Goal: Task Accomplishment & Management: Manage account settings

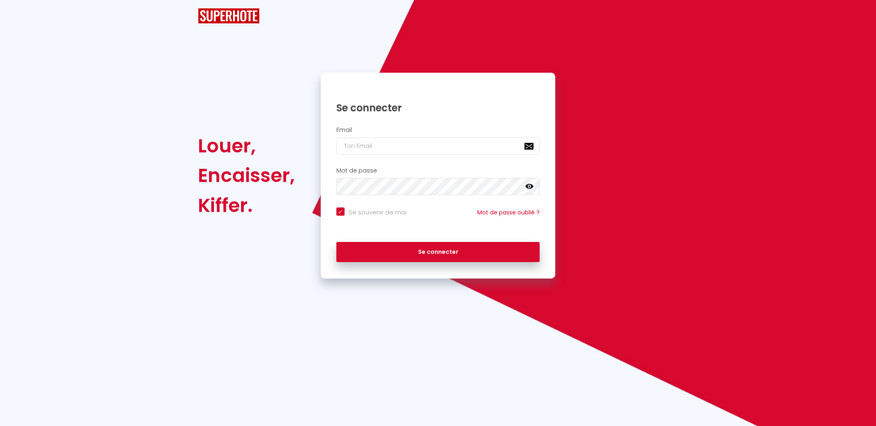
checkbox input "true"
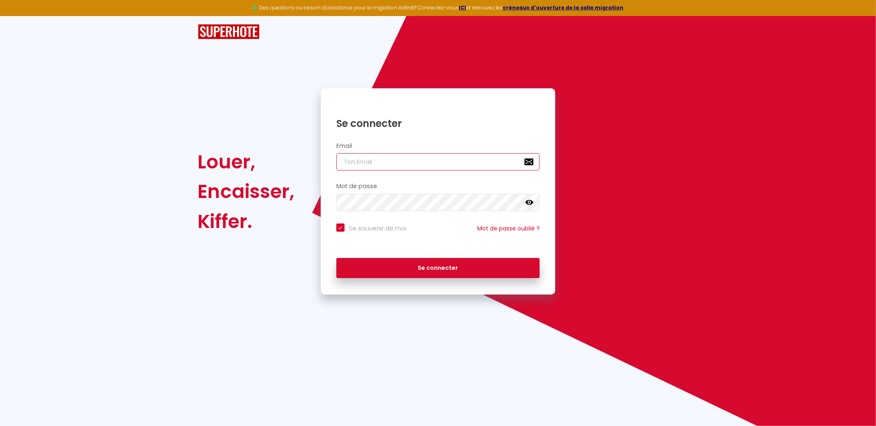
click at [412, 157] on input "email" at bounding box center [438, 161] width 204 height 17
type input "[EMAIL_ADDRESS][DOMAIN_NAME]"
click at [336, 258] on button "Se connecter" at bounding box center [438, 268] width 204 height 21
checkbox input "true"
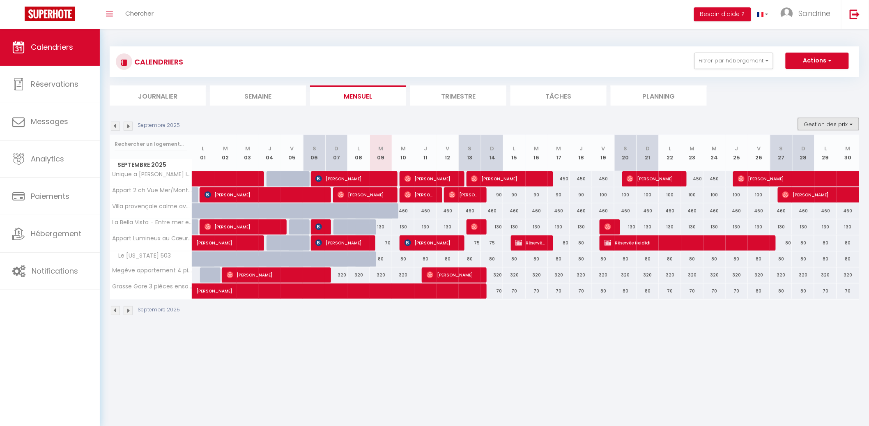
click at [853, 122] on button "Gestion des prix" at bounding box center [828, 124] width 61 height 12
click at [806, 148] on input "Nb Nuits minimum" at bounding box center [822, 149] width 74 height 8
checkbox input "true"
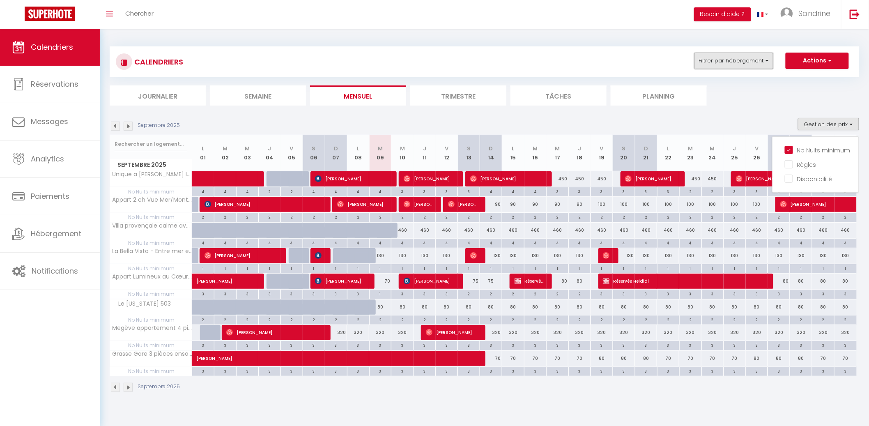
click at [755, 63] on button "Filtrer par hébergement" at bounding box center [734, 61] width 79 height 16
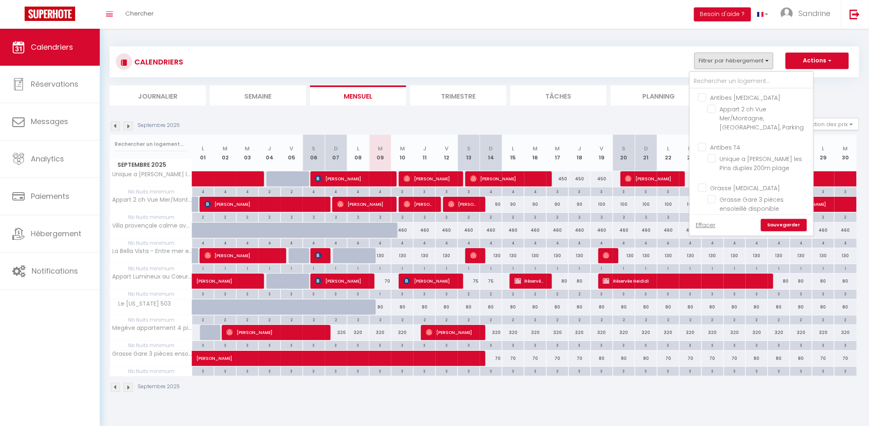
click at [733, 100] on input "Antibes [MEDICAL_DATA]" at bounding box center [759, 97] width 123 height 8
checkbox input "true"
checkbox input "false"
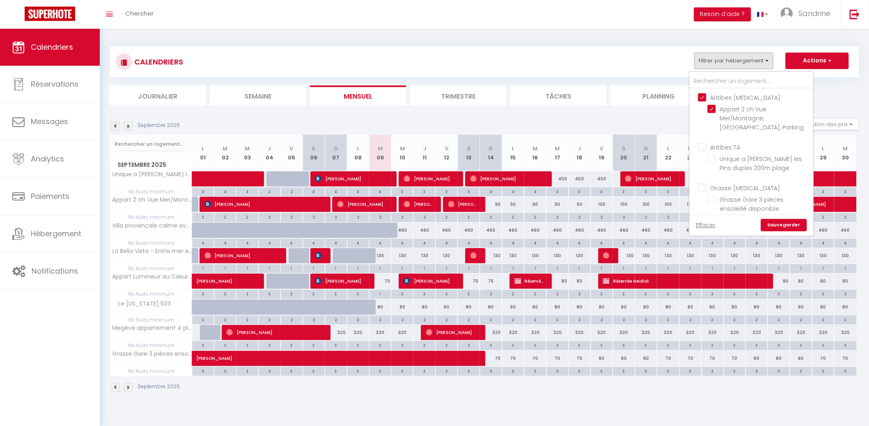
checkbox input "false"
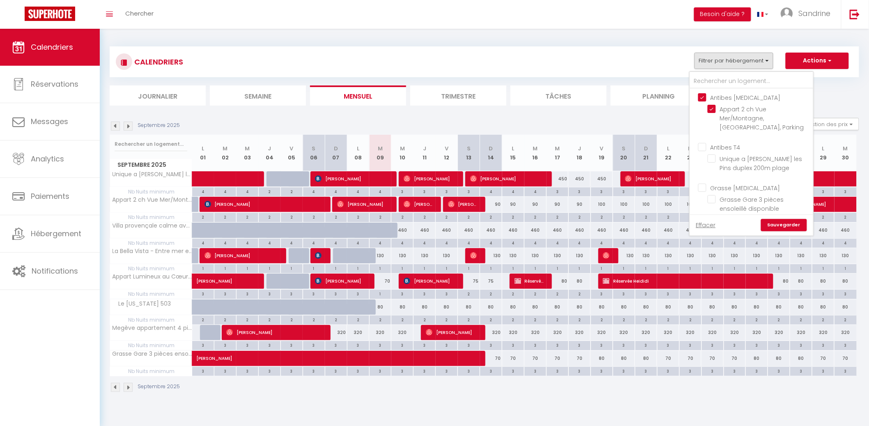
click at [783, 228] on link "Sauvegarder" at bounding box center [784, 225] width 46 height 12
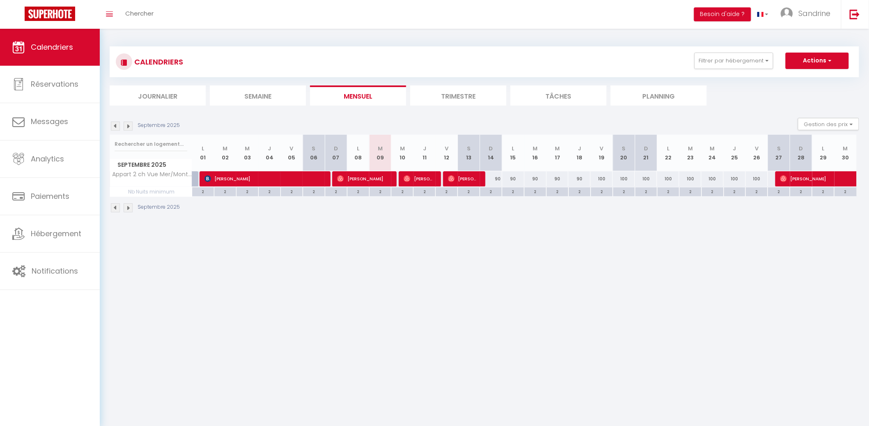
click at [589, 261] on body "🟢 Des questions ou besoin d'assistance pour la migration AirBnB? Connectez-vous…" at bounding box center [434, 242] width 869 height 426
click at [650, 176] on div "100" at bounding box center [646, 178] width 22 height 15
type input "100"
type input "Dim 21 Septembre 2025"
type input "Lun 22 Septembre 2025"
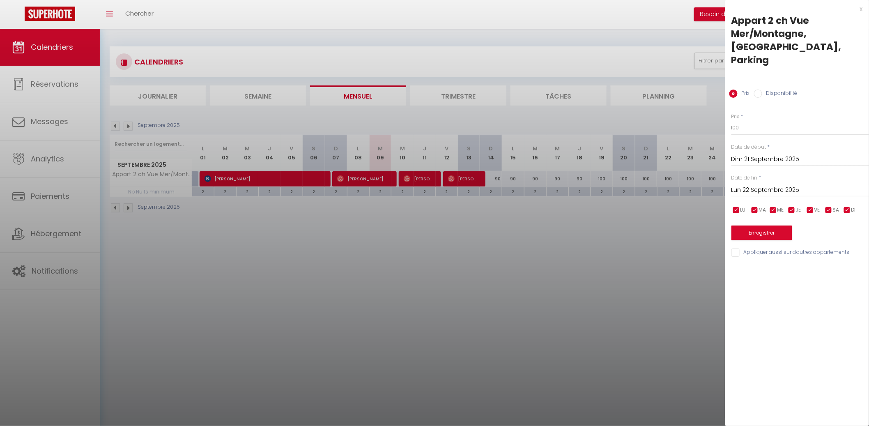
click at [748, 122] on div "Prix * 100 Statut * Disponible Indisponible Date de début * [DATE] < [DATE] > D…" at bounding box center [797, 180] width 144 height 155
click at [749, 122] on div "Prix * 100 Statut * Disponible Indisponible Date de début * [DATE] < [DATE] > D…" at bounding box center [797, 180] width 144 height 155
click at [751, 122] on input "100" at bounding box center [801, 127] width 138 height 15
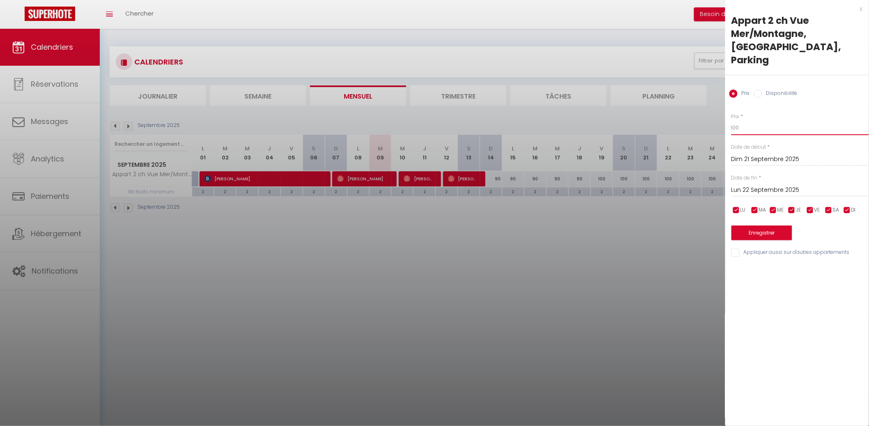
click at [751, 122] on input "100" at bounding box center [801, 127] width 138 height 15
type input "90"
click at [783, 185] on input "Lun 22 Septembre 2025" at bounding box center [801, 190] width 138 height 11
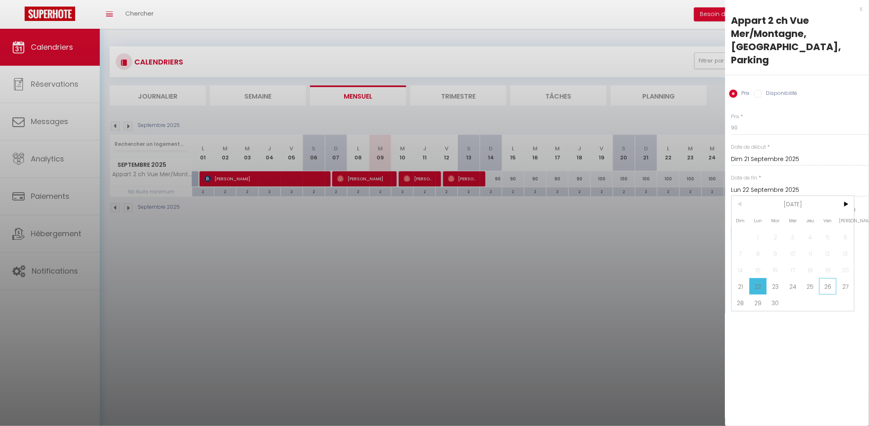
click at [827, 278] on span "26" at bounding box center [829, 286] width 18 height 16
type input "Ven 26 Septembre 2025"
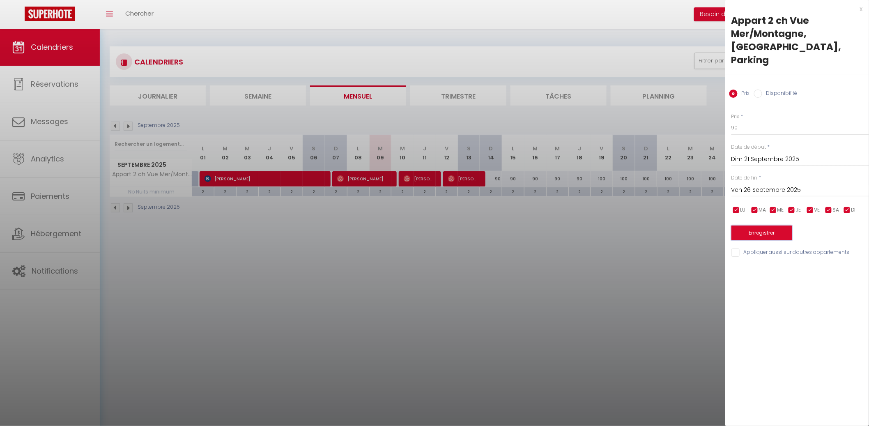
click at [776, 226] on button "Enregistrer" at bounding box center [762, 233] width 61 height 15
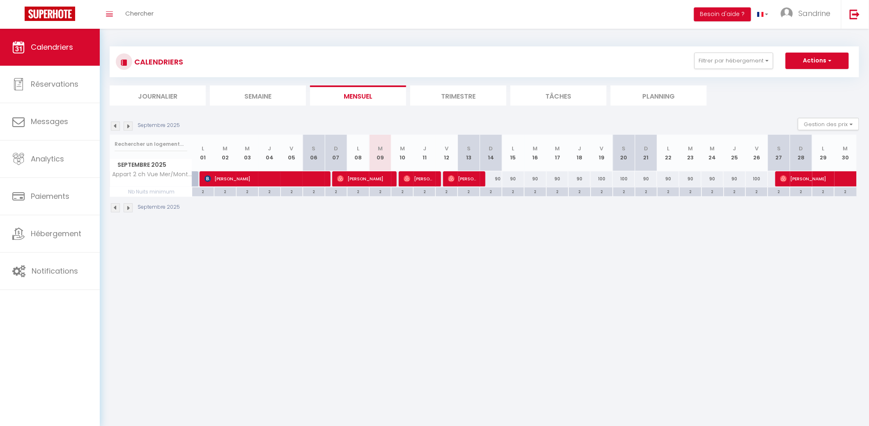
click at [129, 122] on img at bounding box center [128, 126] width 9 height 9
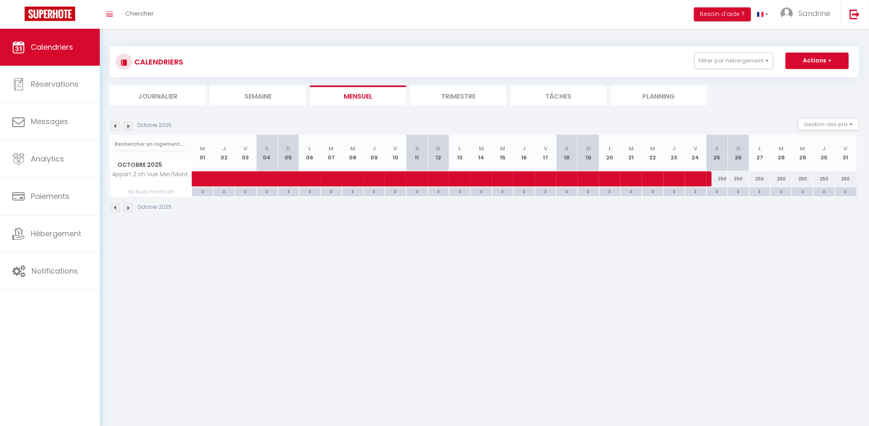
click at [129, 124] on img at bounding box center [128, 126] width 9 height 9
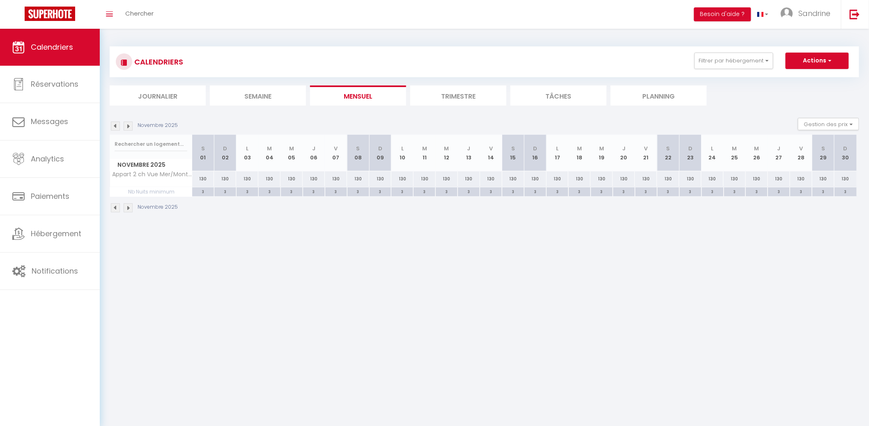
click at [388, 94] on li "Mensuel" at bounding box center [358, 95] width 96 height 20
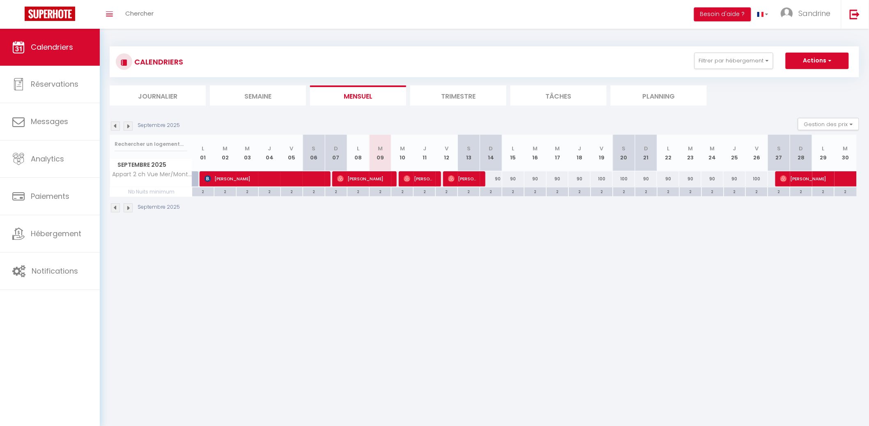
click at [128, 124] on img at bounding box center [128, 126] width 9 height 9
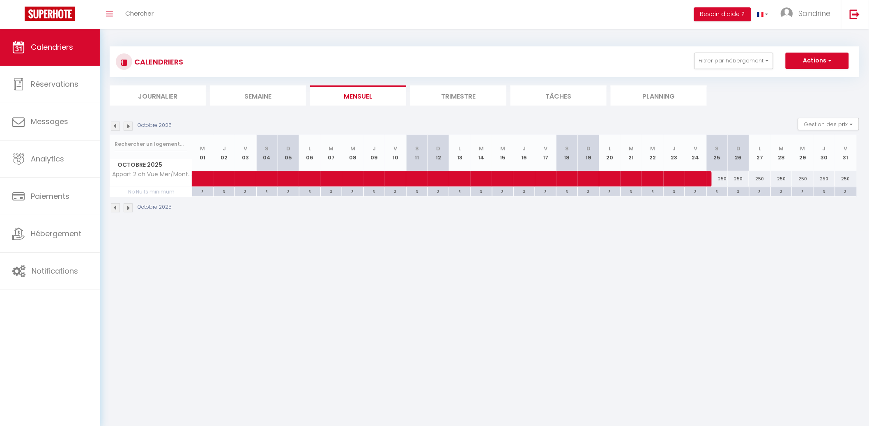
click at [724, 177] on div "250" at bounding box center [717, 178] width 21 height 15
type input "250"
type input "[DATE]"
type input "Dim 26 Octobre 2025"
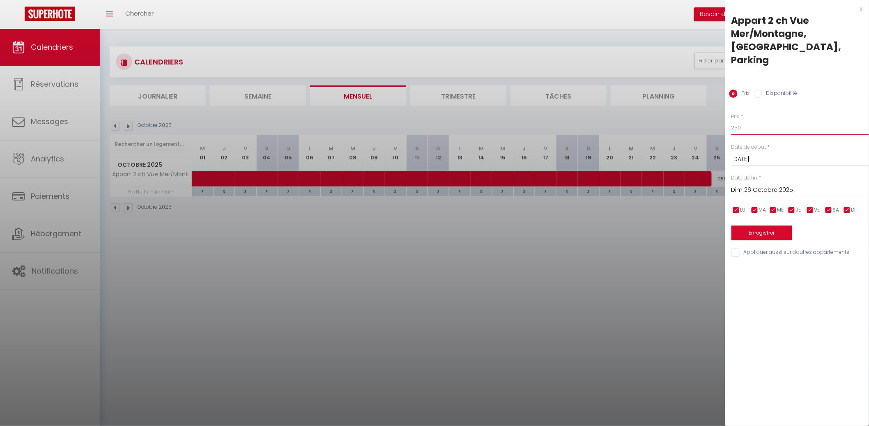
click at [788, 120] on input "250" at bounding box center [801, 127] width 138 height 15
type input "2"
click at [669, 230] on div at bounding box center [434, 213] width 869 height 426
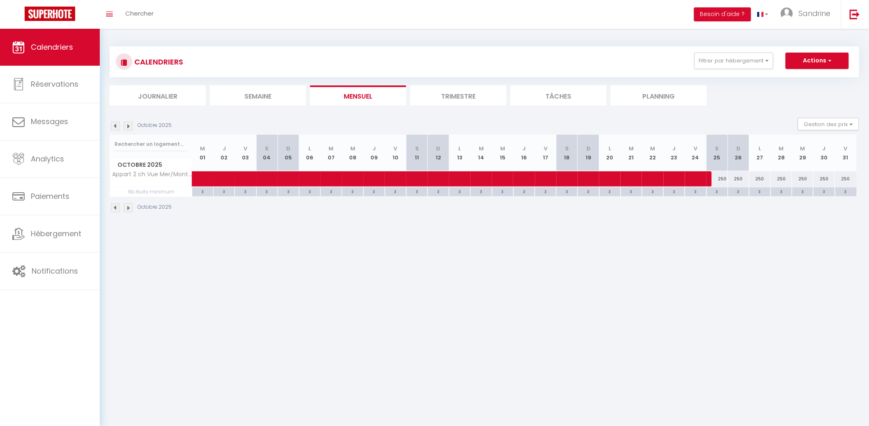
click at [741, 176] on div "250" at bounding box center [738, 178] width 21 height 15
type input "250"
type input "Dim 26 Octobre 2025"
type input "Lun 27 Octobre 2025"
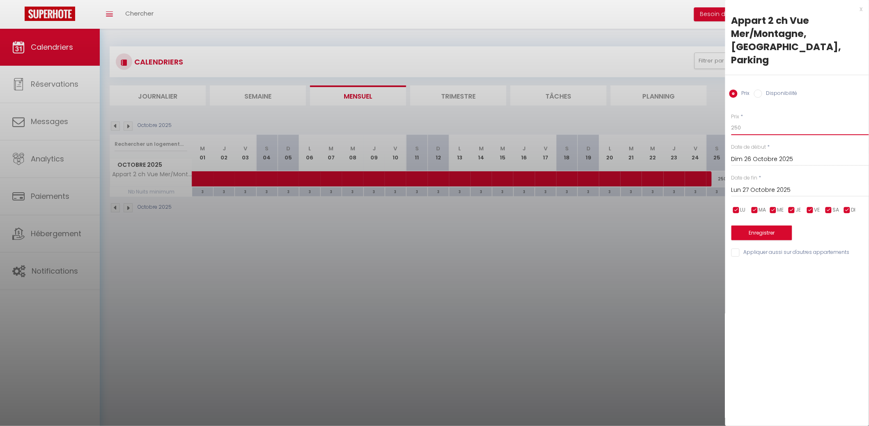
click at [758, 120] on input "250" at bounding box center [801, 127] width 138 height 15
type input "200"
click at [760, 182] on div "[DATE] < [DATE] > Dim Lun Mar Mer Jeu Ven Sam 1 2 3 4 5 6 7 8 9 10 11 12 13 14 …" at bounding box center [801, 189] width 138 height 15
click at [773, 185] on input "Lun 27 Octobre 2025" at bounding box center [801, 190] width 138 height 11
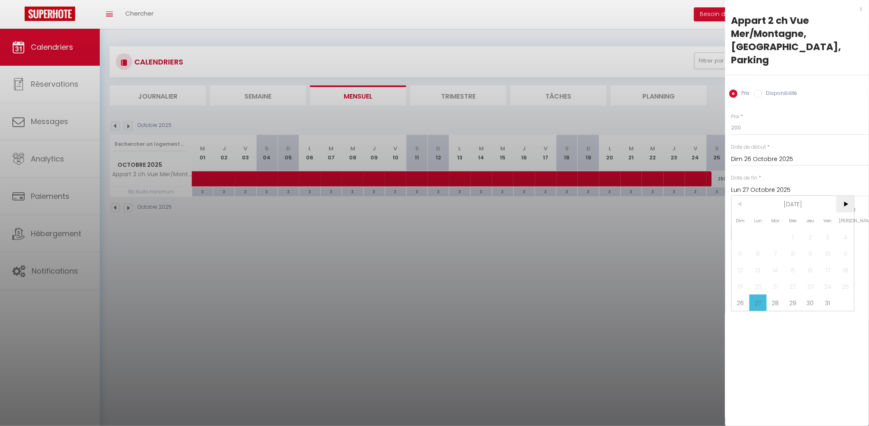
click at [847, 196] on span ">" at bounding box center [846, 204] width 18 height 16
click at [838, 229] on span "1" at bounding box center [846, 237] width 18 height 16
type input "[DATE]"
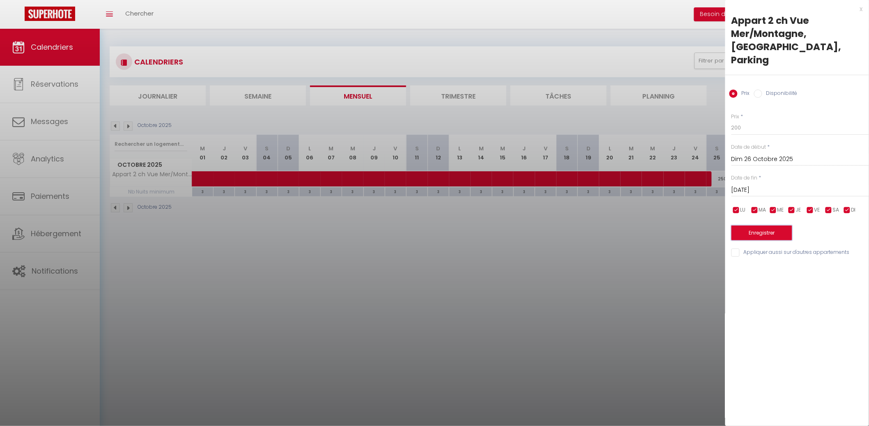
click at [778, 226] on button "Enregistrer" at bounding box center [762, 233] width 61 height 15
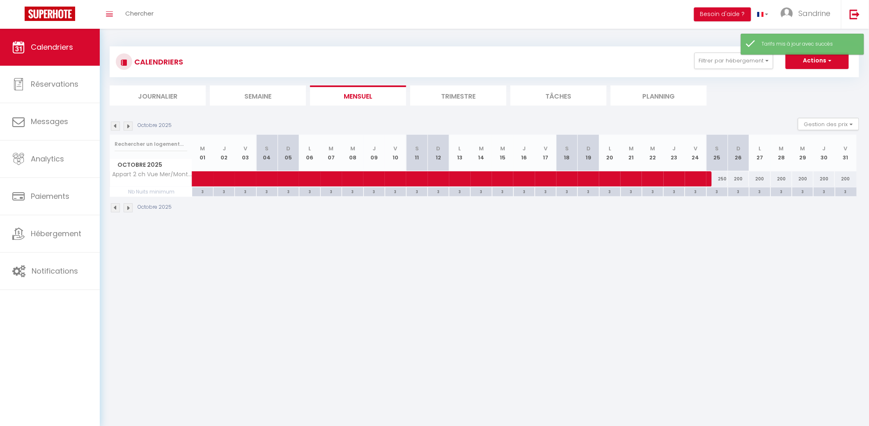
click at [851, 182] on div "200" at bounding box center [846, 178] width 22 height 15
type input "200"
type input "Ven 31 Octobre 2025"
type input "[DATE]"
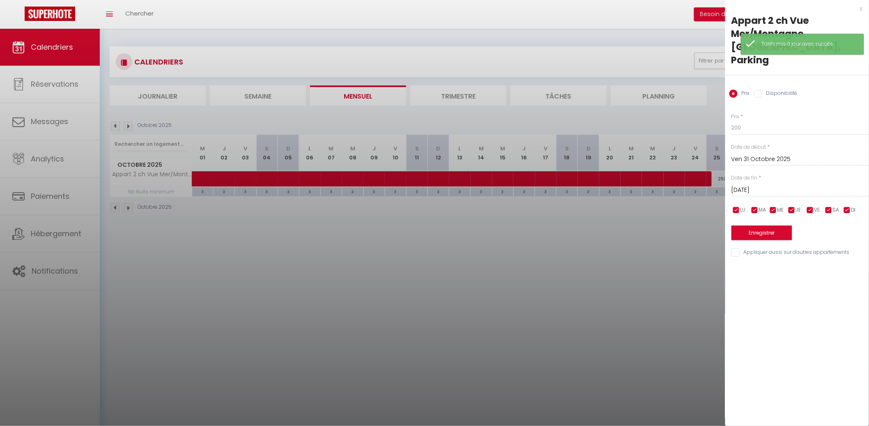
click at [770, 113] on div "Prix * 200" at bounding box center [801, 124] width 138 height 23
click at [767, 120] on input "200" at bounding box center [801, 127] width 138 height 15
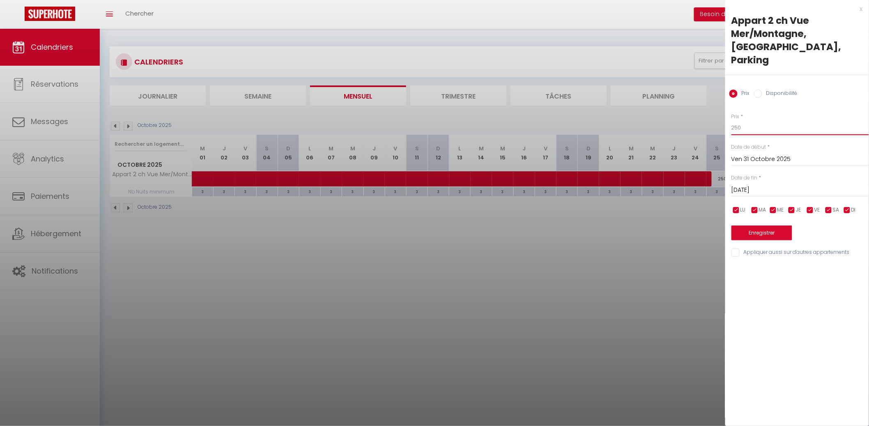
type input "250"
click at [760, 226] on button "Enregistrer" at bounding box center [762, 233] width 61 height 15
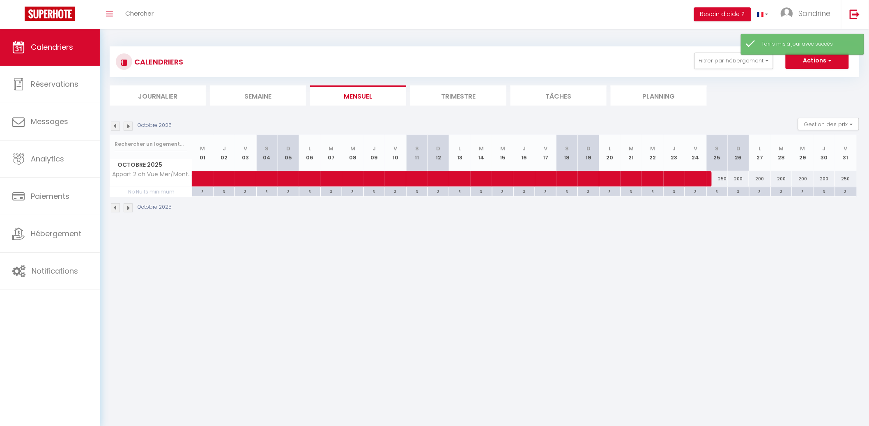
click at [335, 94] on li "Mensuel" at bounding box center [358, 95] width 96 height 20
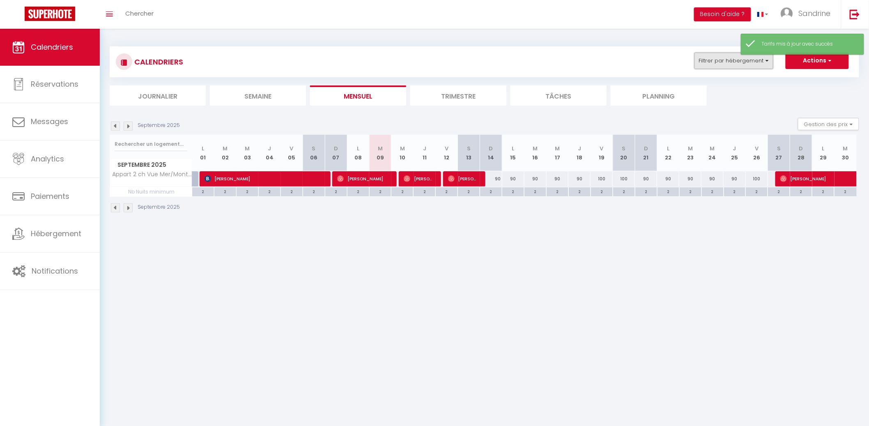
click at [742, 65] on button "Filtrer par hébergement" at bounding box center [734, 61] width 79 height 16
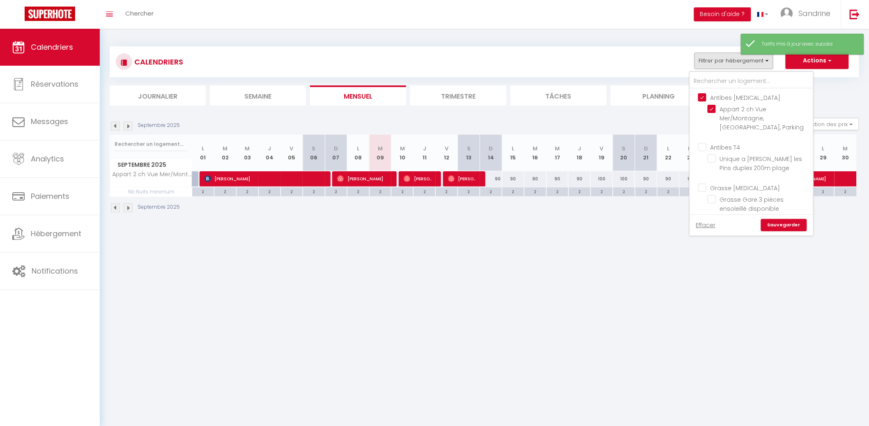
click at [709, 94] on input "Antibes [MEDICAL_DATA]" at bounding box center [759, 97] width 123 height 8
checkbox input "false"
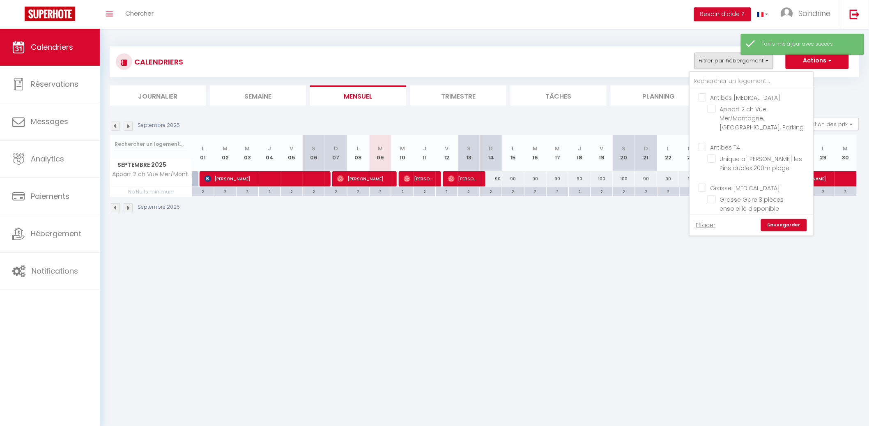
checkbox input "false"
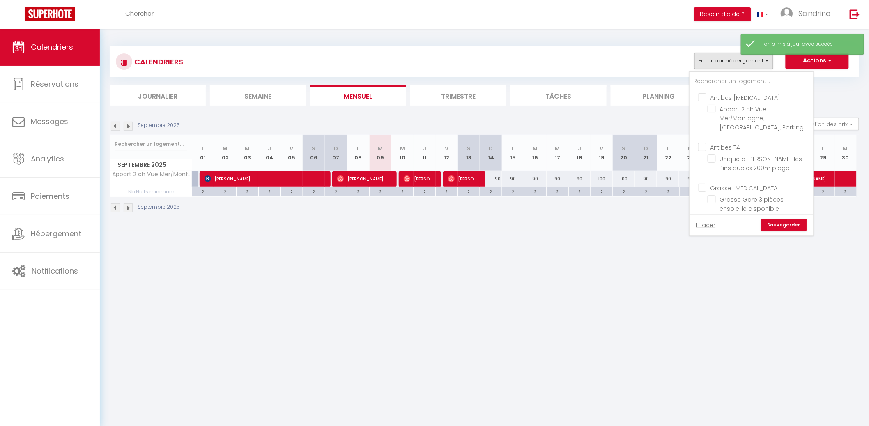
click at [705, 147] on input "Antibes T4" at bounding box center [759, 147] width 123 height 8
checkbox input "true"
checkbox input "false"
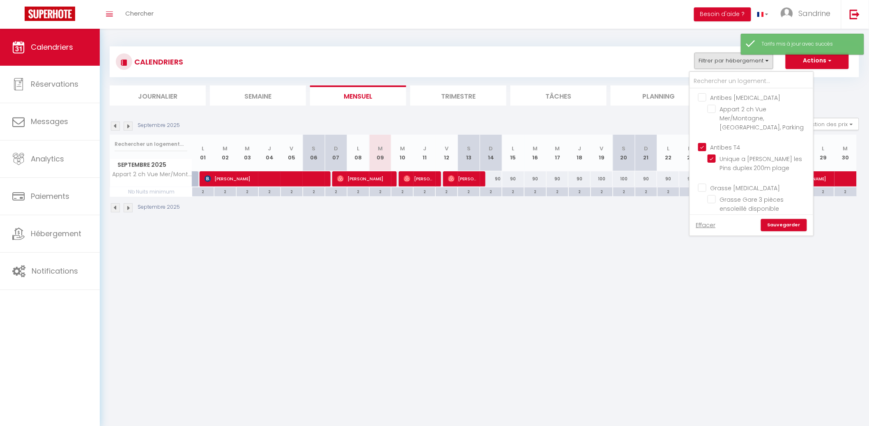
checkbox input "false"
click at [790, 230] on link "Sauvegarder" at bounding box center [784, 225] width 46 height 12
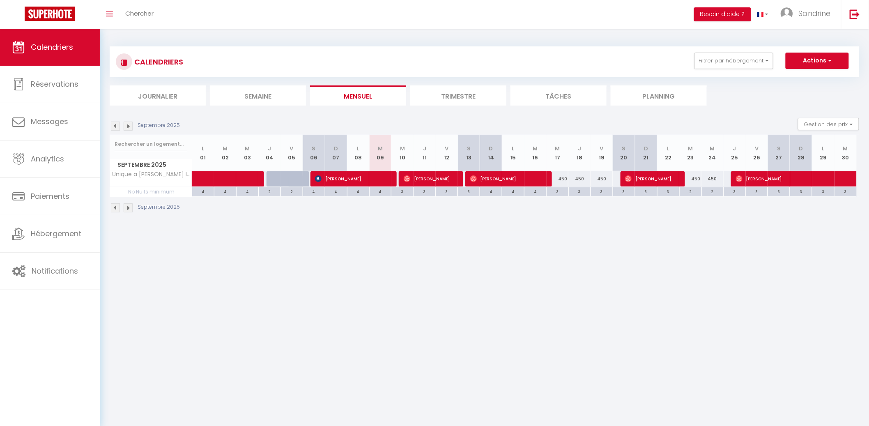
click at [562, 178] on div "450" at bounding box center [558, 178] width 22 height 15
type input "450"
type input "Mer 17 Septembre 2025"
type input "Jeu 18 Septembre 2025"
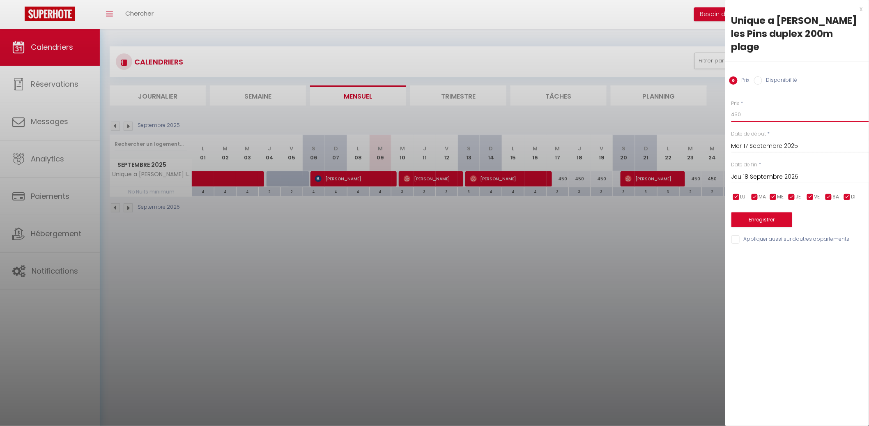
click at [781, 107] on input "450" at bounding box center [801, 114] width 138 height 15
type input "3"
type input "420"
click at [765, 172] on input "Jeu 18 Septembre 2025" at bounding box center [801, 177] width 138 height 11
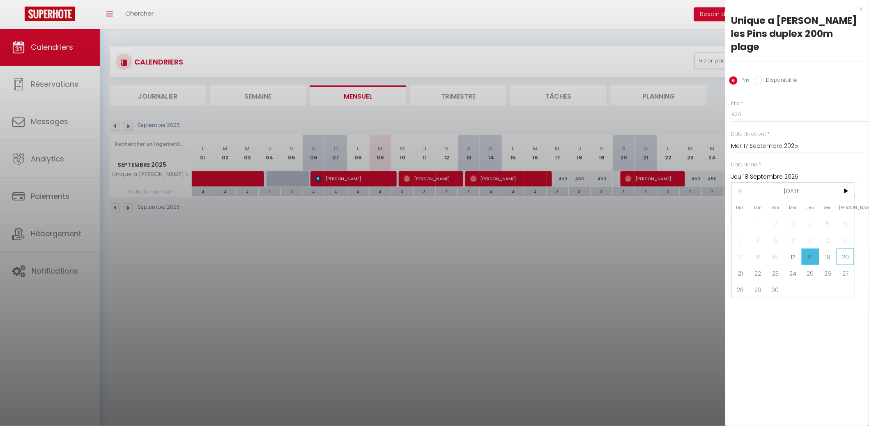
click at [837, 249] on span "20" at bounding box center [846, 257] width 18 height 16
type input "Sam 20 Septembre 2025"
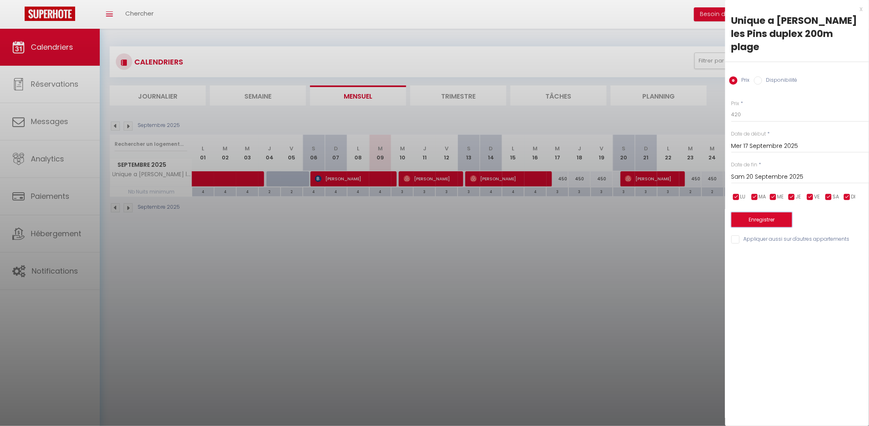
click at [773, 212] on button "Enregistrer" at bounding box center [762, 219] width 61 height 15
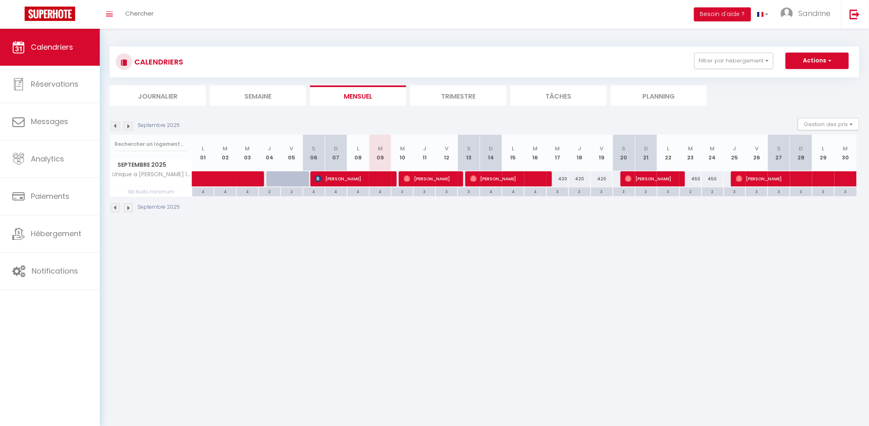
click at [440, 253] on body "🟢 Des questions ou besoin d'assistance pour la migration AirBnB? Connectez-vous…" at bounding box center [434, 242] width 869 height 426
click at [128, 124] on img at bounding box center [128, 126] width 9 height 9
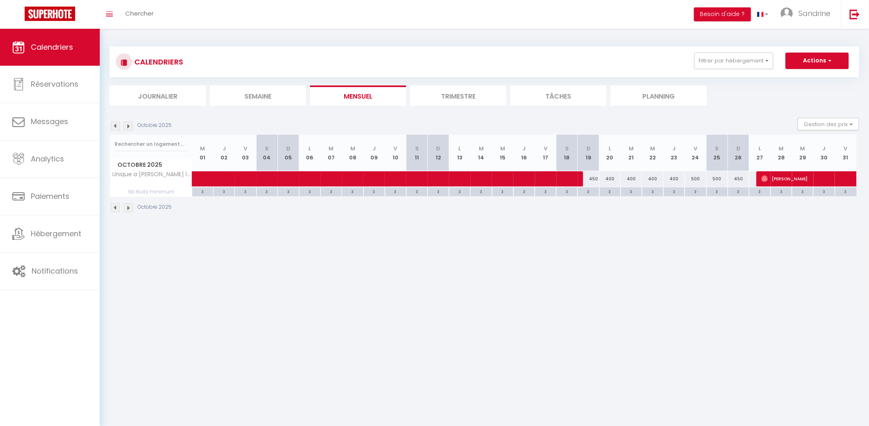
click at [592, 177] on div "450" at bounding box center [588, 178] width 21 height 15
type input "450"
type input "Dim 19 Octobre 2025"
type input "Lun 20 Octobre 2025"
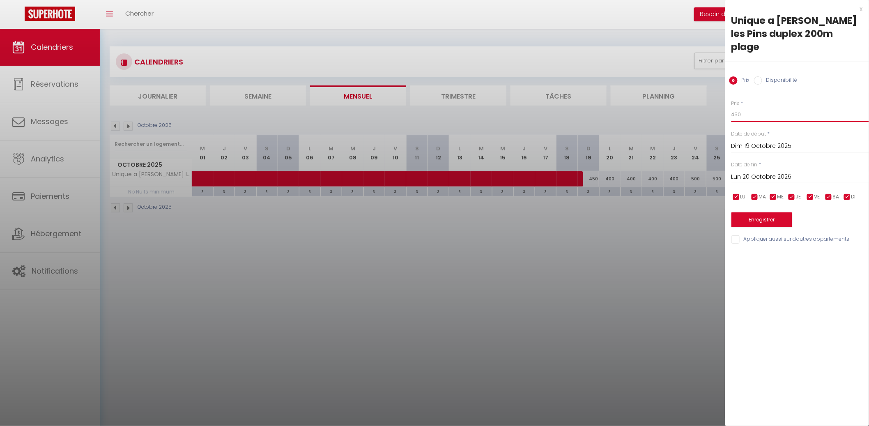
click at [771, 107] on input "450" at bounding box center [801, 114] width 138 height 15
type input "400"
click at [757, 212] on button "Enregistrer" at bounding box center [762, 219] width 61 height 15
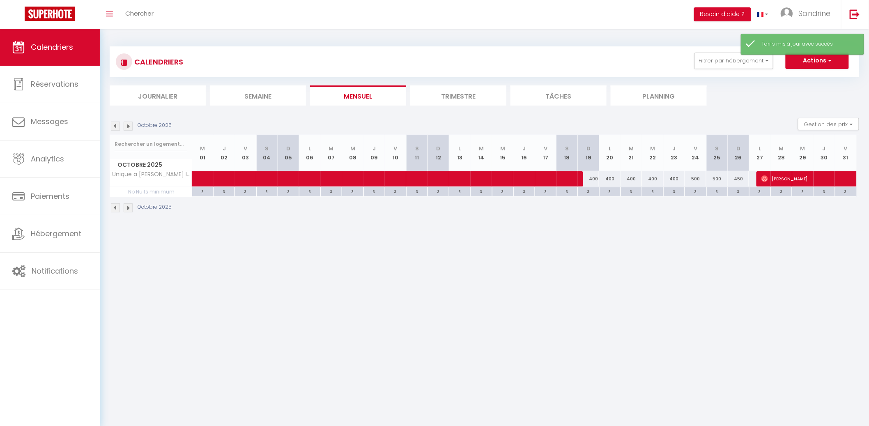
click at [737, 177] on div "450" at bounding box center [738, 178] width 21 height 15
type input "450"
type input "Dim 26 Octobre 2025"
type input "Lun 27 Octobre 2025"
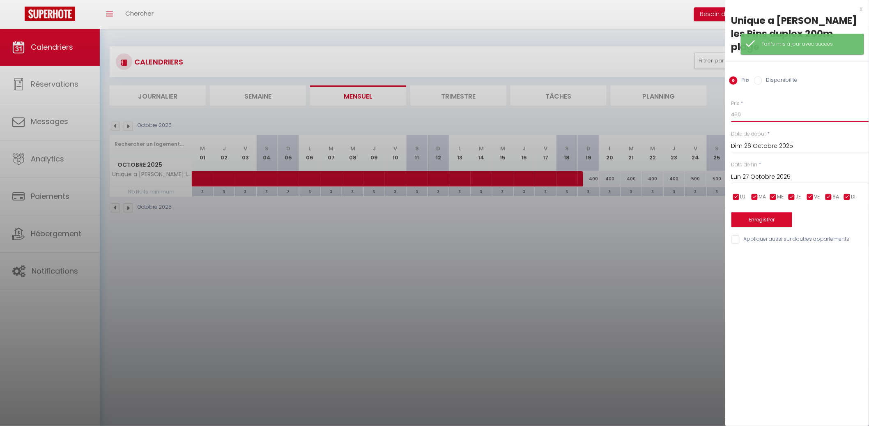
click at [747, 107] on input "450" at bounding box center [801, 114] width 138 height 15
type input "400"
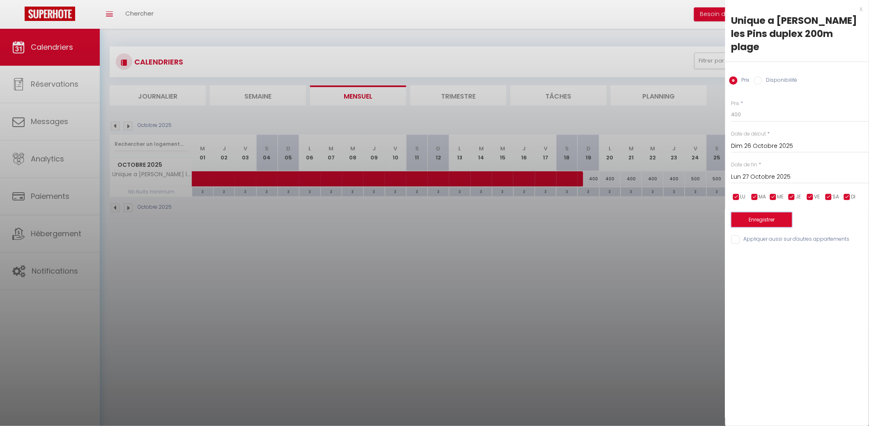
click at [744, 212] on button "Enregistrer" at bounding box center [762, 219] width 61 height 15
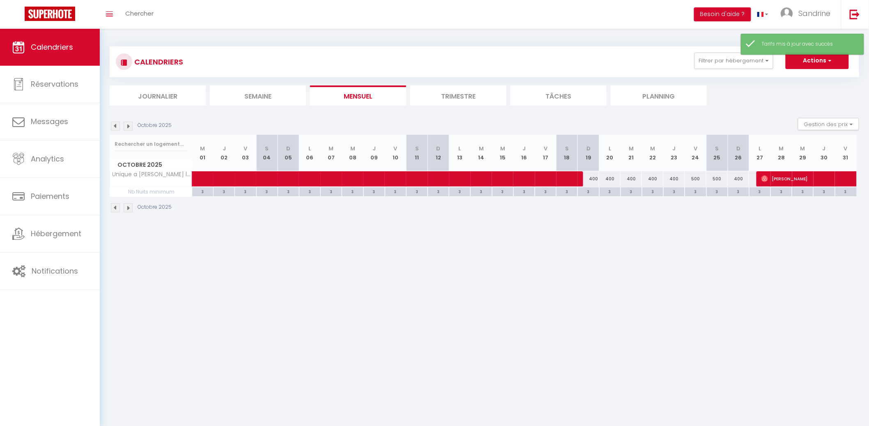
click at [696, 180] on div "500" at bounding box center [695, 178] width 21 height 15
type input "500"
type input "Ven 24 Octobre 2025"
type input "[DATE]"
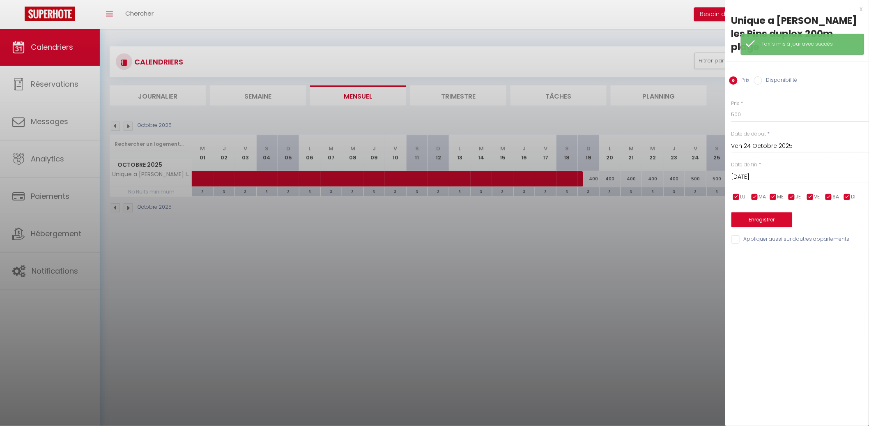
click at [539, 221] on div at bounding box center [434, 213] width 869 height 426
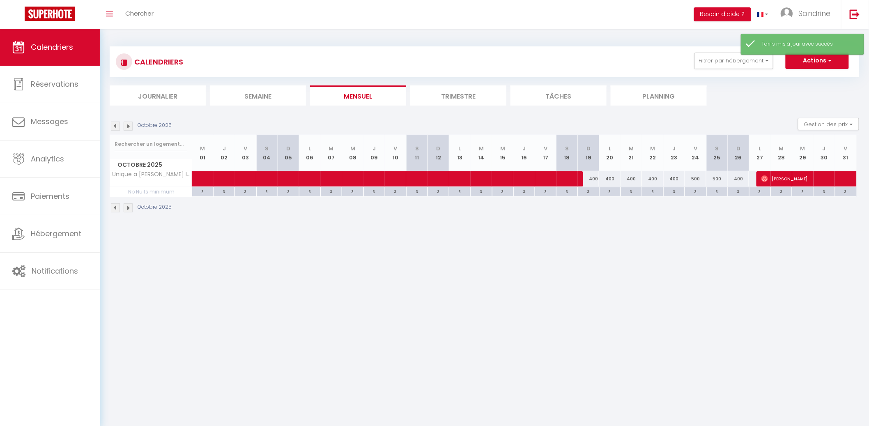
click at [121, 124] on div "Octobre 2025" at bounding box center [142, 126] width 64 height 9
click at [127, 125] on img at bounding box center [128, 126] width 9 height 9
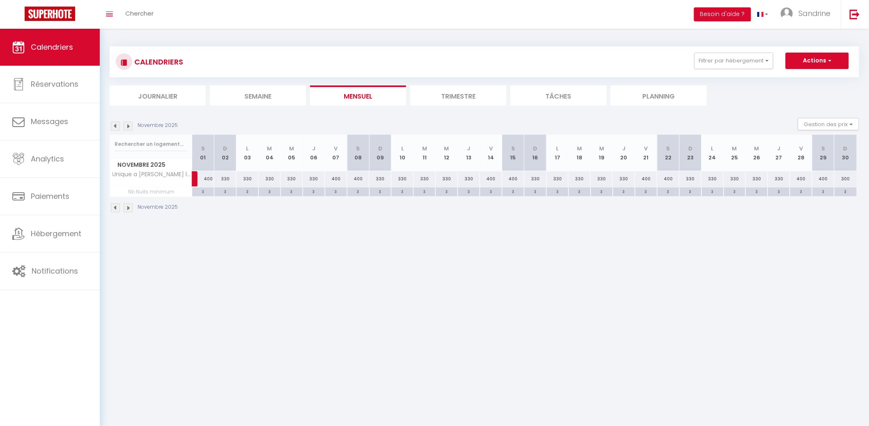
click at [350, 100] on li "Mensuel" at bounding box center [358, 95] width 96 height 20
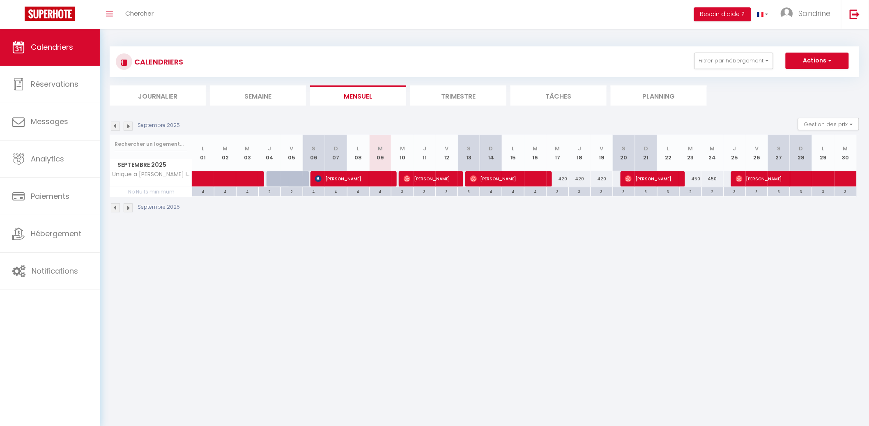
click at [125, 124] on img at bounding box center [128, 126] width 9 height 9
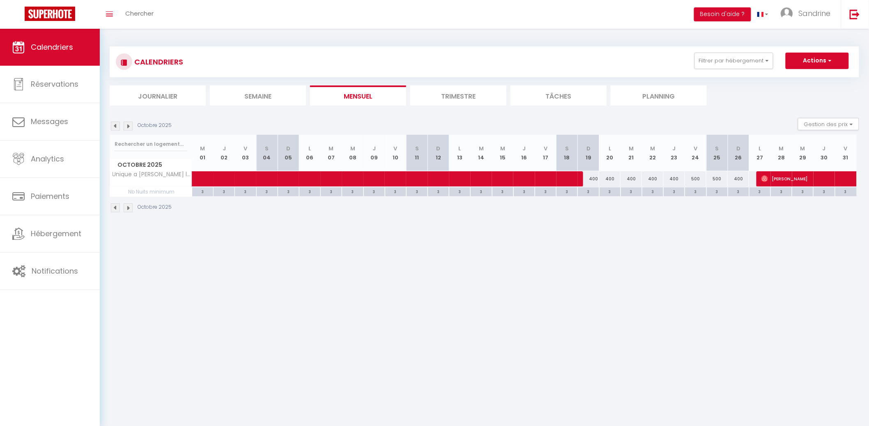
click at [125, 124] on img at bounding box center [128, 126] width 9 height 9
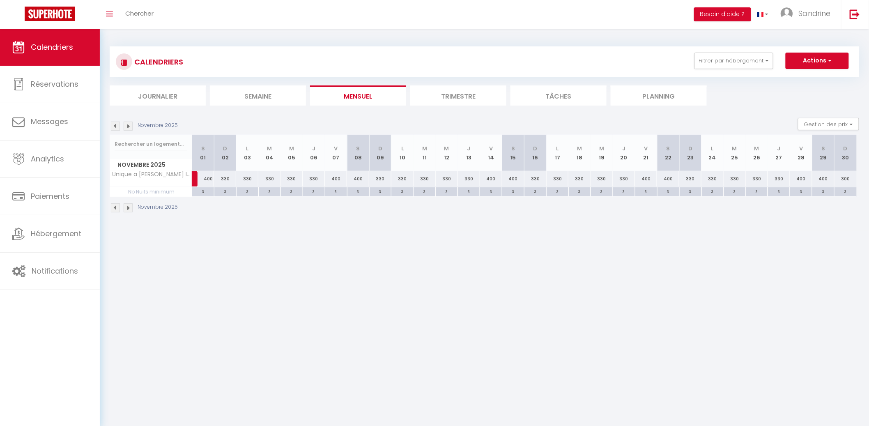
click at [125, 124] on img at bounding box center [128, 126] width 9 height 9
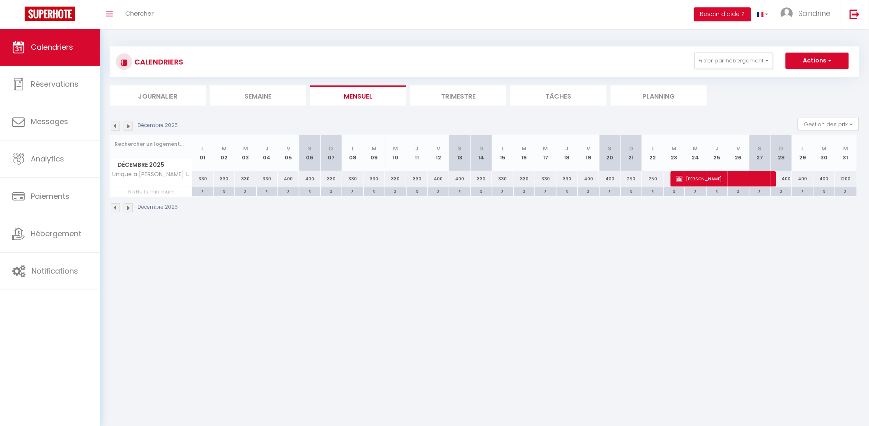
click at [125, 124] on img at bounding box center [128, 126] width 9 height 9
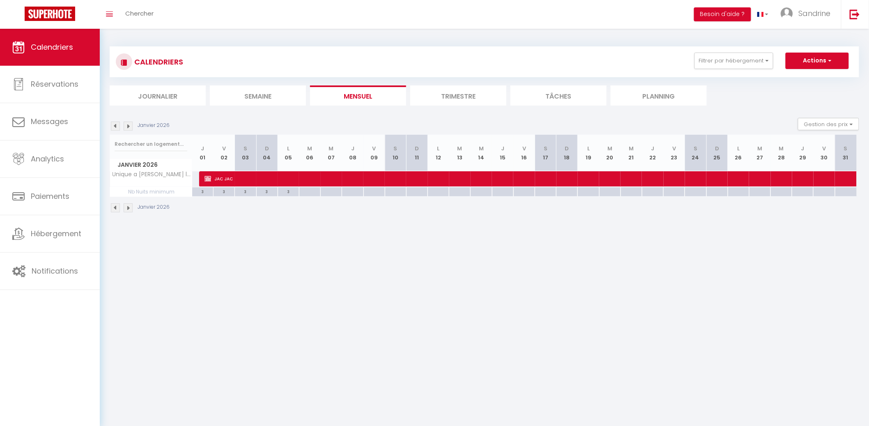
click at [125, 124] on img at bounding box center [128, 126] width 9 height 9
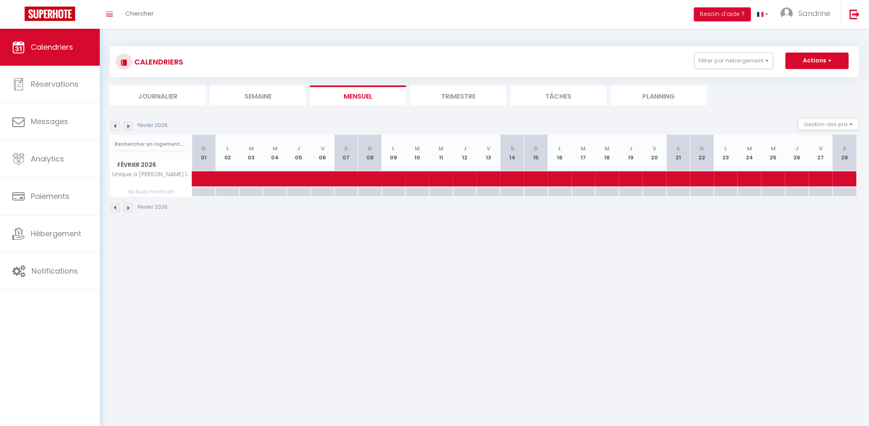
click at [354, 104] on li "Mensuel" at bounding box center [358, 95] width 96 height 20
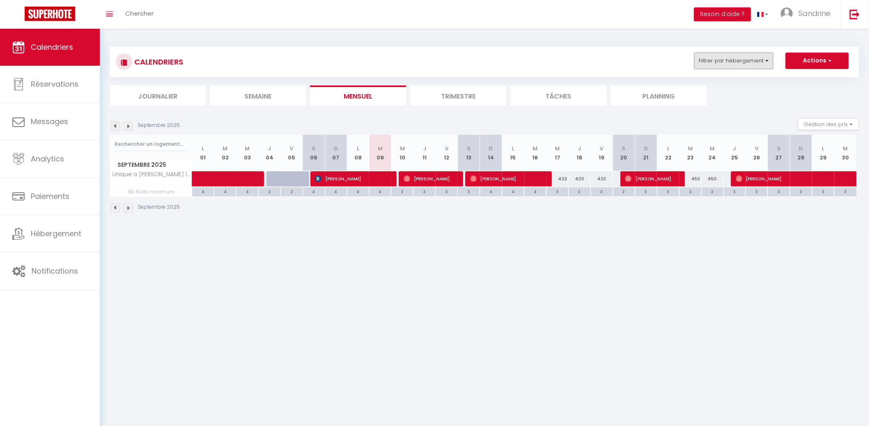
click at [728, 61] on button "Filtrer par hébergement" at bounding box center [734, 61] width 79 height 16
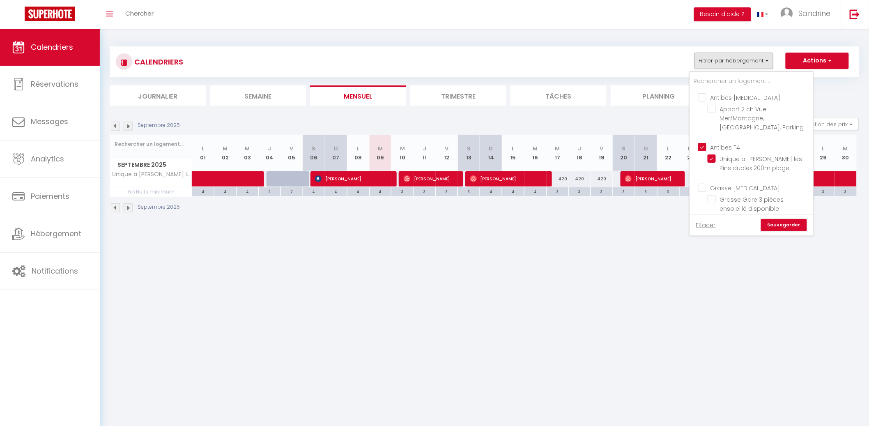
click at [707, 145] on input "Antibes T4" at bounding box center [759, 147] width 123 height 8
checkbox input "false"
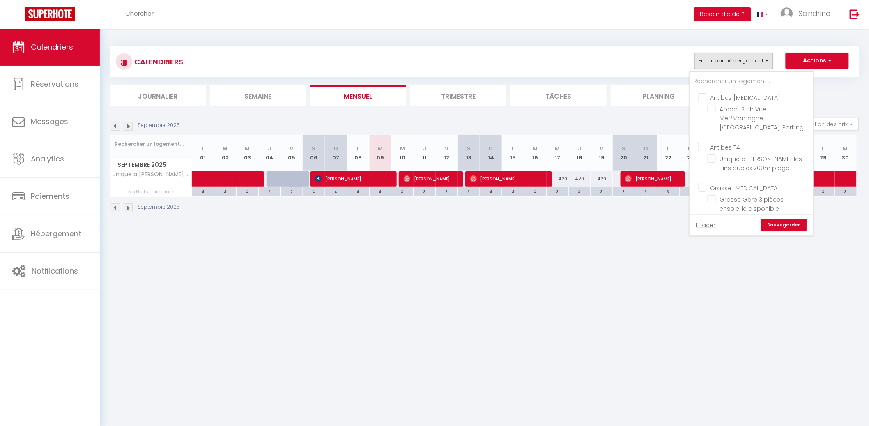
checkbox input "false"
click at [704, 182] on ul "Grasse [MEDICAL_DATA] Grasse Gare 3 pièces ensoleillé disponible" at bounding box center [751, 199] width 123 height 41
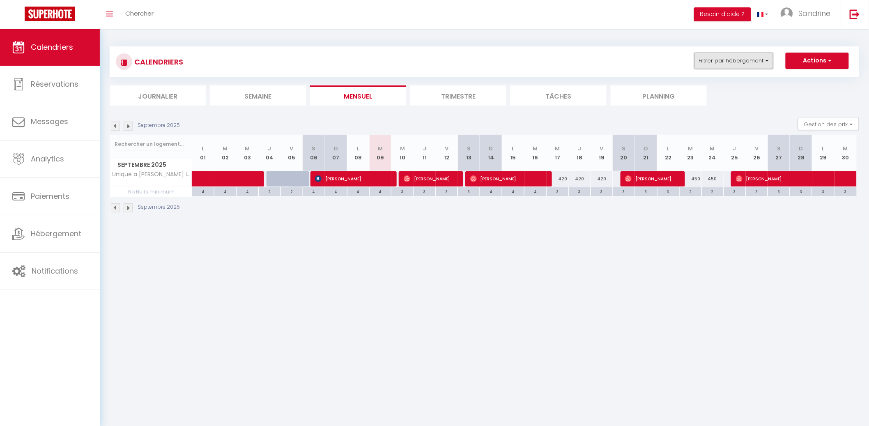
click at [746, 62] on button "Filtrer par hébergement" at bounding box center [734, 61] width 79 height 16
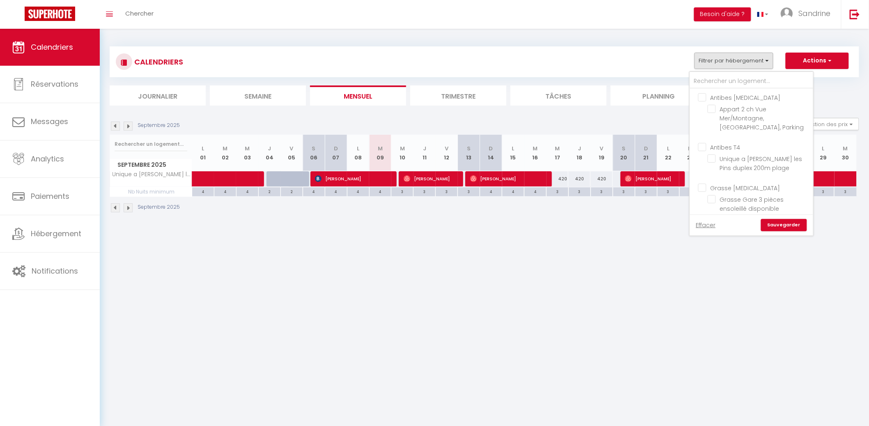
click at [705, 189] on input "Grasse [MEDICAL_DATA]" at bounding box center [759, 187] width 123 height 8
checkbox input "true"
checkbox input "false"
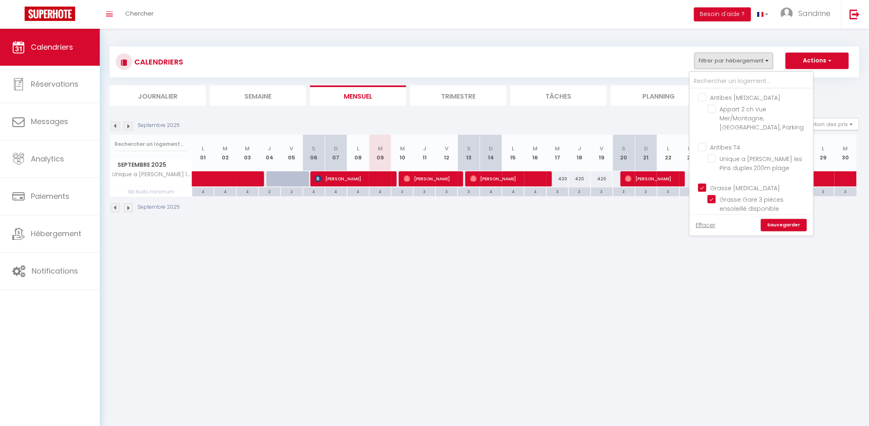
checkbox input "false"
click at [779, 222] on link "Sauvegarder" at bounding box center [784, 225] width 46 height 12
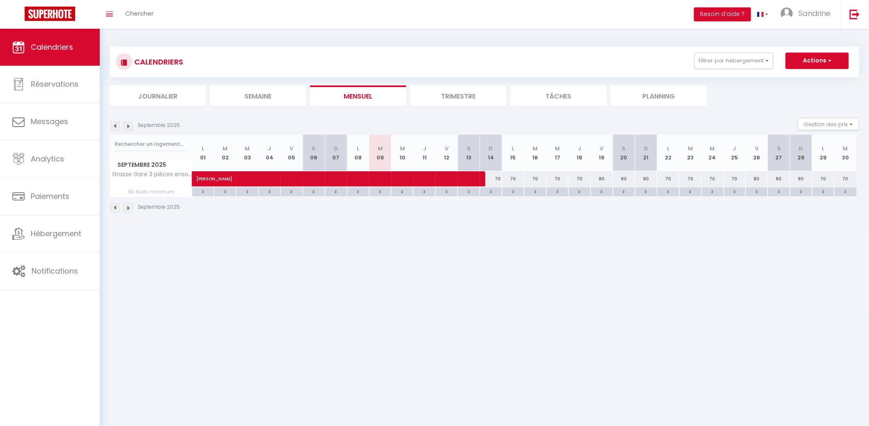
click at [126, 131] on div "Septembre 2025 Gestion des prix Nb Nuits minimum Règles Disponibilité" at bounding box center [485, 126] width 750 height 17
click at [126, 127] on img at bounding box center [128, 126] width 9 height 9
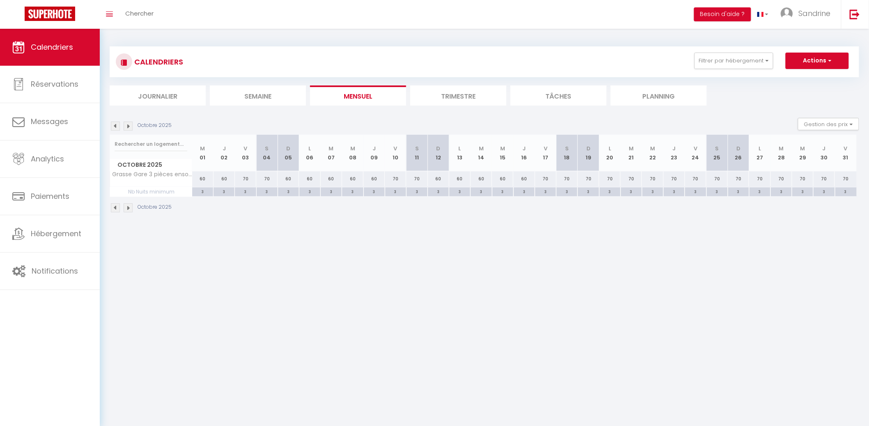
click at [126, 127] on img at bounding box center [128, 126] width 9 height 9
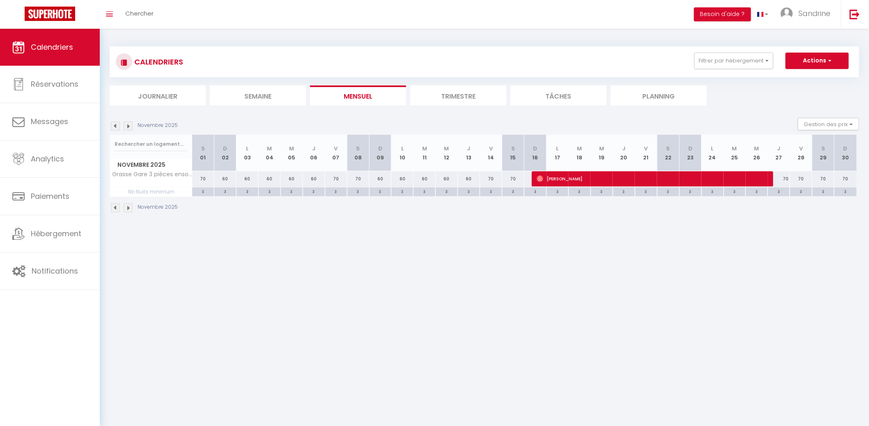
click at [202, 178] on div "70" at bounding box center [203, 178] width 22 height 15
type input "70"
type input "[DATE]"
type input "Dim 02 Novembre 2025"
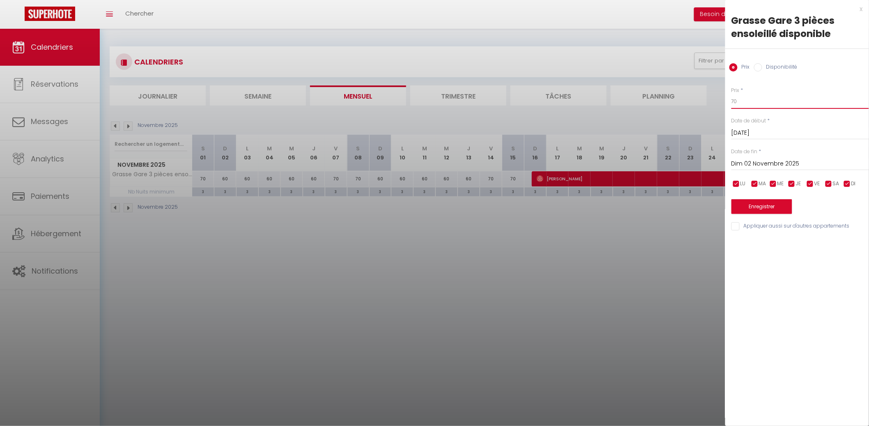
click at [765, 101] on input "70" at bounding box center [801, 101] width 138 height 15
type input "80"
click at [755, 163] on input "Dim 02 Novembre 2025" at bounding box center [801, 164] width 138 height 11
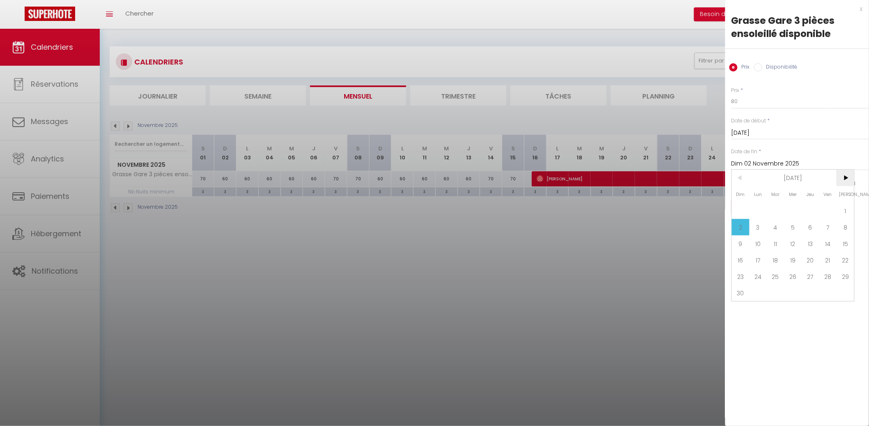
click at [847, 176] on span ">" at bounding box center [846, 178] width 18 height 16
click at [760, 208] on span "1" at bounding box center [759, 211] width 18 height 16
type input "Lun 01 Décembre 2025"
click at [760, 208] on button "Enregistrer" at bounding box center [762, 206] width 61 height 15
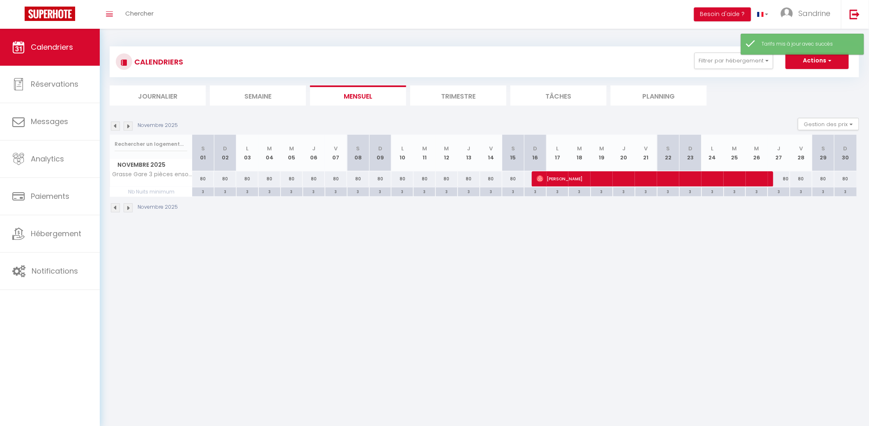
click at [129, 124] on img at bounding box center [128, 126] width 9 height 9
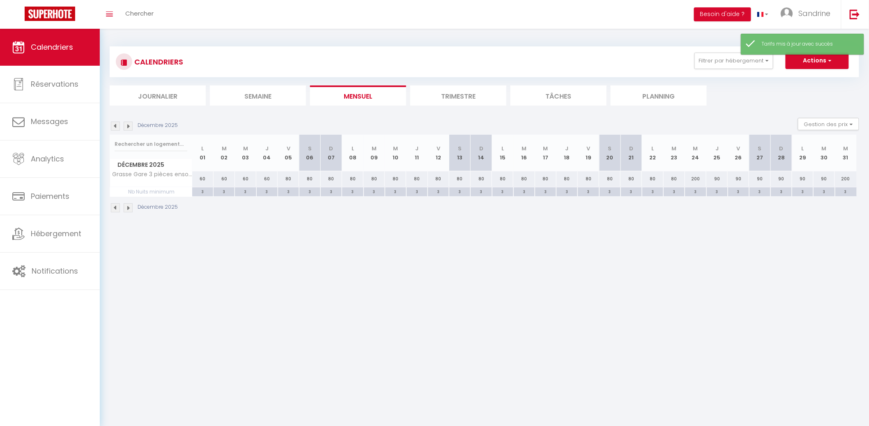
click at [201, 179] on div "60" at bounding box center [202, 178] width 21 height 15
type input "60"
type input "Lun 01 Décembre 2025"
type input "[DATE]"
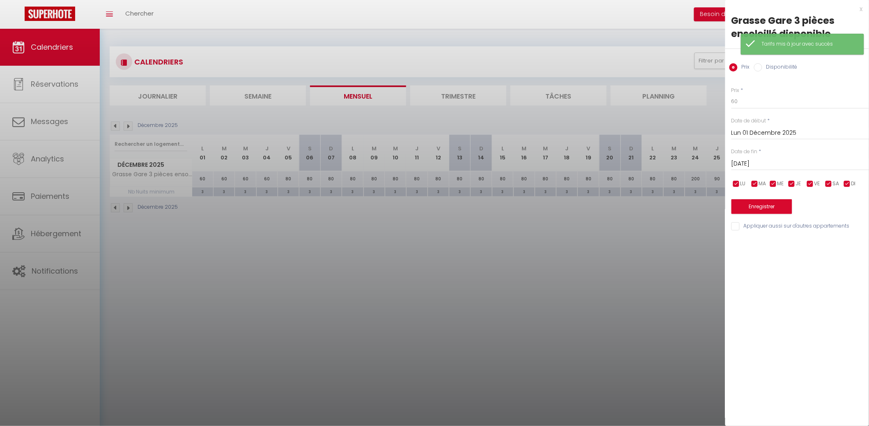
click at [770, 114] on div "Prix * 60 Statut * Disponible Indisponible Date de début * [DATE] < [DATE] > Di…" at bounding box center [797, 153] width 144 height 155
click at [769, 109] on input "60" at bounding box center [801, 101] width 138 height 15
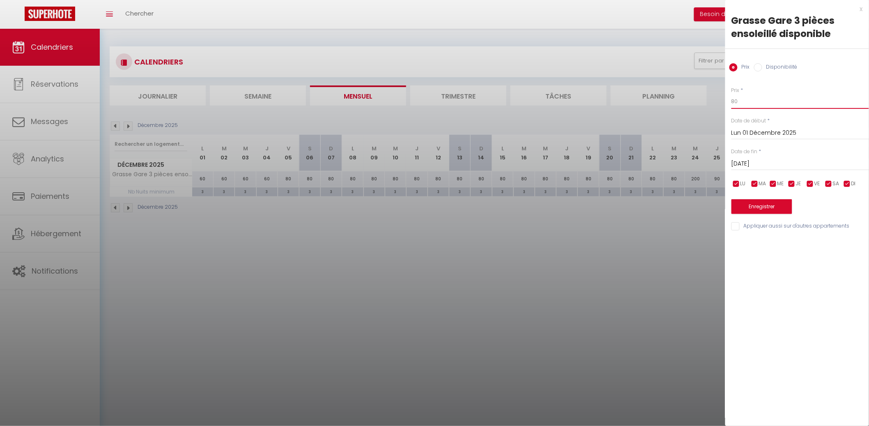
type input "80"
click at [746, 161] on input "[DATE]" at bounding box center [801, 164] width 138 height 11
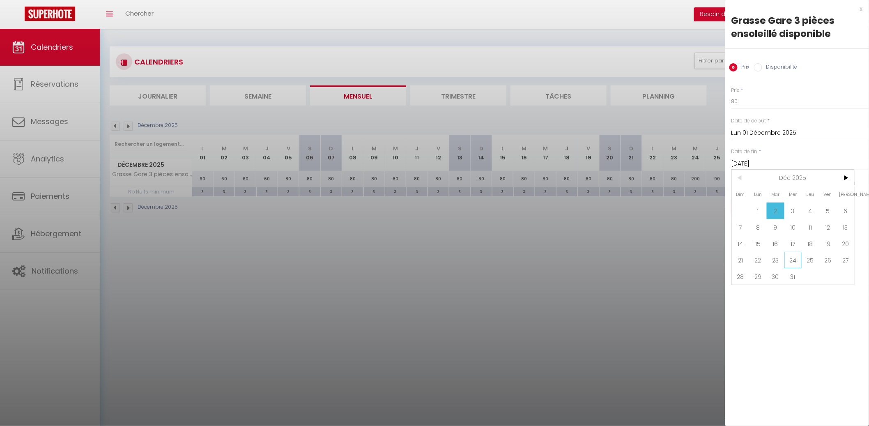
click at [799, 253] on span "24" at bounding box center [794, 260] width 18 height 16
type input "Mer 24 Décembre 2025"
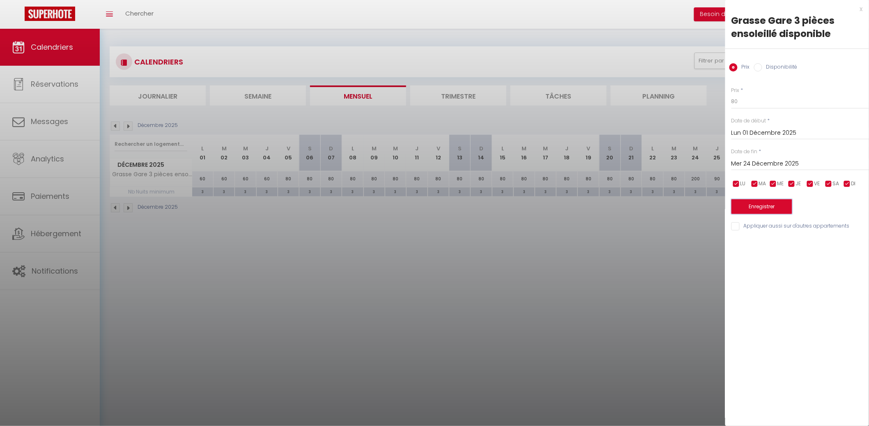
click at [773, 208] on button "Enregistrer" at bounding box center [762, 206] width 61 height 15
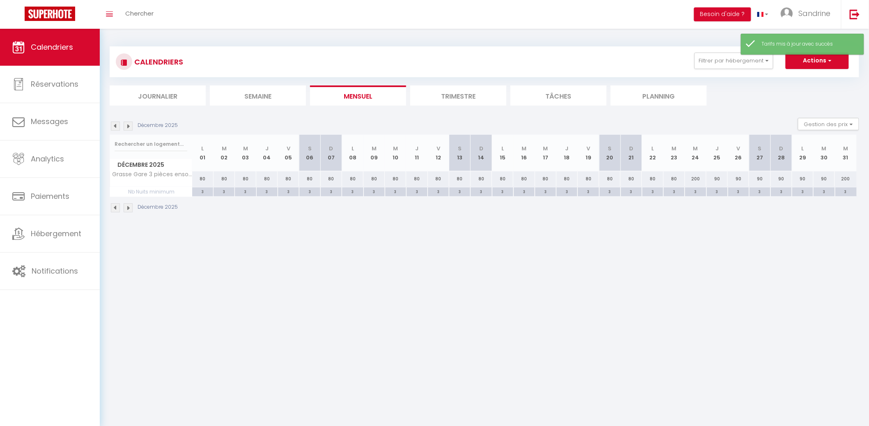
click at [716, 180] on div "90" at bounding box center [717, 178] width 21 height 15
type input "90"
type input "Jeu 25 Décembre 2025"
type input "Ven 26 Décembre 2025"
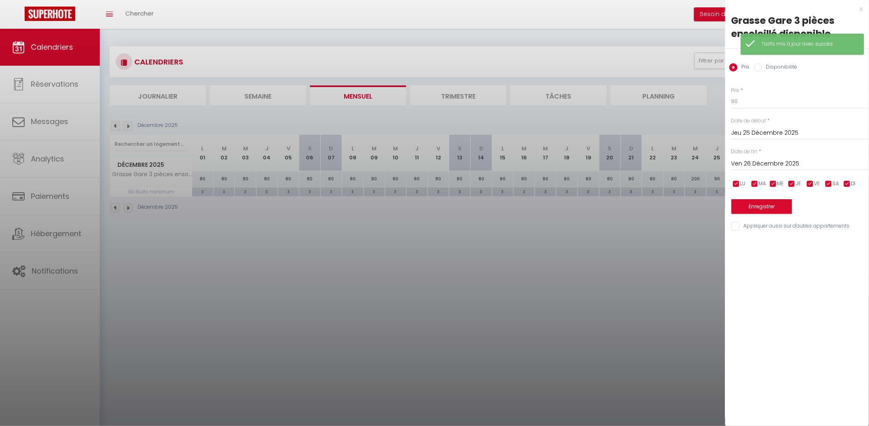
click at [585, 270] on div at bounding box center [434, 213] width 869 height 426
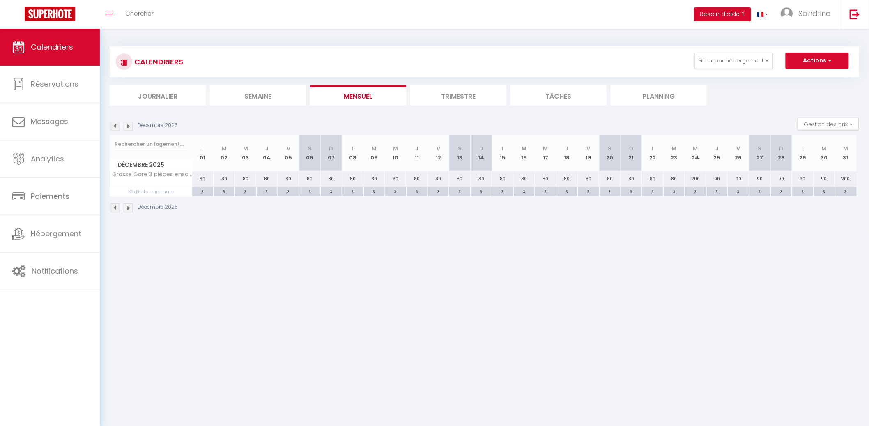
click at [719, 180] on div "90" at bounding box center [717, 178] width 21 height 15
type input "90"
type input "Jeu 25 Décembre 2025"
type input "Ven 26 Décembre 2025"
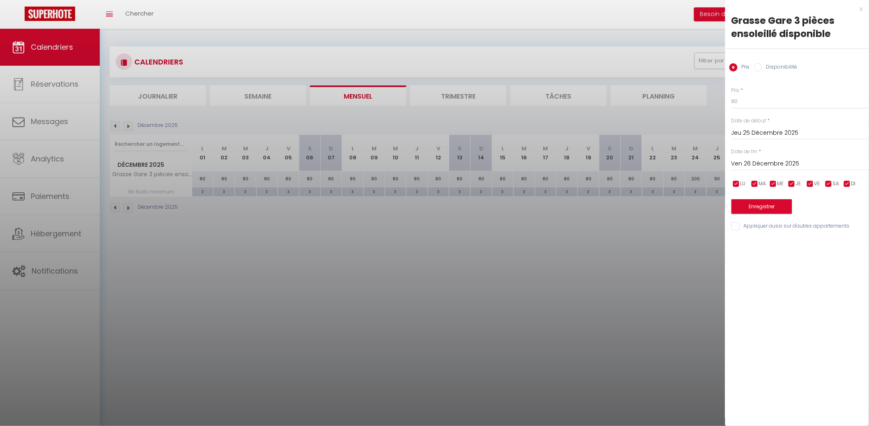
click at [758, 110] on div "Prix * 90 Statut * Disponible Indisponible Date de début * [DATE] < [DATE] > Di…" at bounding box center [797, 153] width 144 height 155
click at [665, 199] on div at bounding box center [434, 213] width 869 height 426
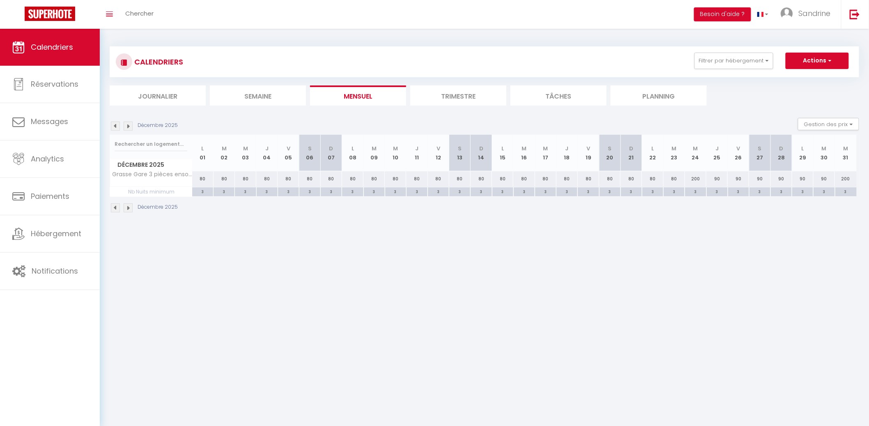
click at [735, 176] on div "90" at bounding box center [738, 178] width 21 height 15
type input "90"
type input "Ven 26 Décembre 2025"
type input "[DATE]"
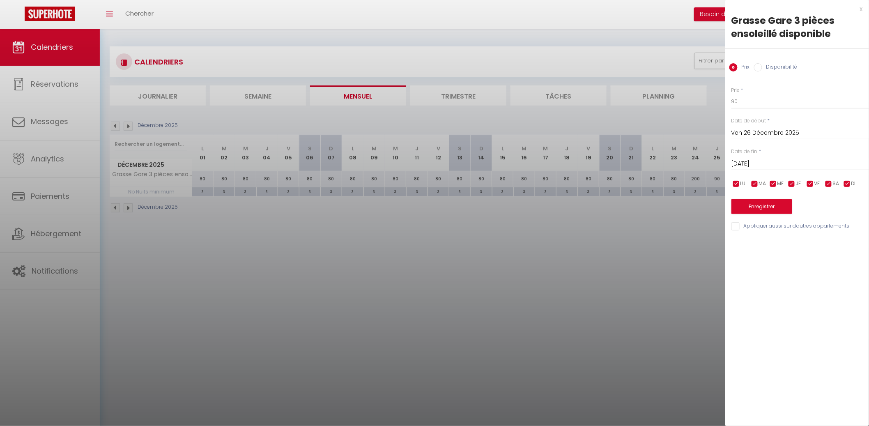
click at [757, 114] on div "Prix * 90 Statut * Disponible Indisponible Date de début * [DATE] < [DATE] > Di…" at bounding box center [797, 153] width 144 height 155
click at [754, 105] on input "90" at bounding box center [801, 101] width 138 height 15
type input "120"
click at [764, 163] on input "[DATE]" at bounding box center [801, 164] width 138 height 11
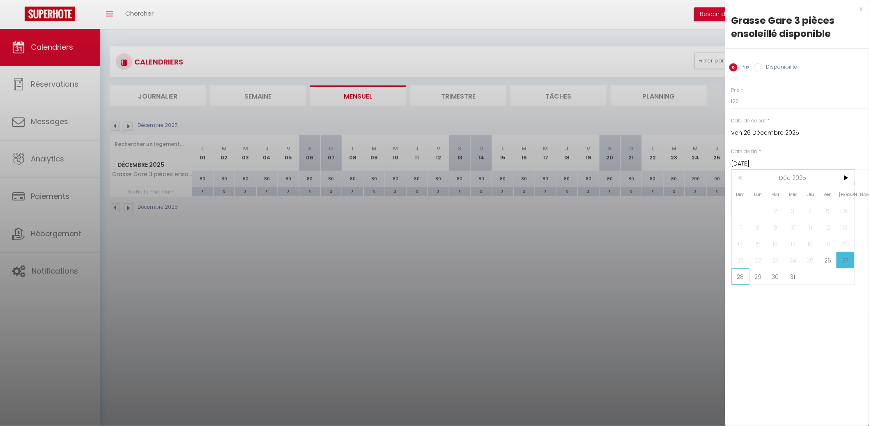
click at [742, 275] on span "28" at bounding box center [741, 276] width 18 height 16
type input "Dim 28 Décembre 2025"
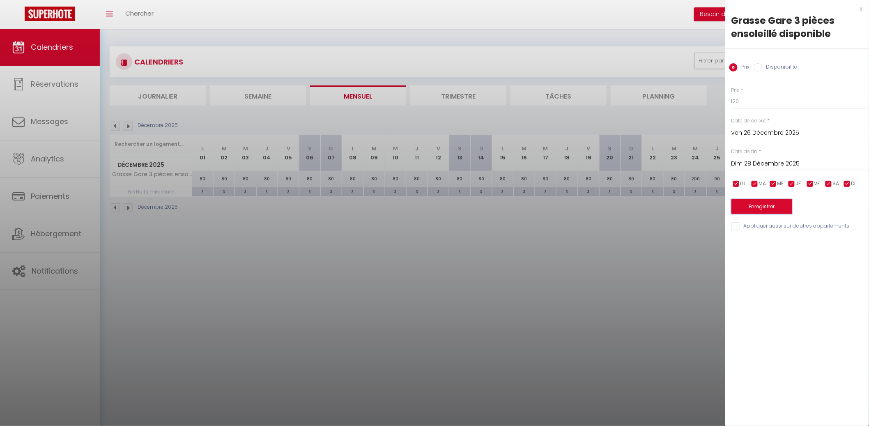
click at [743, 208] on button "Enregistrer" at bounding box center [762, 206] width 61 height 15
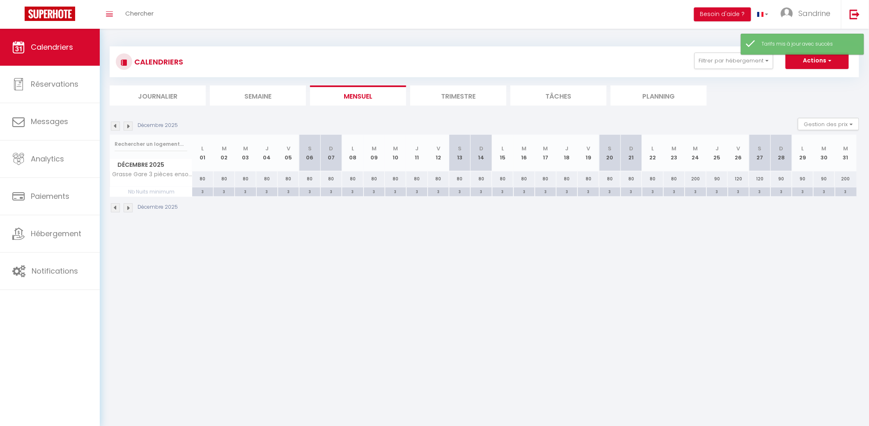
click at [126, 123] on img at bounding box center [128, 126] width 9 height 9
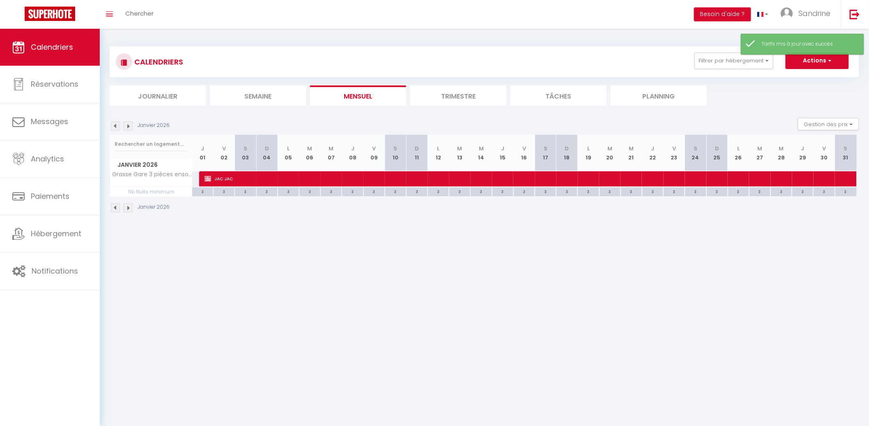
click at [326, 99] on li "Mensuel" at bounding box center [358, 95] width 96 height 20
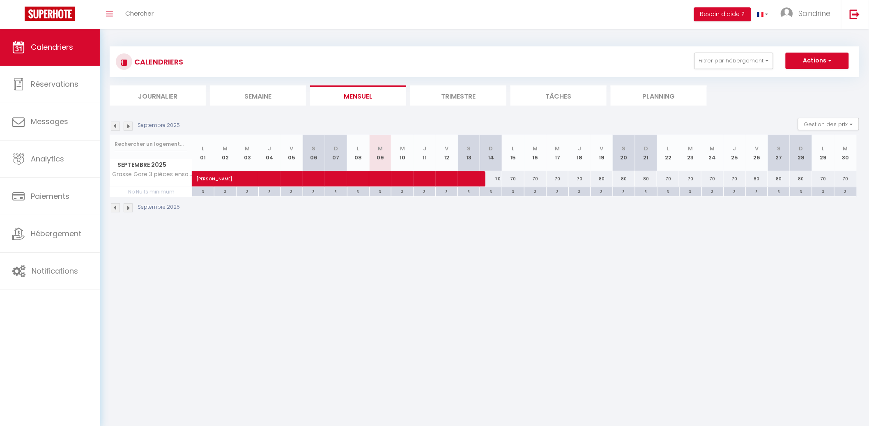
click at [496, 181] on div "70" at bounding box center [491, 178] width 22 height 15
type input "70"
type input "Dim 14 Septembre 2025"
type input "Lun 15 Septembre 2025"
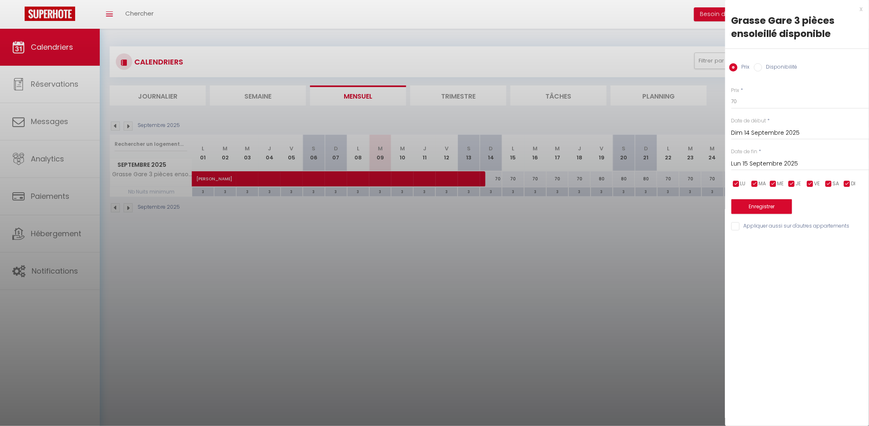
click at [509, 252] on div at bounding box center [434, 213] width 869 height 426
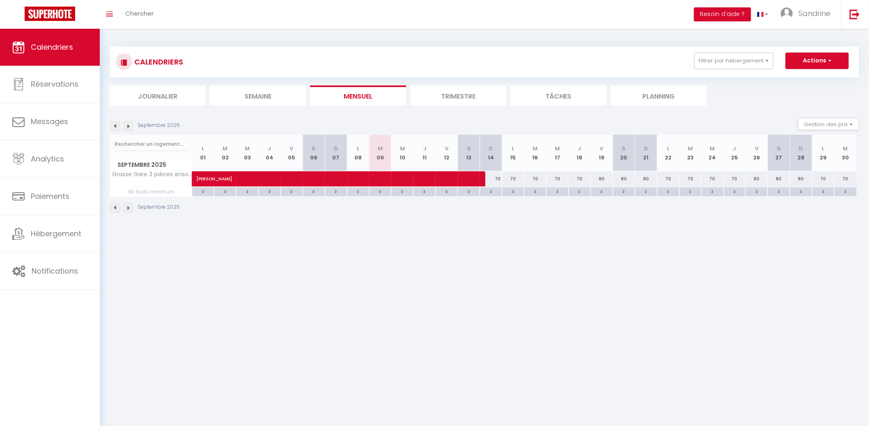
click at [496, 192] on div "3" at bounding box center [491, 191] width 22 height 8
type input "3"
type input "Dim 14 Septembre 2025"
type input "Lun 15 Septembre 2025"
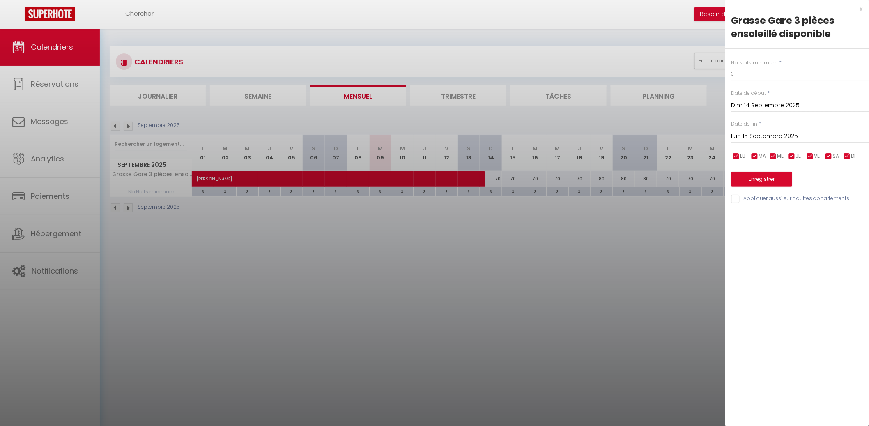
click at [759, 83] on div "Nb Nuits minimum * 3 Date de début * [DATE] < [DATE] > Dim Lun Mar Mer Jeu Ven …" at bounding box center [797, 126] width 144 height 155
click at [764, 81] on input "3" at bounding box center [801, 74] width 138 height 15
type input "2"
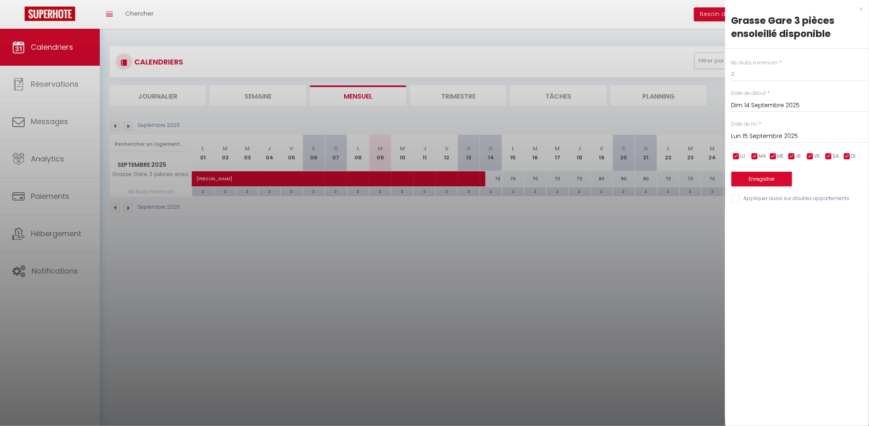
click at [797, 143] on div "Nb Nuits minimum * 2 Date de début * [DATE] < [DATE] > Dim Lun Mar Mer Jeu Ven …" at bounding box center [797, 126] width 144 height 155
click at [822, 140] on input "Lun 15 Septembre 2025" at bounding box center [801, 136] width 138 height 11
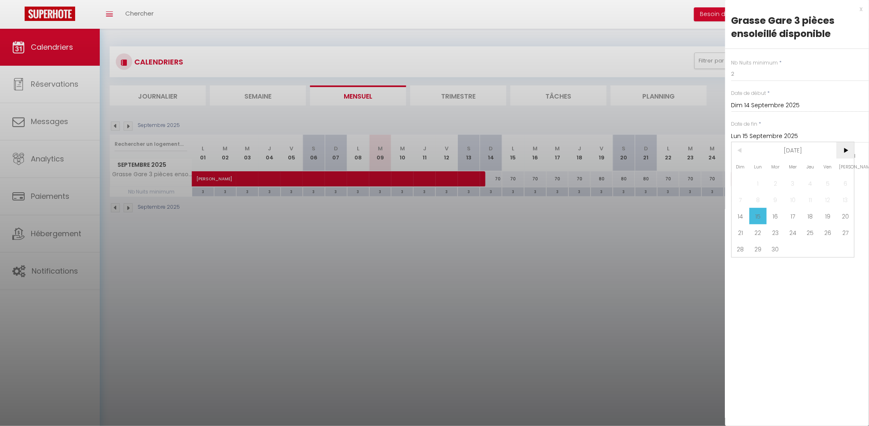
click at [845, 153] on span ">" at bounding box center [846, 150] width 18 height 16
drag, startPoint x: 804, startPoint y: 177, endPoint x: 794, endPoint y: 178, distance: 10.0
click at [794, 178] on div "Dim Lun Mar Mer Jeu Ven Sam 1 2 3 4 5 6 7 8 9 10 11 12 13 14 15 16 17 18 19 20 …" at bounding box center [793, 199] width 122 height 115
click at [794, 178] on span "1" at bounding box center [794, 183] width 18 height 16
type input "Mer 01 Octobre 2025"
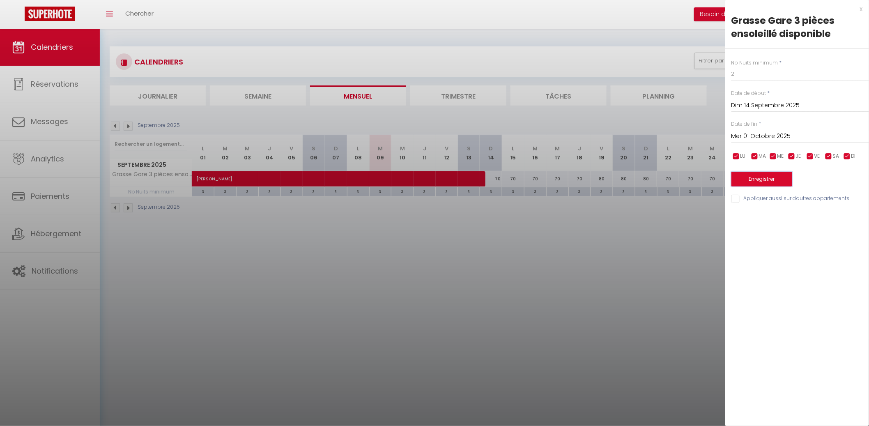
click at [781, 178] on button "Enregistrer" at bounding box center [762, 179] width 61 height 15
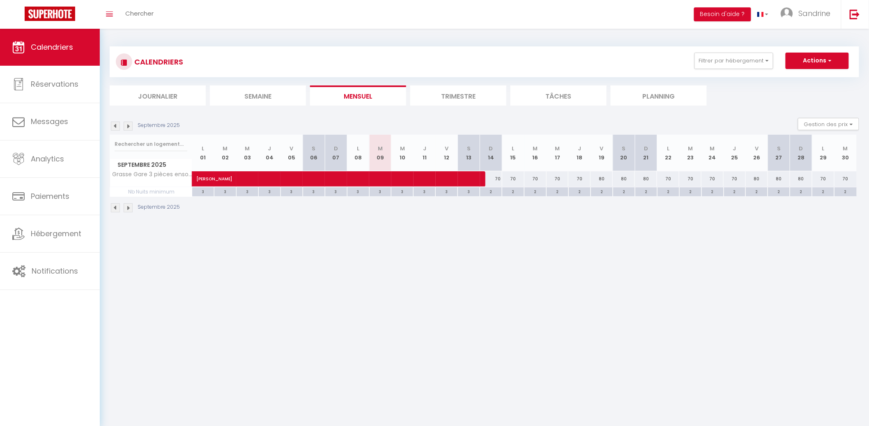
click at [129, 125] on img at bounding box center [128, 126] width 9 height 9
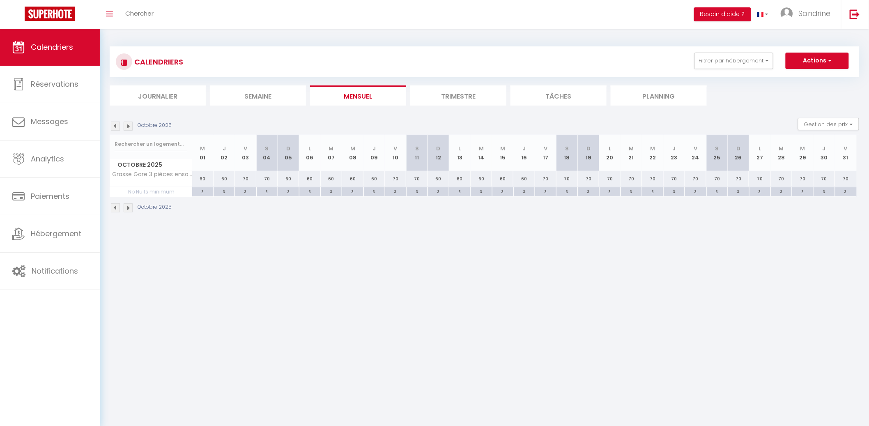
click at [110, 126] on div "Octobre 2025" at bounding box center [142, 126] width 64 height 9
click at [114, 122] on img at bounding box center [115, 126] width 9 height 9
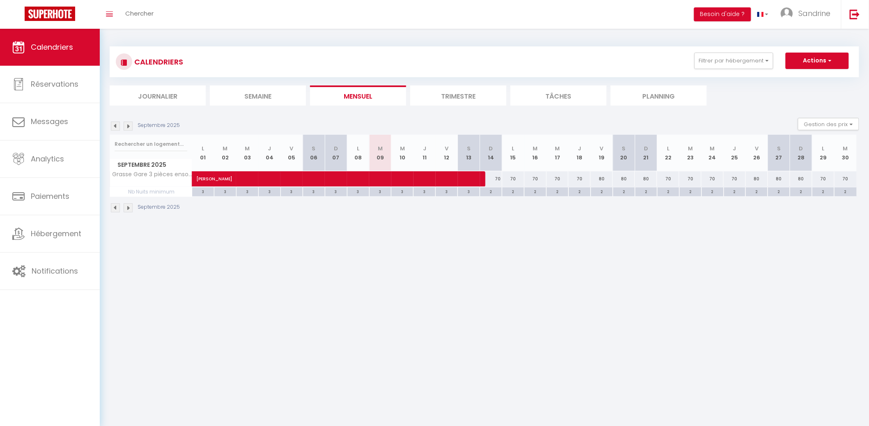
click at [491, 178] on div "70" at bounding box center [491, 178] width 22 height 15
type input "70"
type input "Dim 14 Septembre 2025"
type input "Lun 15 Septembre 2025"
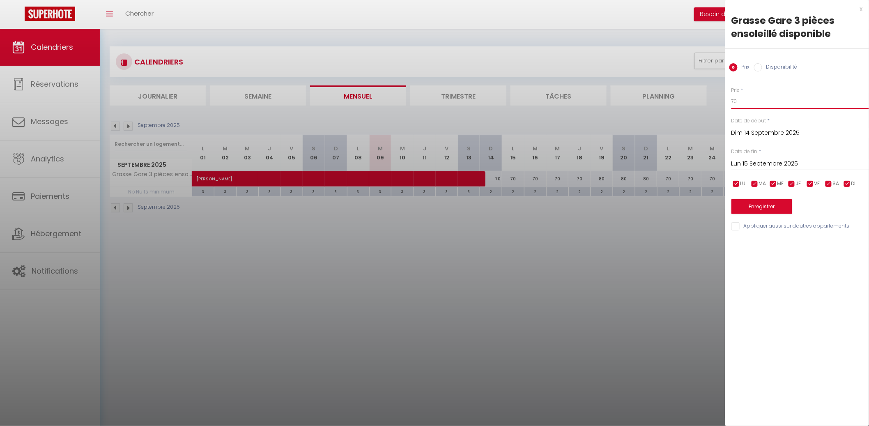
click at [742, 106] on input "70" at bounding box center [801, 101] width 138 height 15
type input "60"
click at [761, 160] on input "Lun 15 Septembre 2025" at bounding box center [801, 164] width 138 height 11
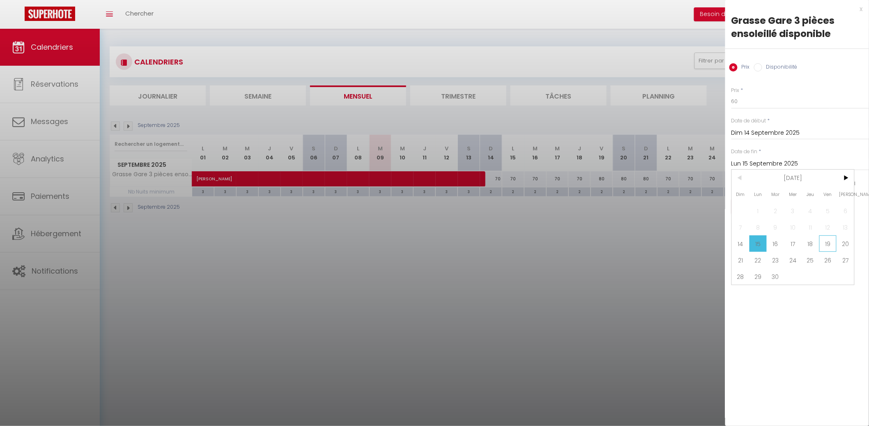
click at [829, 237] on span "19" at bounding box center [829, 243] width 18 height 16
type input "Ven 19 Septembre 2025"
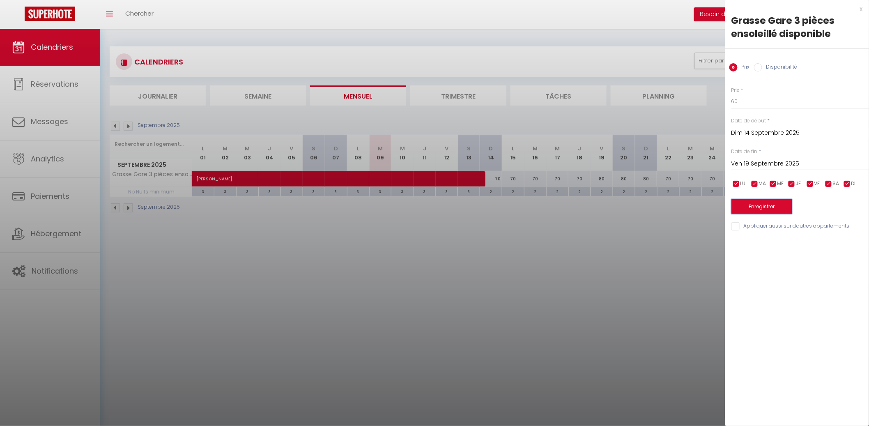
click at [785, 210] on button "Enregistrer" at bounding box center [762, 206] width 61 height 15
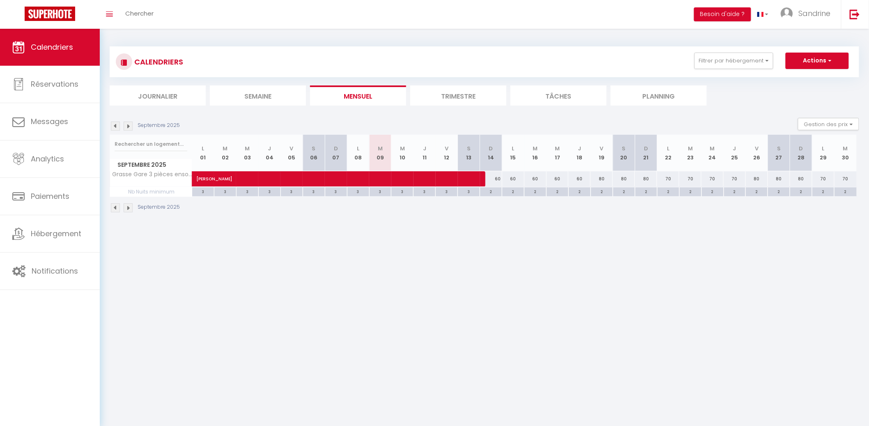
click at [604, 176] on div "80" at bounding box center [602, 178] width 22 height 15
type input "80"
type input "Ven 19 Septembre 2025"
type input "Sam 20 Septembre 2025"
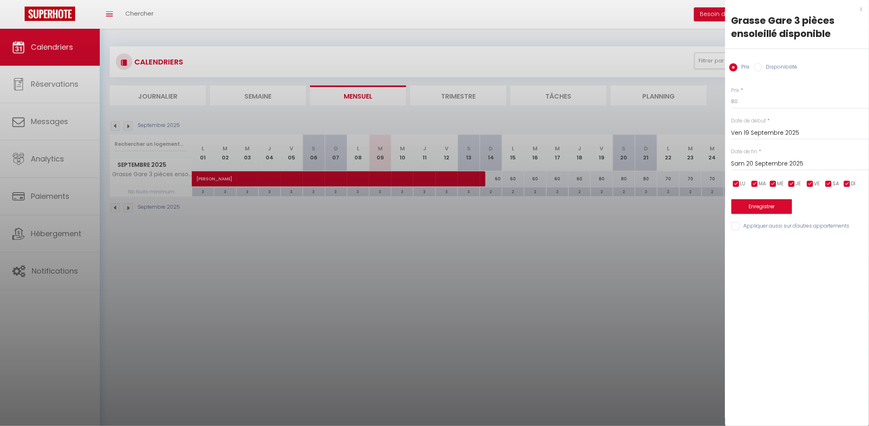
click at [636, 204] on div at bounding box center [434, 213] width 869 height 426
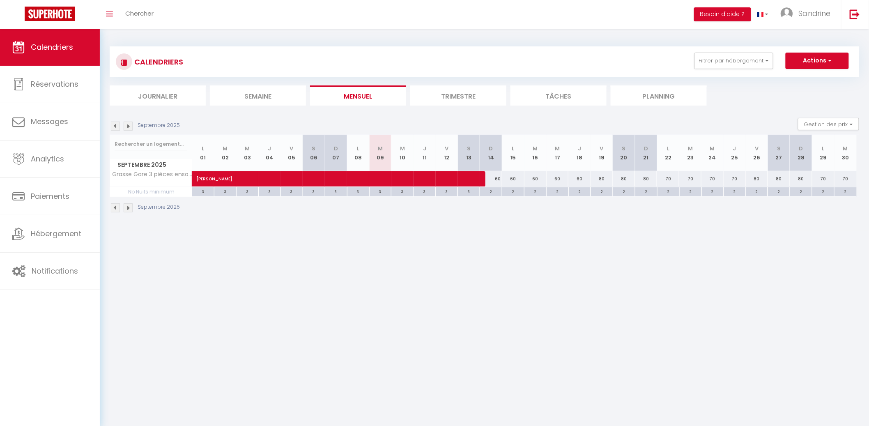
click at [645, 179] on div "80" at bounding box center [646, 178] width 22 height 15
type input "80"
type input "Dim 21 Septembre 2025"
type input "Lun 22 Septembre 2025"
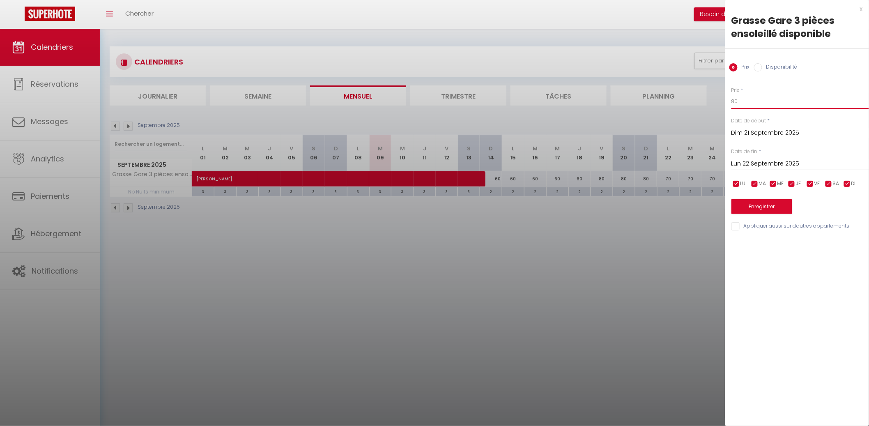
click at [764, 106] on input "80" at bounding box center [801, 101] width 138 height 15
type input "70"
click at [771, 205] on button "Enregistrer" at bounding box center [762, 206] width 61 height 15
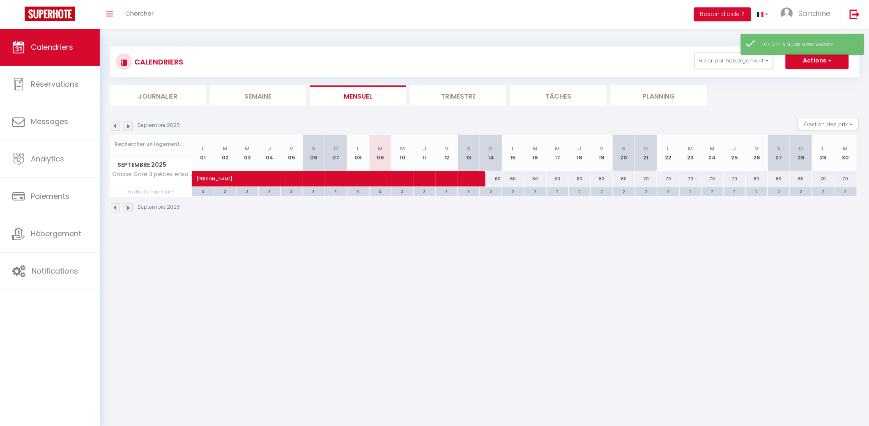
click at [805, 180] on div "80" at bounding box center [801, 178] width 22 height 15
type input "80"
type input "Dim 28 Septembre 2025"
type input "Lun 29 Septembre 2025"
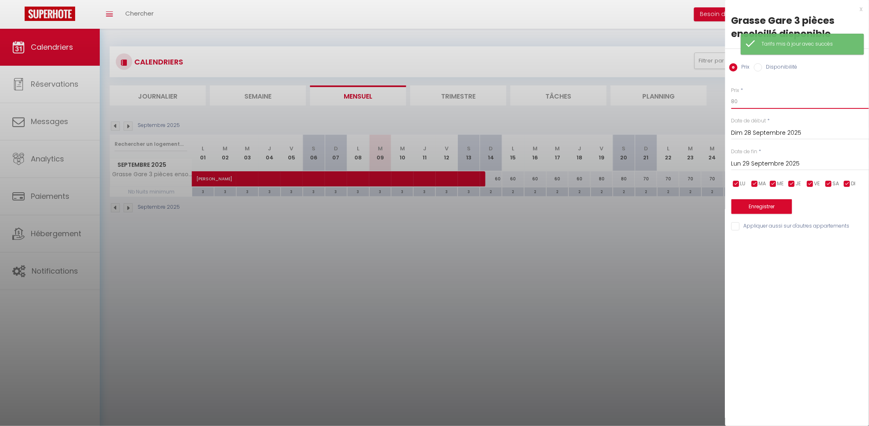
click at [775, 104] on input "80" at bounding box center [801, 101] width 138 height 15
type input "70"
click at [753, 196] on div "Enregistrer" at bounding box center [801, 201] width 138 height 25
click at [753, 201] on button "Enregistrer" at bounding box center [762, 206] width 61 height 15
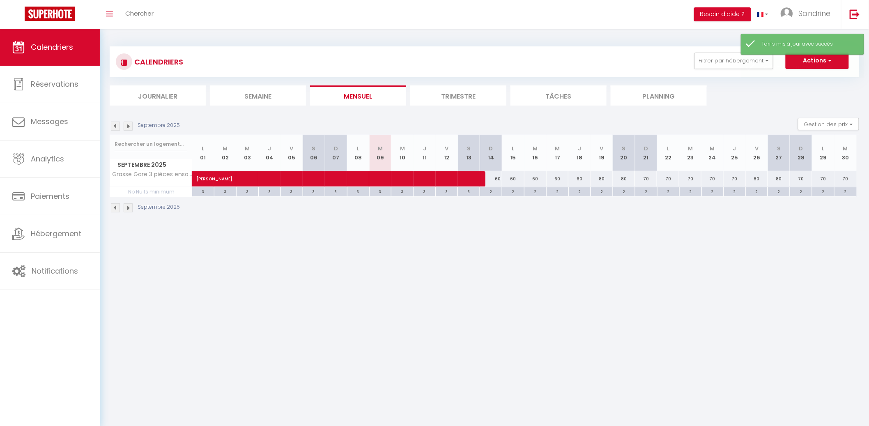
click at [124, 124] on img at bounding box center [128, 126] width 9 height 9
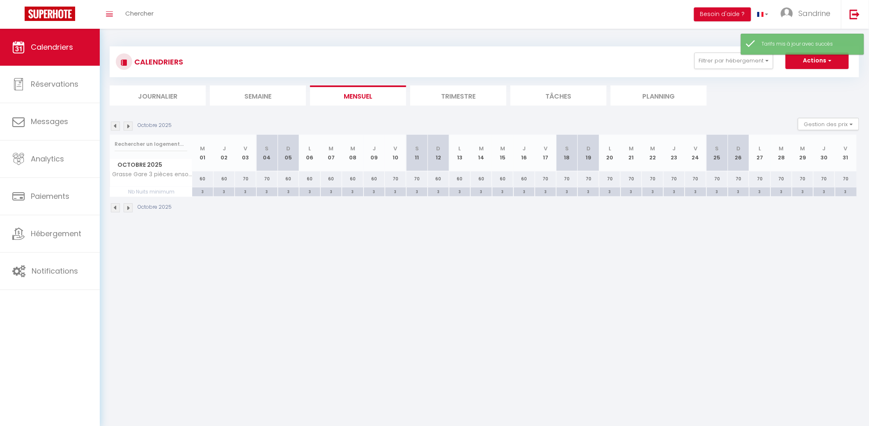
click at [420, 177] on div "70" at bounding box center [416, 178] width 21 height 15
type input "70"
type input "[DATE]"
type input "Dim 12 Octobre 2025"
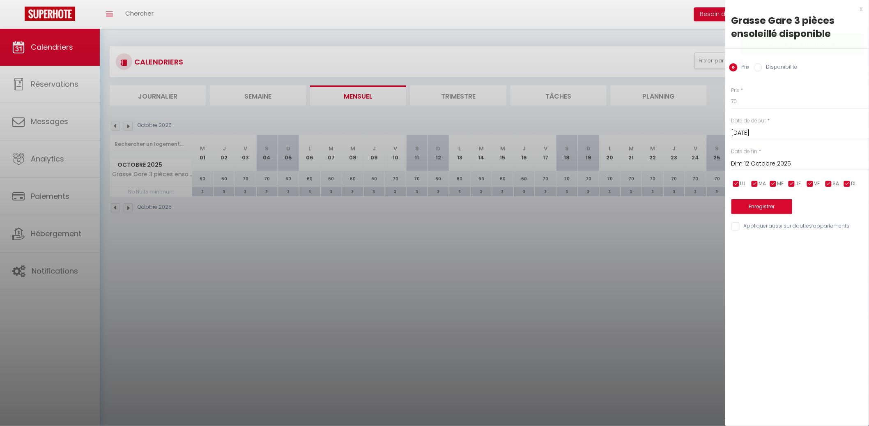
click at [767, 170] on div "[DATE] < [DATE] > Dim Lun Mar Mer Jeu Ven Sam 1 2 3 4 5 6 7 8 9 10 11 12 13 14 …" at bounding box center [801, 163] width 138 height 15
click at [783, 168] on input "Dim 12 Octobre 2025" at bounding box center [801, 164] width 138 height 11
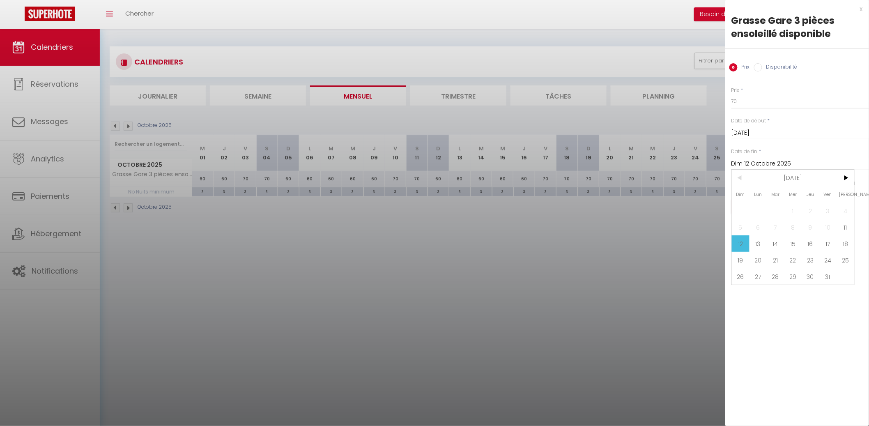
click at [862, 179] on div "LU MA ME JE VE SA DI" at bounding box center [800, 184] width 148 height 10
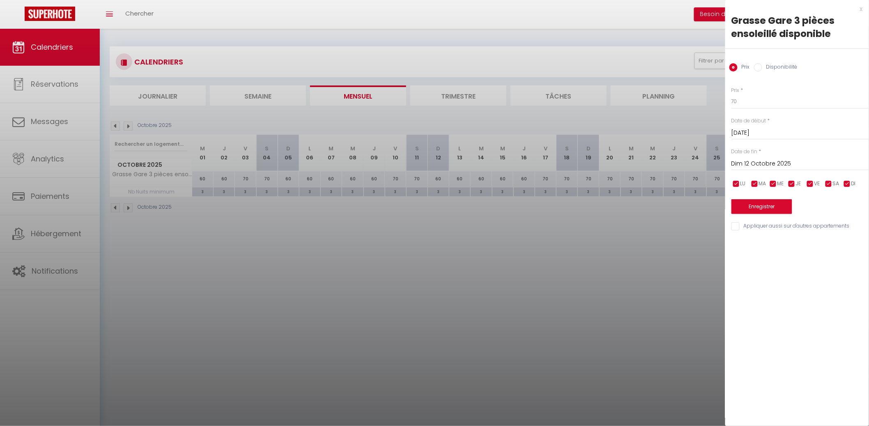
click at [427, 175] on div at bounding box center [434, 213] width 869 height 426
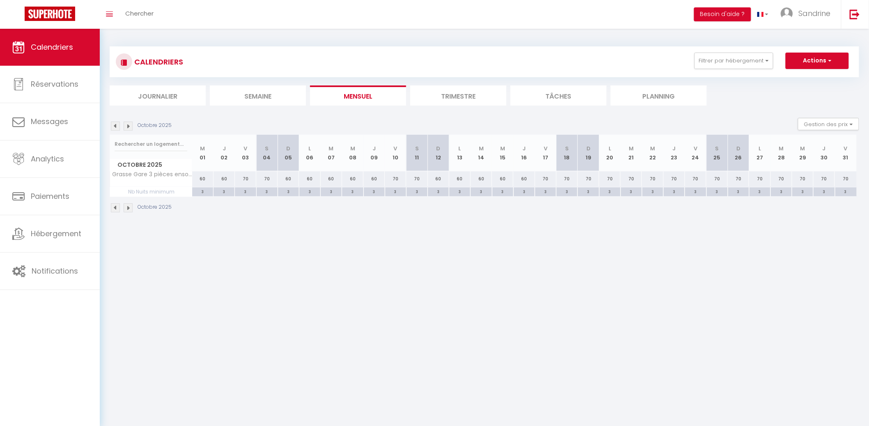
click at [419, 177] on div "70" at bounding box center [416, 178] width 21 height 15
type input "70"
type input "[DATE]"
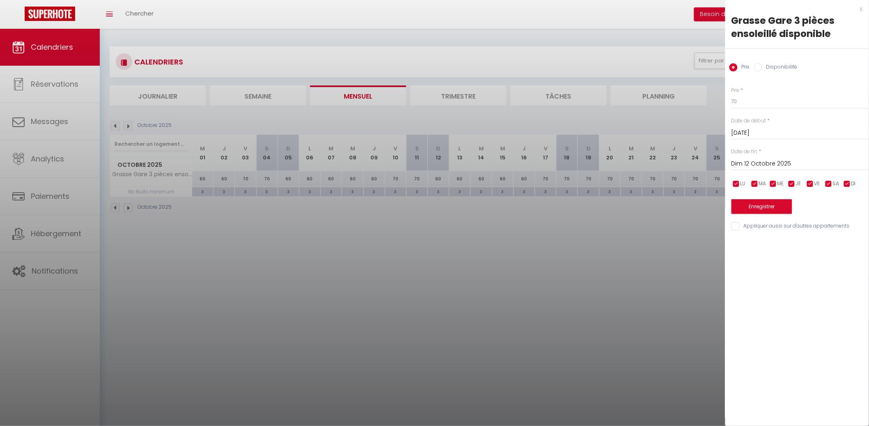
click at [816, 168] on input "Dim 12 Octobre 2025" at bounding box center [801, 164] width 138 height 11
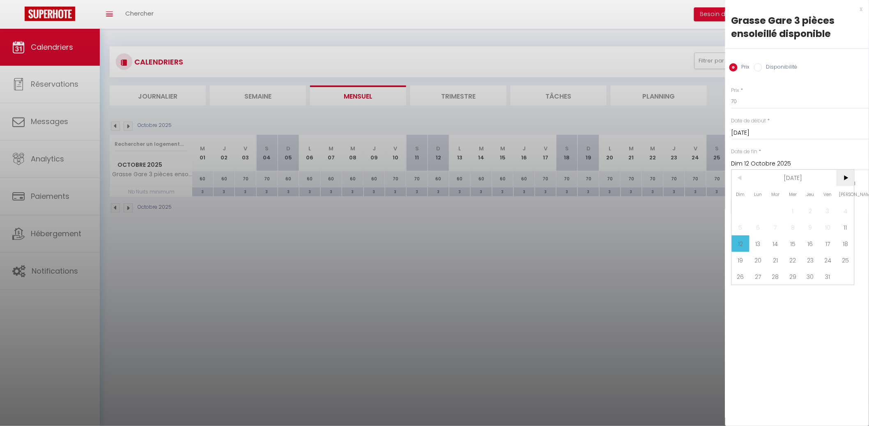
click at [847, 176] on span ">" at bounding box center [846, 178] width 18 height 16
click at [852, 210] on span "1" at bounding box center [846, 211] width 18 height 16
type input "[DATE]"
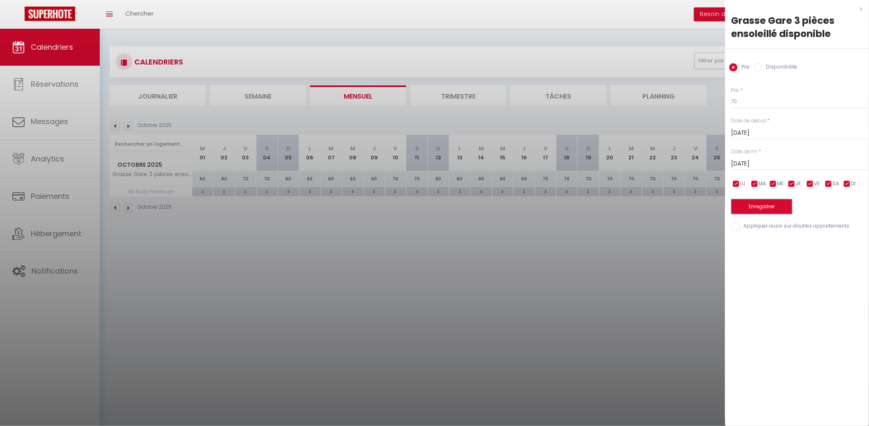
click at [765, 205] on button "Enregistrer" at bounding box center [762, 206] width 61 height 15
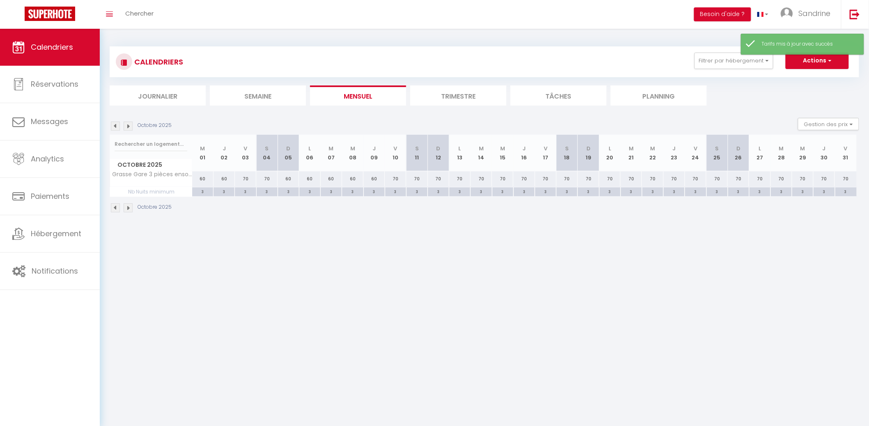
click at [126, 129] on img at bounding box center [128, 126] width 9 height 9
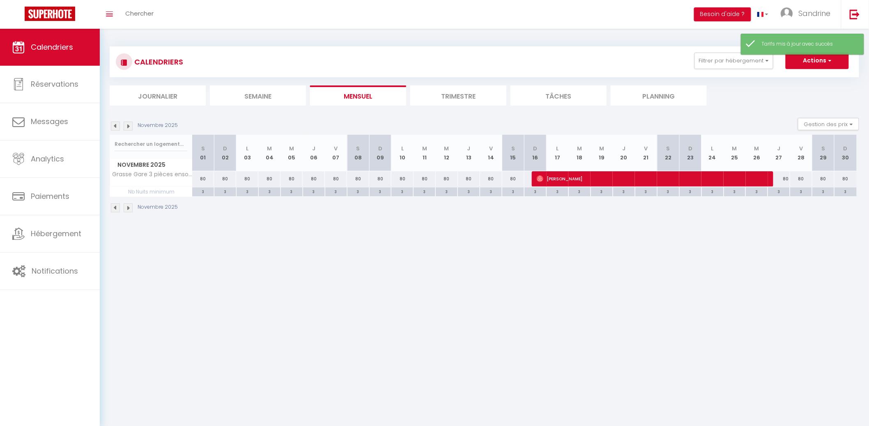
click at [369, 96] on li "Mensuel" at bounding box center [358, 95] width 96 height 20
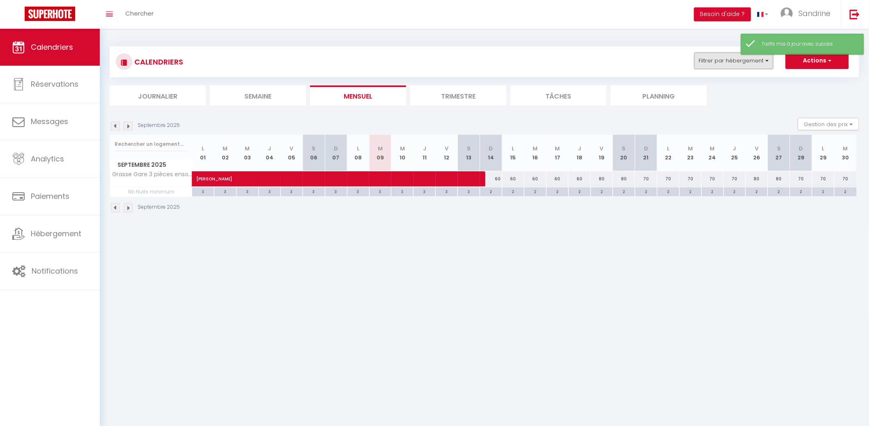
click at [747, 64] on button "Filtrer par hébergement" at bounding box center [734, 61] width 79 height 16
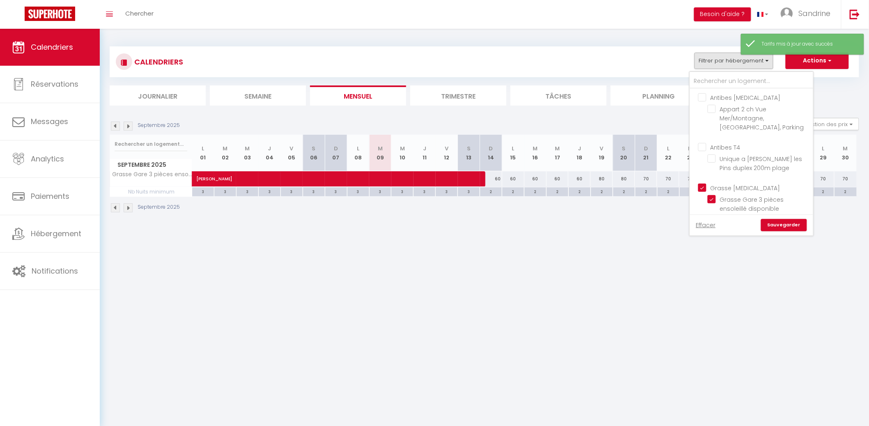
click at [706, 182] on ul "Grasse [MEDICAL_DATA] Grasse Gare 3 pièces ensoleillé disponible" at bounding box center [751, 199] width 123 height 41
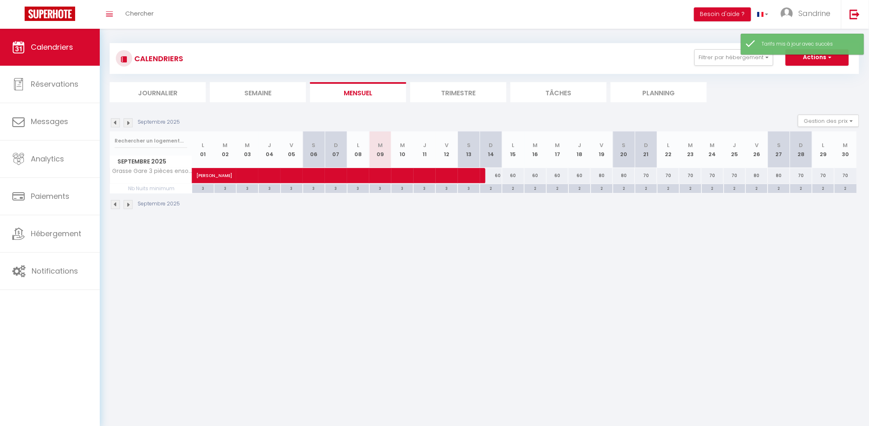
scroll to position [4, 0]
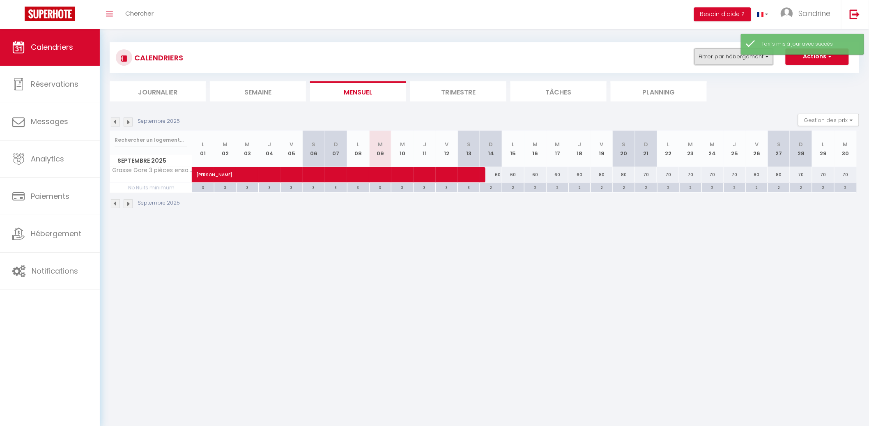
click at [731, 54] on button "Filtrer par hébergement" at bounding box center [734, 56] width 79 height 16
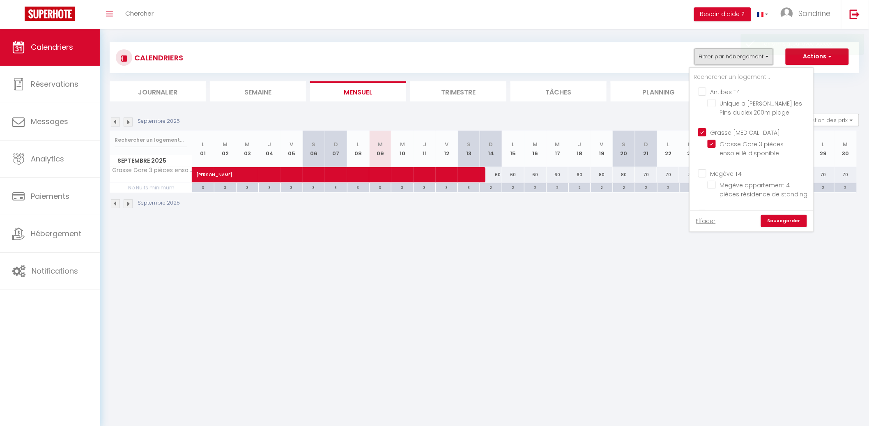
scroll to position [64, 0]
click at [707, 117] on input "Grasse [MEDICAL_DATA]" at bounding box center [759, 119] width 123 height 8
checkbox input "false"
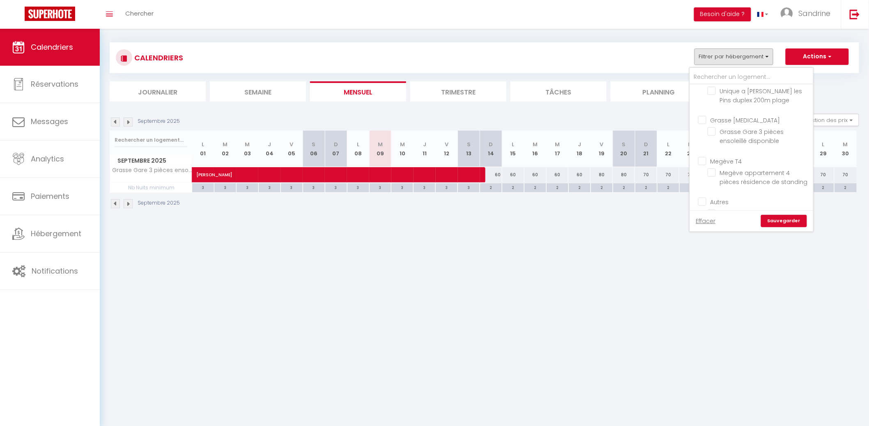
checkbox input "false"
click at [703, 163] on input "Megève T4" at bounding box center [759, 160] width 123 height 8
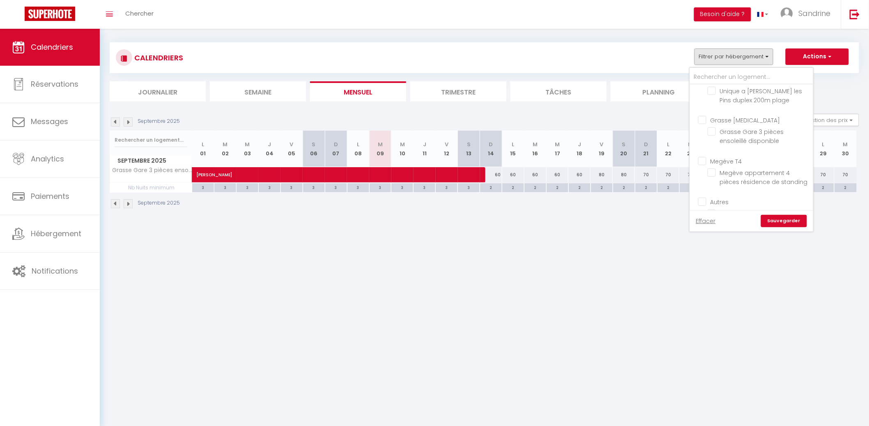
checkbox input "true"
checkbox input "false"
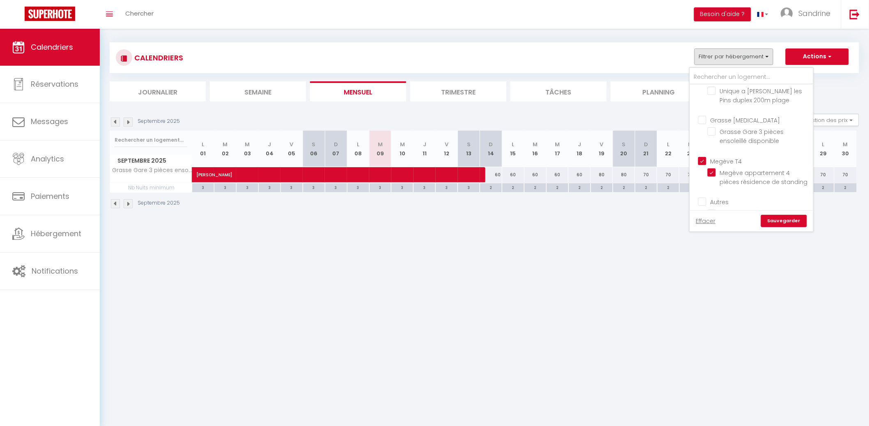
checkbox input "false"
click at [780, 214] on div "Effacer Sauvegarder" at bounding box center [751, 220] width 123 height 21
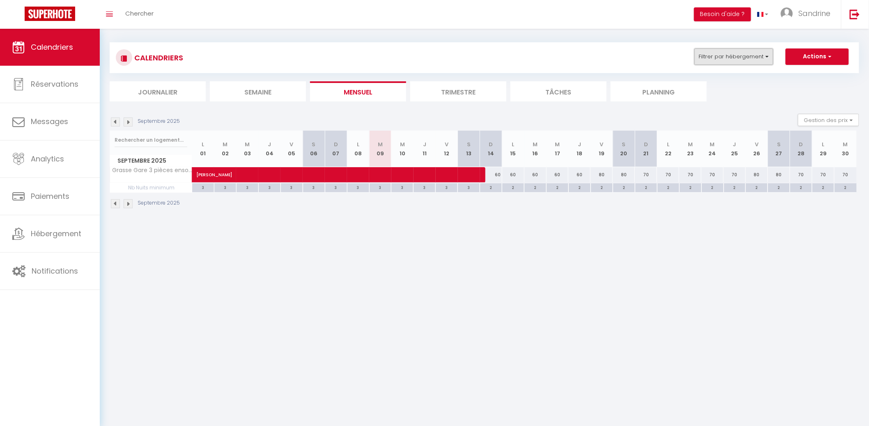
click at [735, 60] on button "Filtrer par hébergement" at bounding box center [734, 56] width 79 height 16
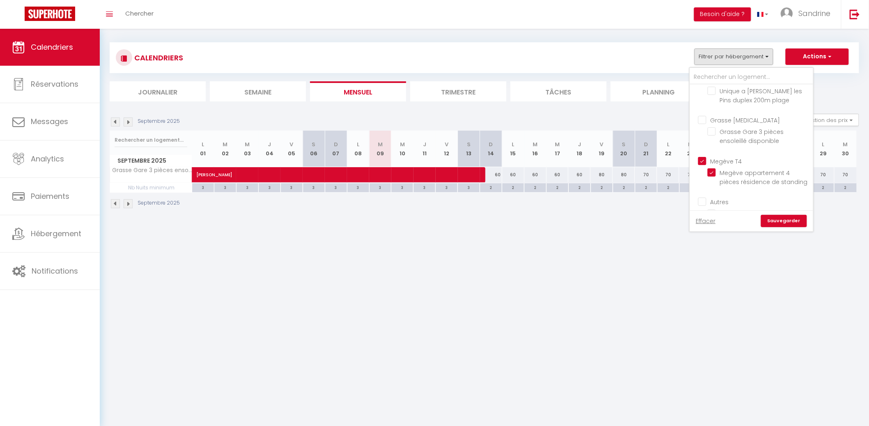
click at [788, 225] on link "Sauvegarder" at bounding box center [784, 221] width 46 height 12
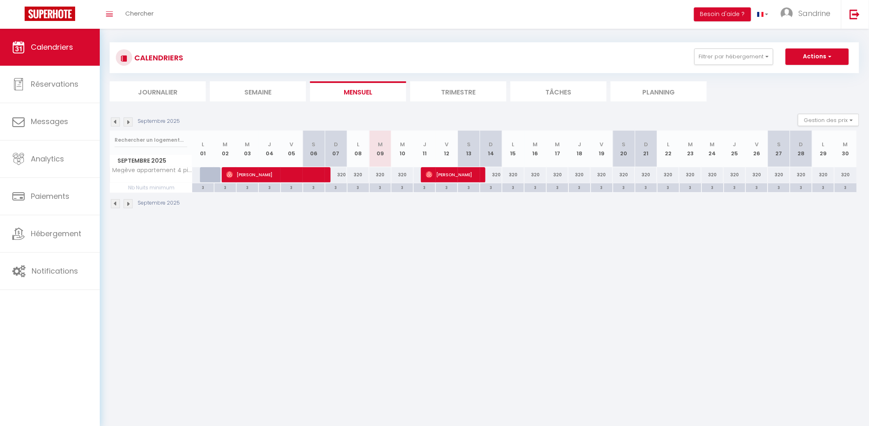
click at [382, 176] on div "320" at bounding box center [380, 174] width 22 height 15
type input "320"
type input "[DATE]"
type input "Mer 10 Septembre 2025"
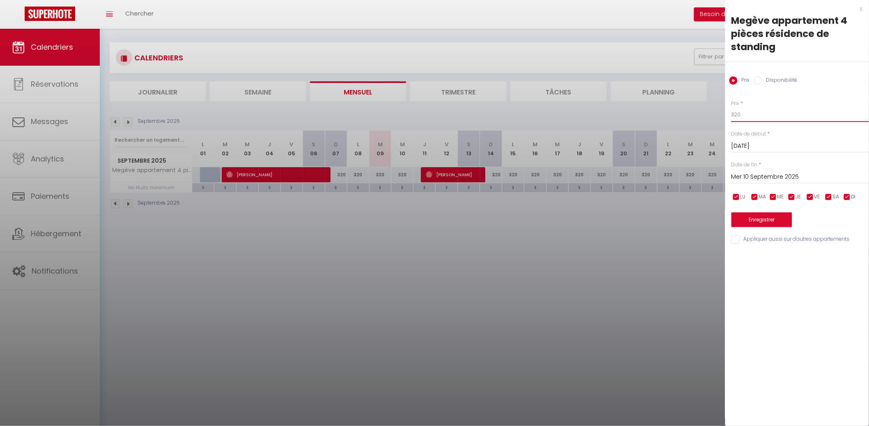
click at [746, 111] on input "320" at bounding box center [801, 114] width 138 height 15
type input "360"
click at [762, 172] on input "Mer 10 Septembre 2025" at bounding box center [801, 177] width 138 height 11
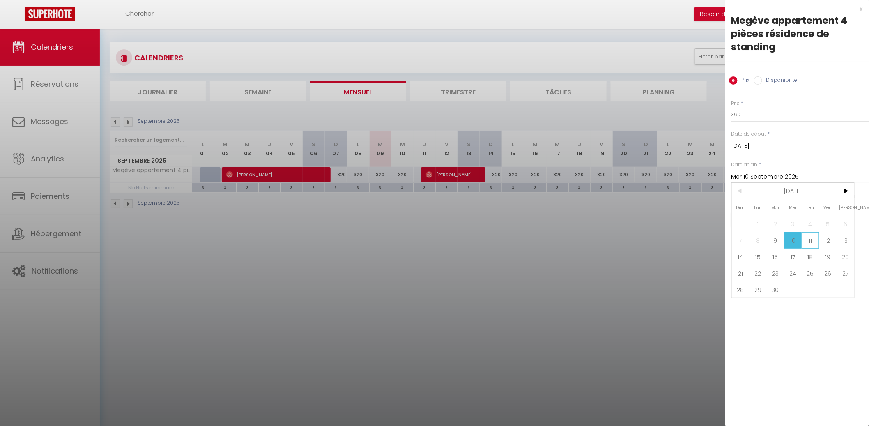
click at [812, 246] on span "11" at bounding box center [811, 240] width 18 height 16
type input "Jeu 11 Septembre 2025"
click at [784, 223] on button "Enregistrer" at bounding box center [762, 219] width 61 height 15
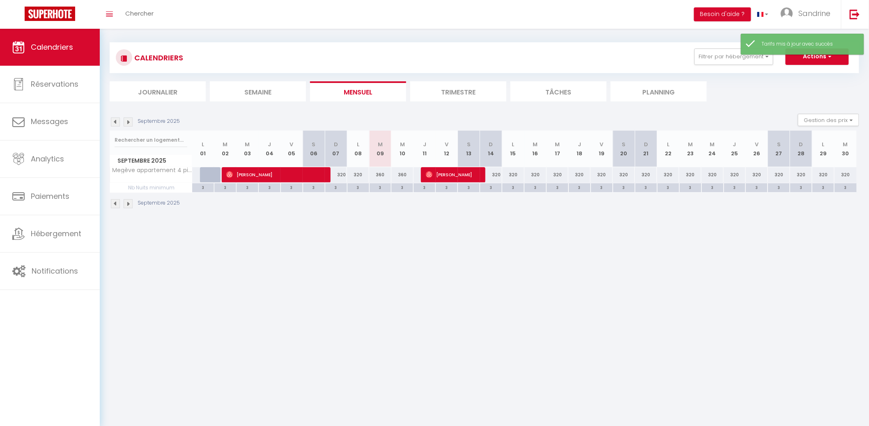
click at [384, 185] on div "3" at bounding box center [381, 187] width 22 height 8
type input "3"
type input "[DATE]"
type input "Mer 10 Septembre 2025"
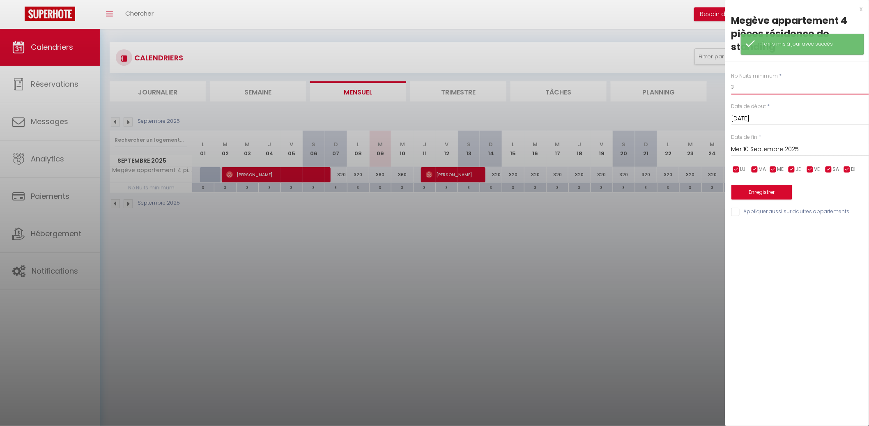
click at [792, 85] on input "3" at bounding box center [801, 87] width 138 height 15
type input "2"
click at [778, 142] on div "[DATE] < [DATE] > Dim Lun Mar Mer Jeu Ven Sam 1 2 3 4 5 6 7 8 9 10 11 12 13 14 …" at bounding box center [801, 148] width 138 height 15
click at [782, 151] on input "Mer 10 Septembre 2025" at bounding box center [801, 149] width 138 height 11
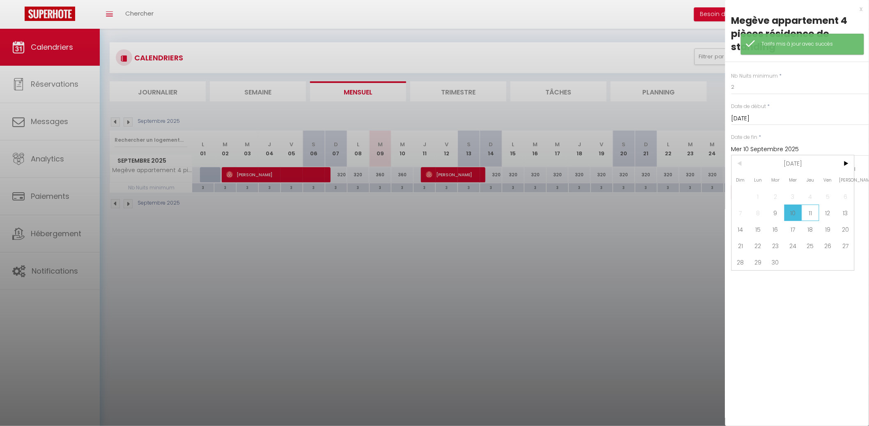
click at [806, 214] on span "11" at bounding box center [811, 213] width 18 height 16
type input "Jeu 11 Septembre 2025"
click at [779, 201] on div "Nb Nuits minimum * 2 Date de début * [DATE] < [DATE] > Dim Lun Mar Mer Jeu Ven …" at bounding box center [797, 139] width 144 height 155
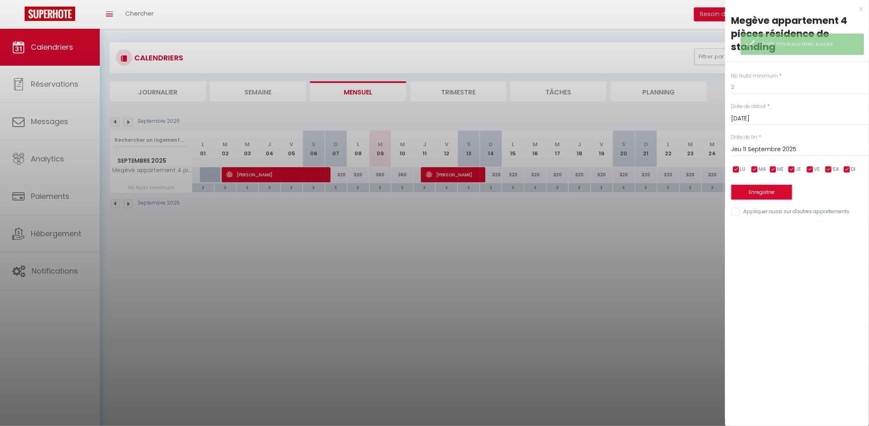
click at [772, 192] on button "Enregistrer" at bounding box center [762, 192] width 61 height 15
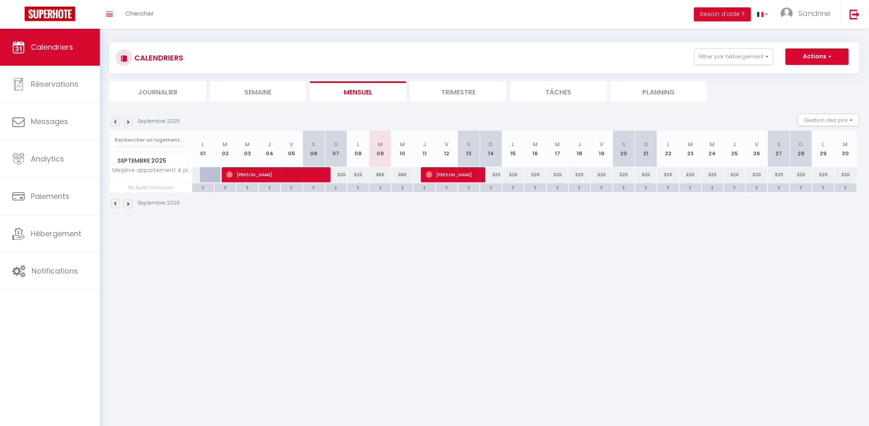
click at [497, 172] on div "320" at bounding box center [491, 174] width 22 height 15
type input "320"
type input "Dim 14 Septembre 2025"
type input "Lun 15 Septembre 2025"
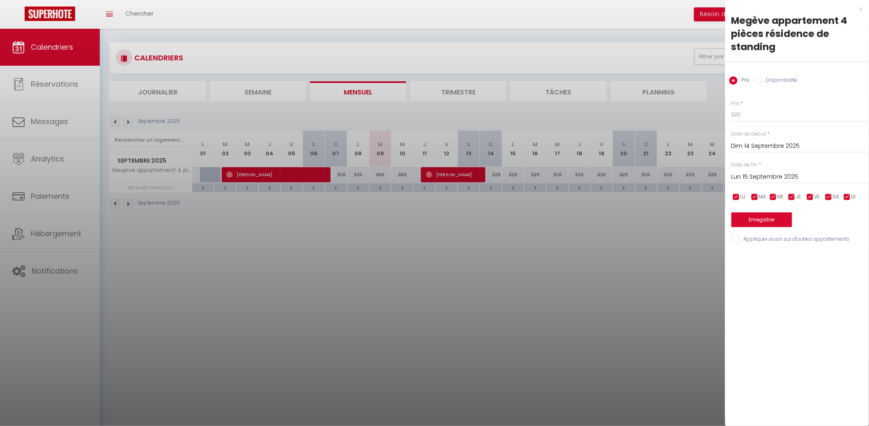
click at [800, 104] on div "Prix * 320" at bounding box center [801, 111] width 138 height 23
click at [792, 112] on input "320" at bounding box center [801, 114] width 138 height 15
type input "330"
click at [792, 166] on div "Date de fin * [DATE] < [DATE] > Dim Lun Mar Mer Jeu Ven Sam 1 2 3 4 5 6 7 8 9 1…" at bounding box center [801, 172] width 138 height 23
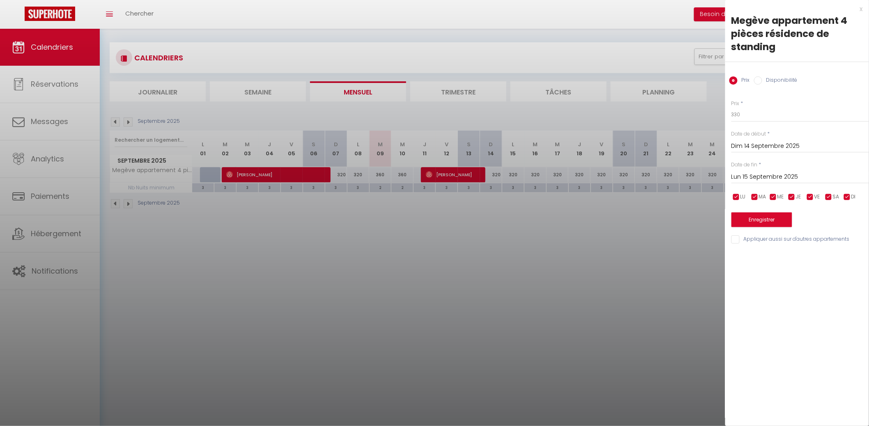
click at [801, 177] on input "Lun 15 Septembre 2025" at bounding box center [801, 177] width 138 height 11
click at [843, 190] on span ">" at bounding box center [846, 191] width 18 height 16
click at [797, 213] on span "Mer" at bounding box center [794, 207] width 18 height 16
click at [797, 214] on span "Mer" at bounding box center [794, 207] width 18 height 16
click at [792, 221] on span "1" at bounding box center [794, 224] width 18 height 16
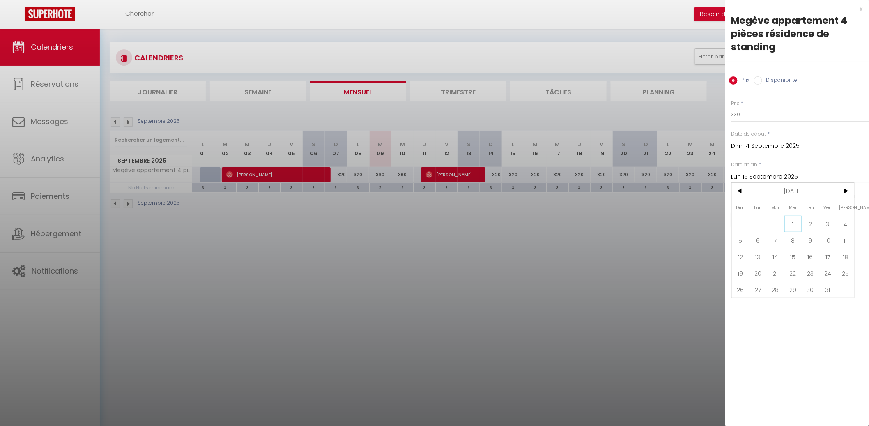
type input "Mer 01 Octobre 2025"
click at [772, 219] on button "Enregistrer" at bounding box center [762, 219] width 61 height 15
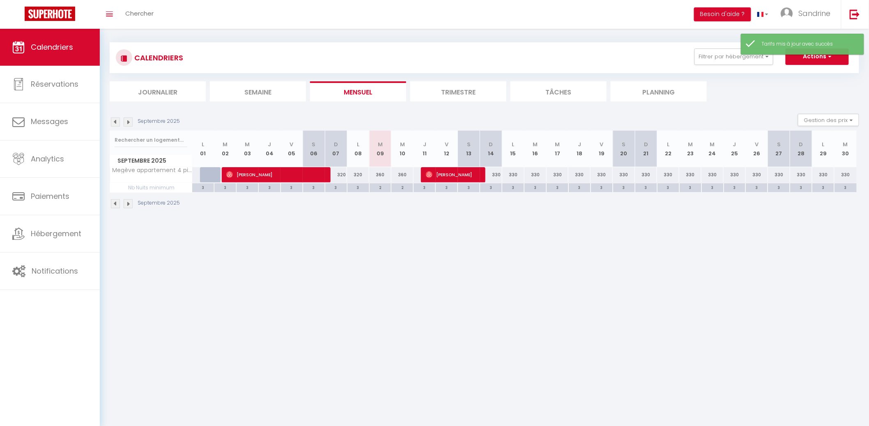
click at [130, 120] on img at bounding box center [128, 121] width 9 height 9
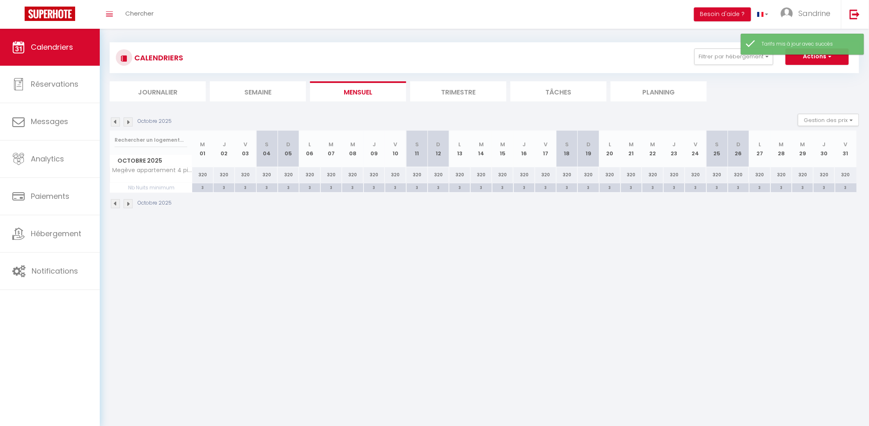
click at [206, 173] on div "320" at bounding box center [202, 174] width 21 height 15
type input "320"
type input "Mer 01 Octobre 2025"
type input "Jeu 02 Octobre 2025"
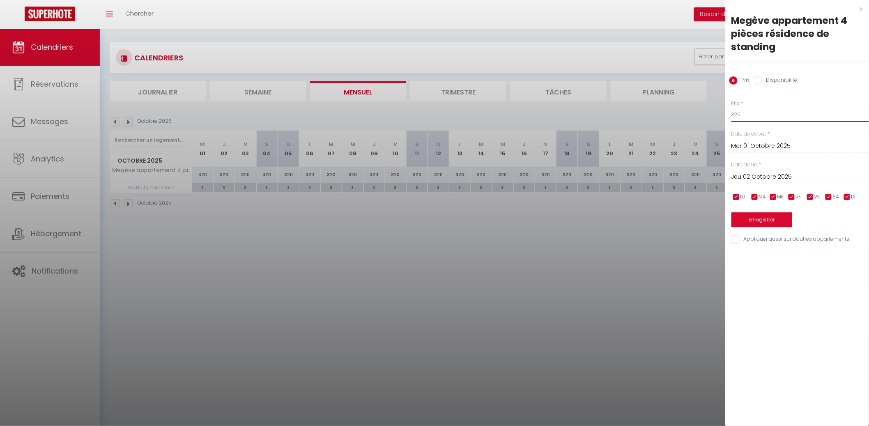
click at [806, 109] on input "320" at bounding box center [801, 114] width 138 height 15
type input "330"
click at [796, 170] on div "[DATE] < [DATE] > Dim Lun Mar Mer Jeu Ven Sam 1 2 3 4 5 6 7 8 9 10 11 12 13 14 …" at bounding box center [801, 176] width 138 height 15
click at [801, 175] on input "Jeu 02 Octobre 2025" at bounding box center [801, 177] width 138 height 11
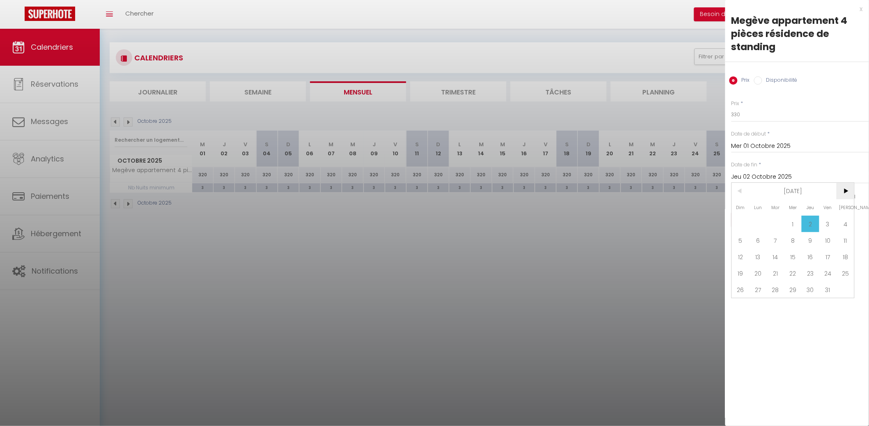
click at [845, 189] on span ">" at bounding box center [846, 191] width 18 height 16
click at [842, 224] on span "1" at bounding box center [846, 224] width 18 height 16
type input "[DATE]"
click at [768, 219] on button "Enregistrer" at bounding box center [762, 219] width 61 height 15
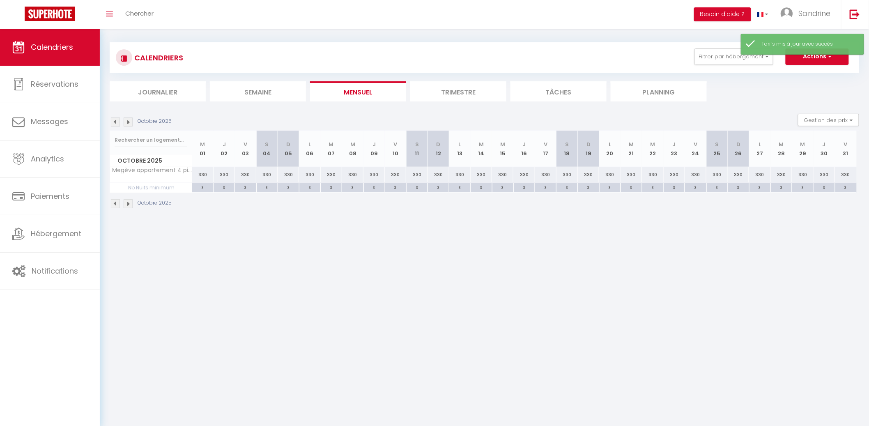
click at [129, 121] on img at bounding box center [128, 121] width 9 height 9
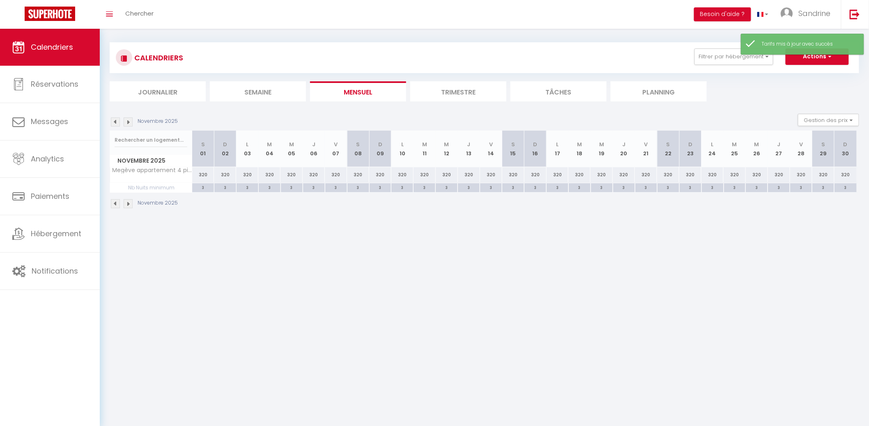
click at [207, 173] on div "320" at bounding box center [203, 174] width 22 height 15
type input "320"
type input "[DATE]"
type input "Dim 02 Novembre 2025"
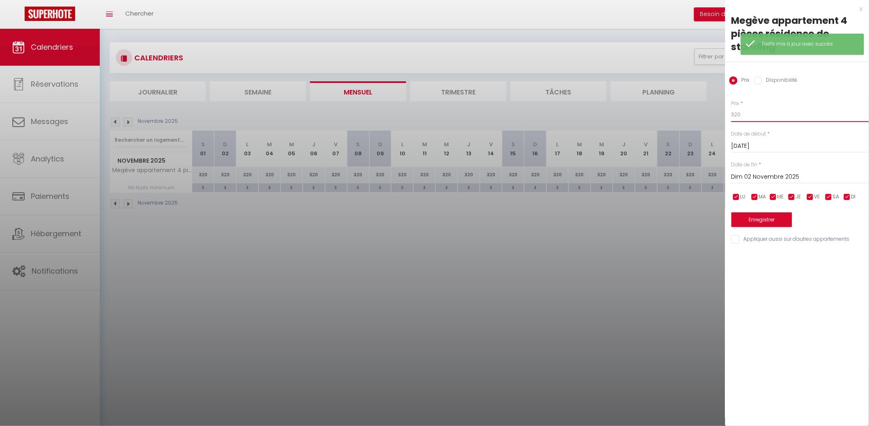
click at [799, 114] on input "320" at bounding box center [801, 114] width 138 height 15
type input "330"
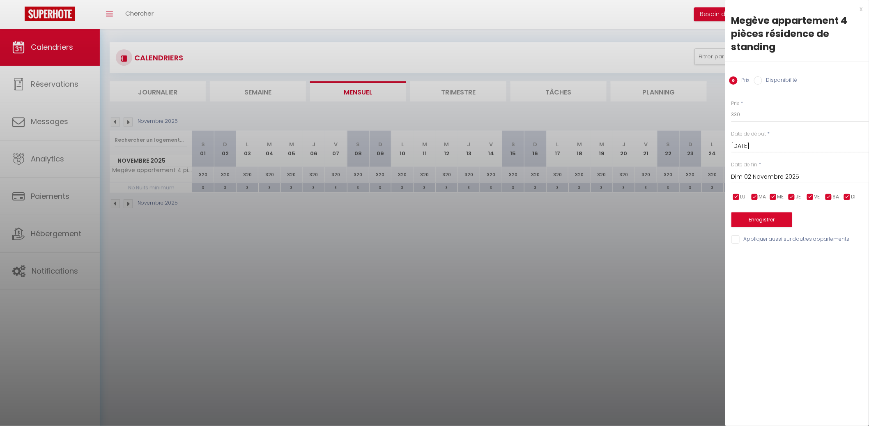
click at [769, 177] on input "Dim 02 Novembre 2025" at bounding box center [801, 177] width 138 height 11
click at [845, 196] on span ">" at bounding box center [846, 191] width 18 height 16
click at [760, 220] on span "1" at bounding box center [759, 224] width 18 height 16
type input "Lun 01 Décembre 2025"
click at [760, 220] on button "Enregistrer" at bounding box center [762, 219] width 61 height 15
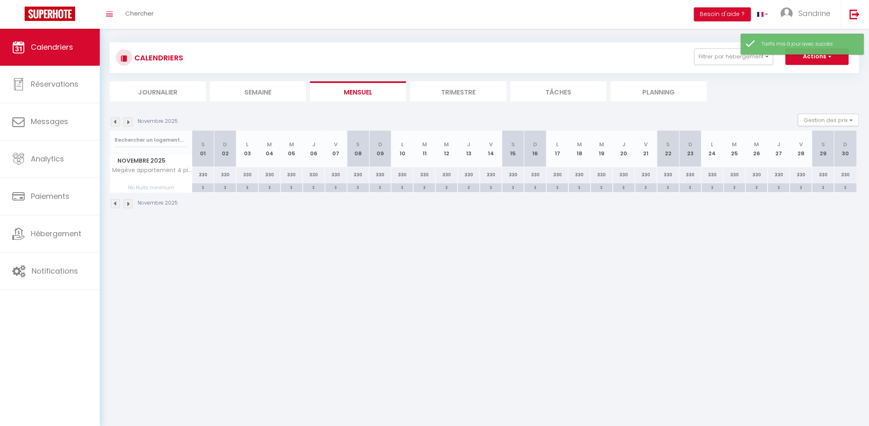
click at [128, 117] on img at bounding box center [128, 121] width 9 height 9
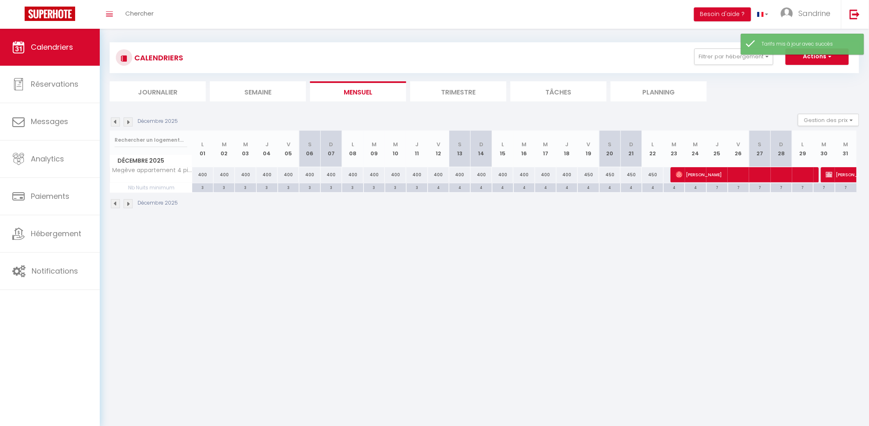
click at [291, 170] on div "400" at bounding box center [288, 174] width 21 height 15
type input "400"
type input "Ven 05 Décembre 2025"
type input "[DATE]"
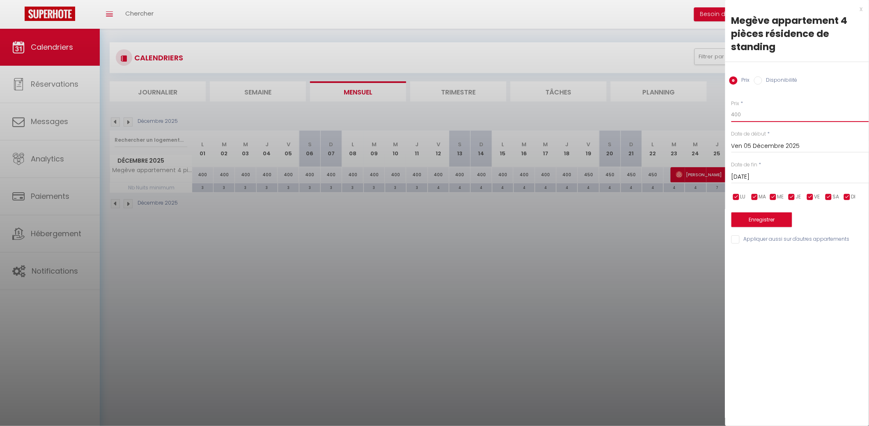
click at [762, 108] on input "400" at bounding box center [801, 114] width 138 height 15
type input "450"
click at [772, 178] on input "[DATE]" at bounding box center [801, 177] width 138 height 11
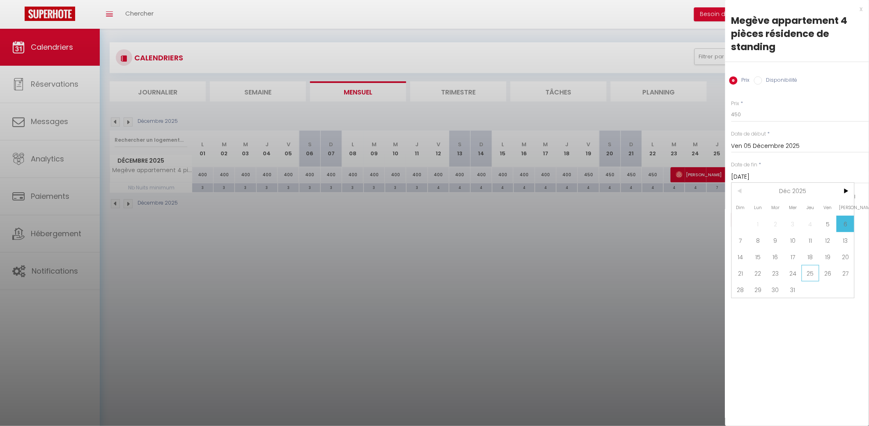
click at [802, 272] on span "25" at bounding box center [811, 273] width 18 height 16
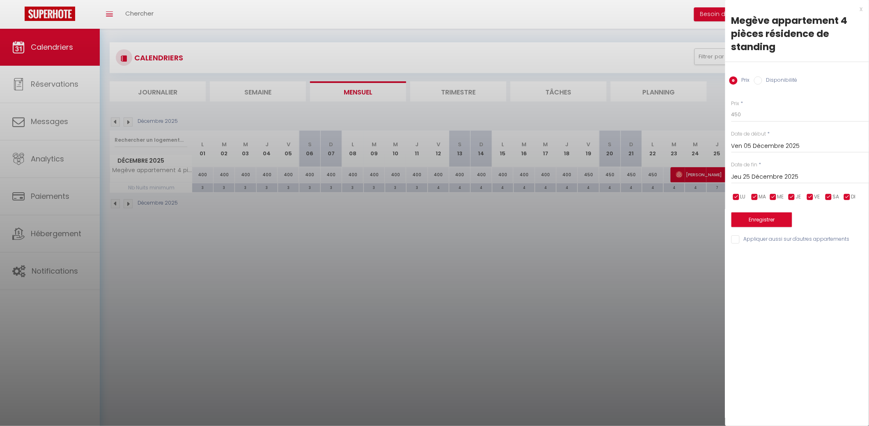
click at [824, 177] on input "Jeu 25 Décembre 2025" at bounding box center [801, 177] width 138 height 11
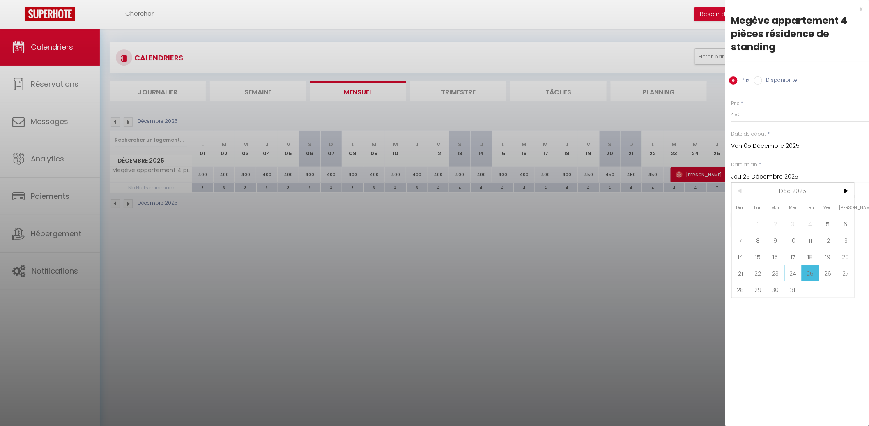
click at [797, 276] on span "24" at bounding box center [794, 273] width 18 height 16
type input "Mer 24 Décembre 2025"
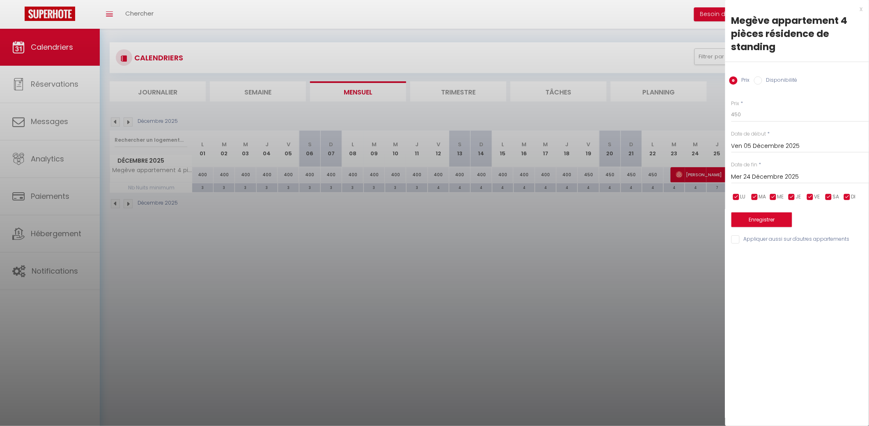
click at [848, 201] on div "LU MA ME JE VE SA DI" at bounding box center [800, 197] width 148 height 10
click at [848, 197] on input "checkbox" at bounding box center [847, 197] width 8 height 8
checkbox input "false"
click at [789, 196] on input "checkbox" at bounding box center [792, 197] width 8 height 8
checkbox input "false"
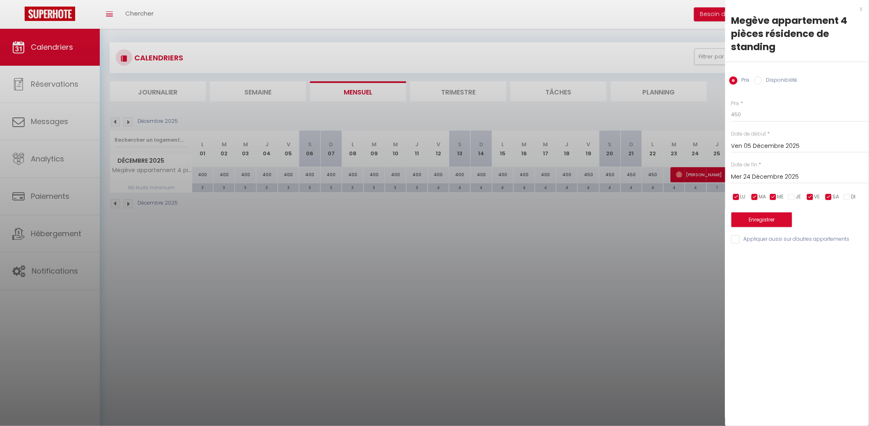
click at [783, 196] on span "ME" at bounding box center [781, 197] width 7 height 8
checkbox input "false"
click at [767, 195] on div "LU MA ME JE VE SA DI" at bounding box center [800, 197] width 148 height 10
click at [757, 198] on input "checkbox" at bounding box center [755, 197] width 8 height 8
checkbox input "false"
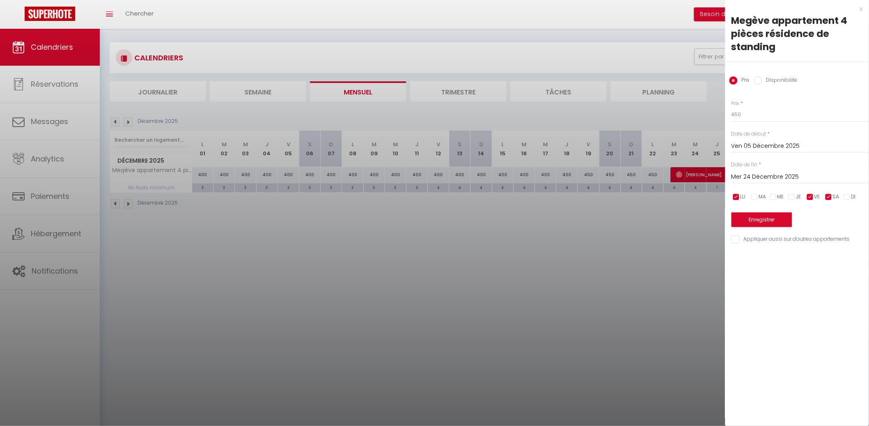
click at [745, 198] on span "LU" at bounding box center [743, 197] width 5 height 8
checkbox input "false"
click at [757, 219] on button "Enregistrer" at bounding box center [762, 219] width 61 height 15
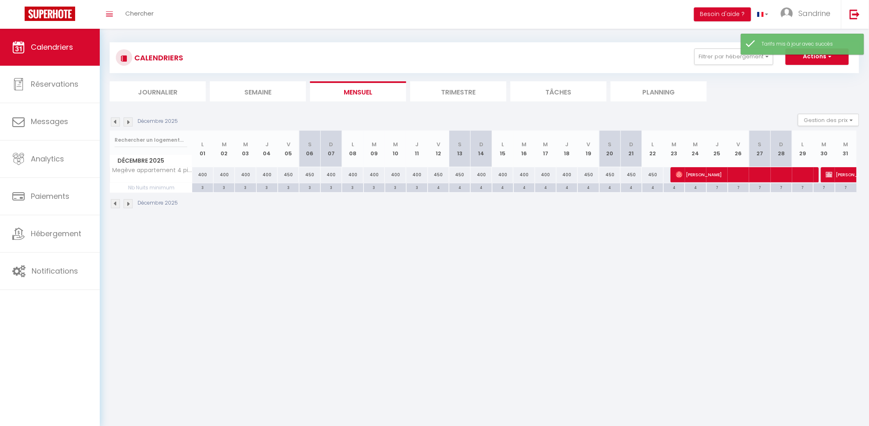
click at [131, 122] on img at bounding box center [128, 121] width 9 height 9
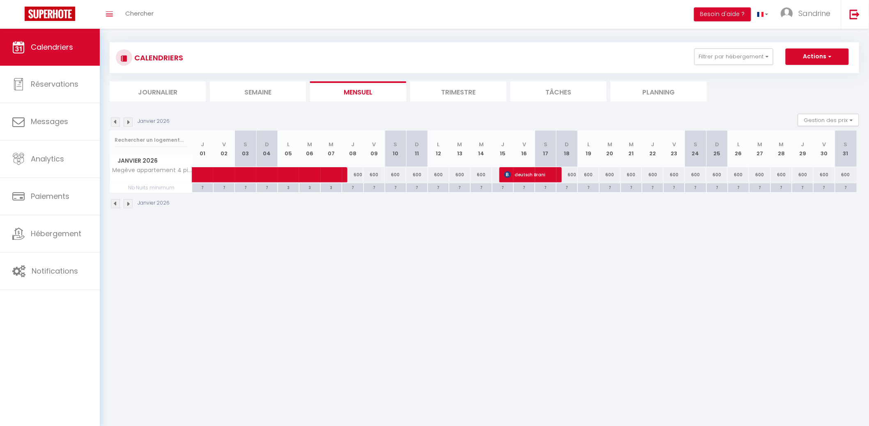
click at [131, 123] on img at bounding box center [128, 121] width 9 height 9
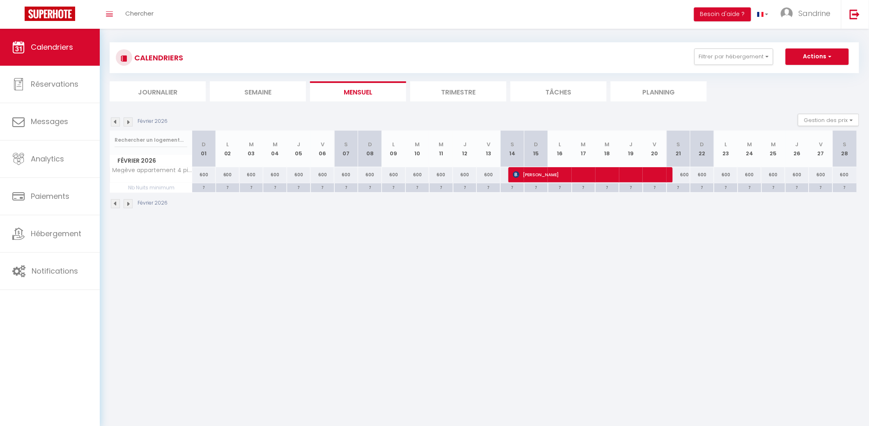
click at [131, 123] on img at bounding box center [128, 121] width 9 height 9
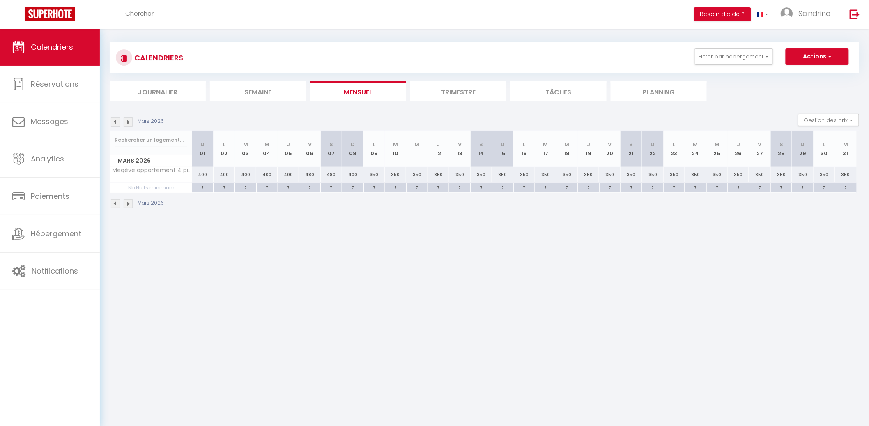
click at [207, 170] on div "400" at bounding box center [202, 174] width 21 height 15
type input "400"
type input "Dim 01 Mars 2026"
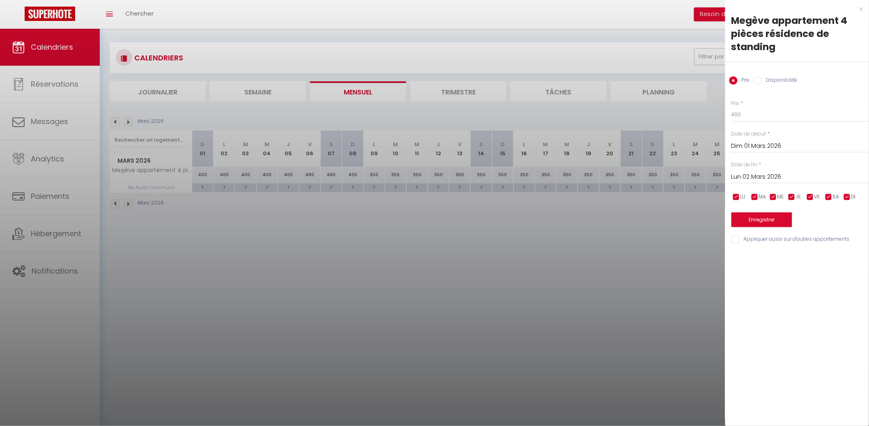
click at [851, 179] on input "Lun 02 Mars 2026" at bounding box center [801, 177] width 138 height 11
click at [849, 189] on span ">" at bounding box center [846, 191] width 18 height 16
click at [791, 221] on span "1" at bounding box center [794, 224] width 18 height 16
type input "Mer 01 Avril 2026"
click at [785, 219] on button "Enregistrer" at bounding box center [762, 219] width 61 height 15
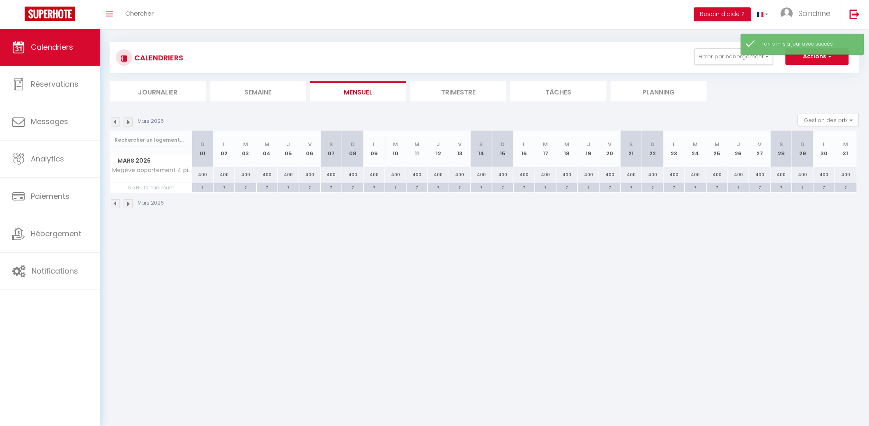
click at [129, 124] on img at bounding box center [128, 121] width 9 height 9
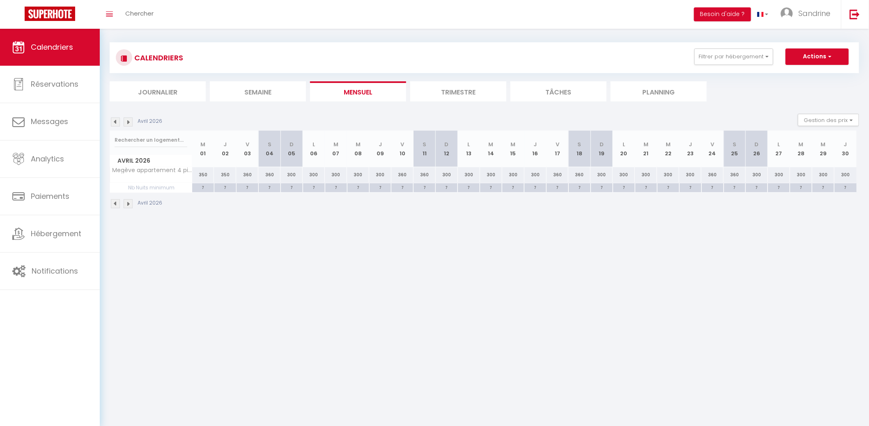
click at [124, 122] on img at bounding box center [128, 121] width 9 height 9
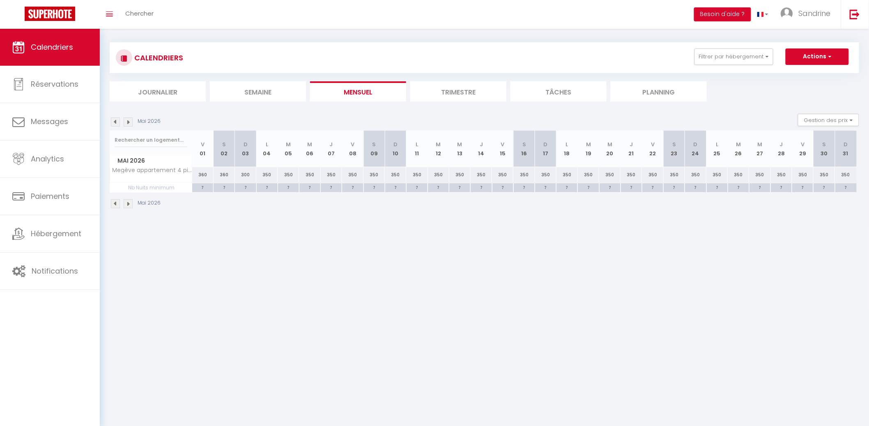
click at [124, 122] on img at bounding box center [128, 121] width 9 height 9
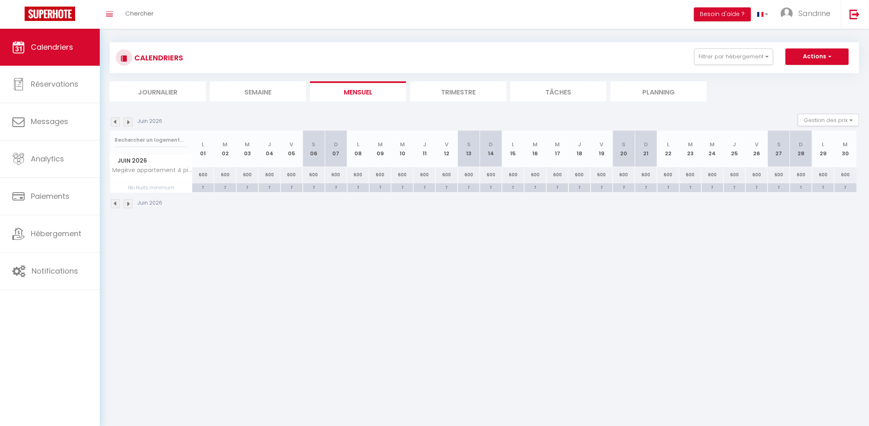
click at [124, 122] on img at bounding box center [128, 121] width 9 height 9
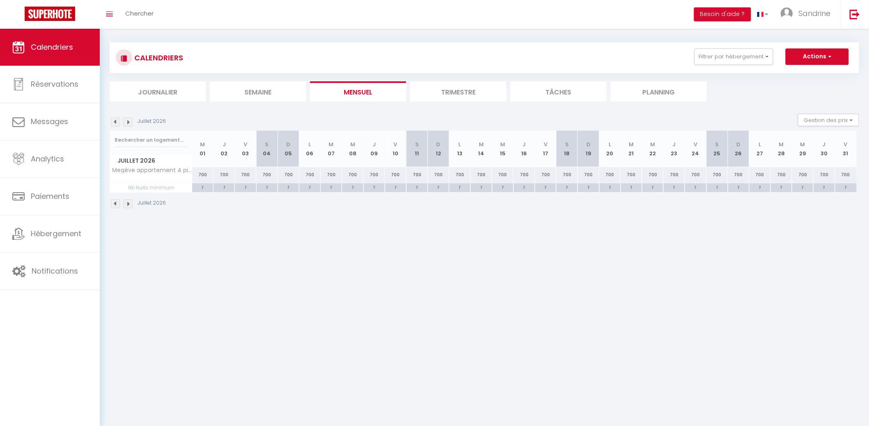
click at [330, 90] on li "Mensuel" at bounding box center [358, 91] width 96 height 20
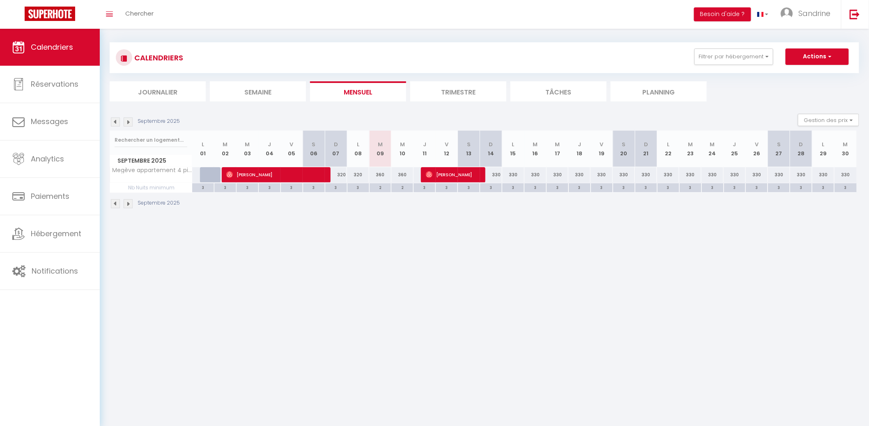
click at [766, 66] on div "CALENDRIERS Filtrer par hébergement Antibes [MEDICAL_DATA] Appart 2 ch Vue Mer/…" at bounding box center [484, 57] width 737 height 18
click at [761, 62] on button "Filtrer par hébergement" at bounding box center [734, 56] width 79 height 16
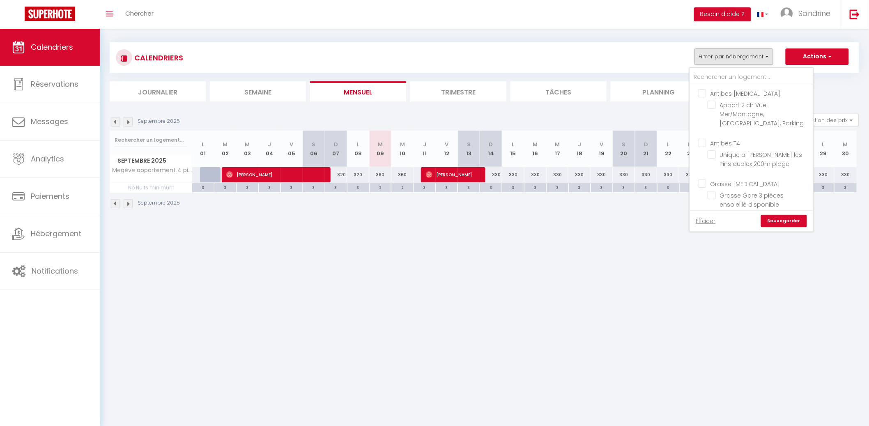
click at [563, 273] on body "🟢 Des questions ou besoin d'assistance pour la migration AirBnB? Connectez-vous…" at bounding box center [434, 238] width 869 height 426
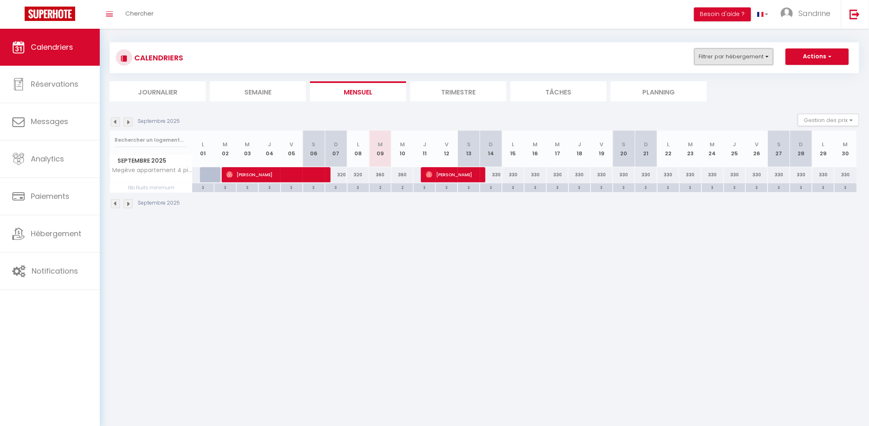
click at [710, 61] on button "Filtrer par hébergement" at bounding box center [734, 56] width 79 height 16
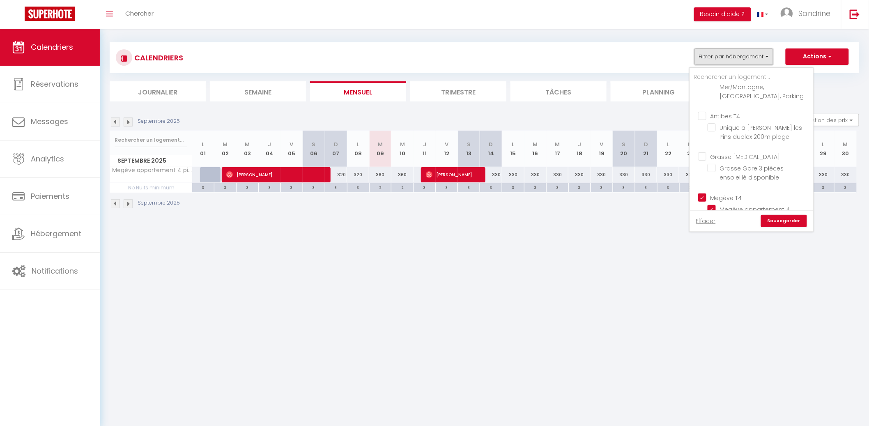
scroll to position [65, 0]
click at [705, 161] on input "Megève T4" at bounding box center [759, 159] width 123 height 8
checkbox input "false"
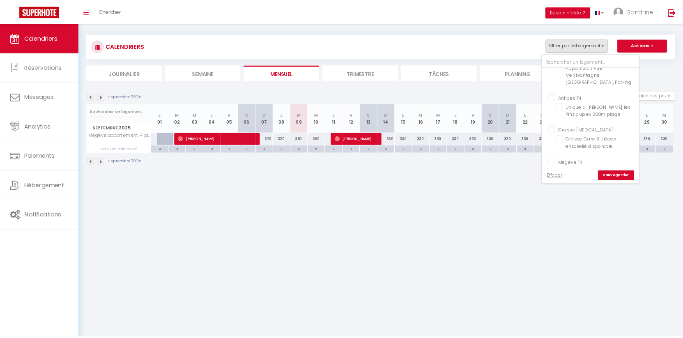
scroll to position [0, 0]
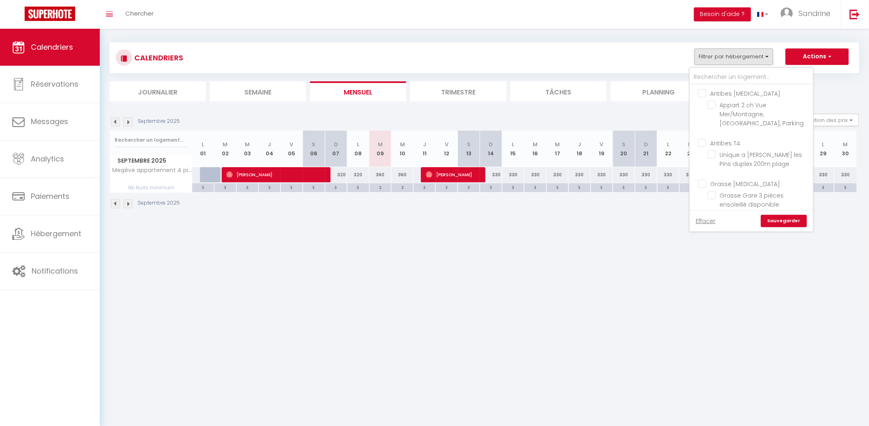
click at [707, 94] on input "Antibes [MEDICAL_DATA]" at bounding box center [759, 93] width 123 height 8
click at [780, 219] on link "Sauvegarder" at bounding box center [784, 221] width 46 height 12
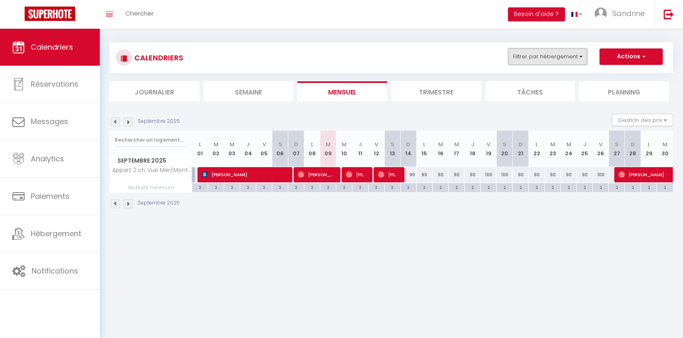
click at [546, 56] on button "Filtrer par hébergement" at bounding box center [548, 56] width 79 height 16
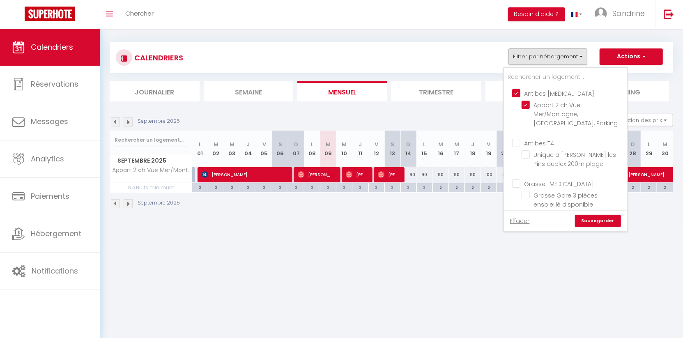
click at [439, 251] on body "🟢 Des questions ou besoin d'assistance pour la migration AirBnB? Connectez-vous…" at bounding box center [341, 194] width 683 height 338
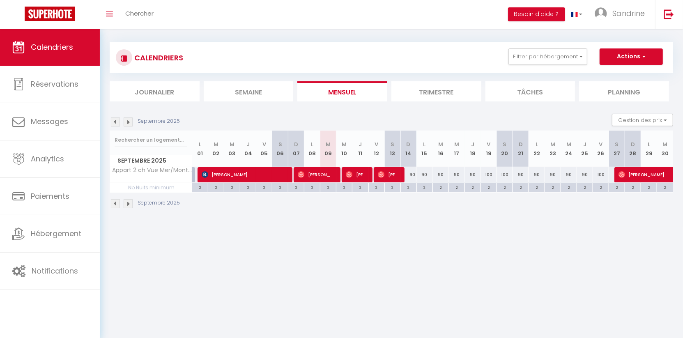
click at [126, 119] on img at bounding box center [128, 121] width 9 height 9
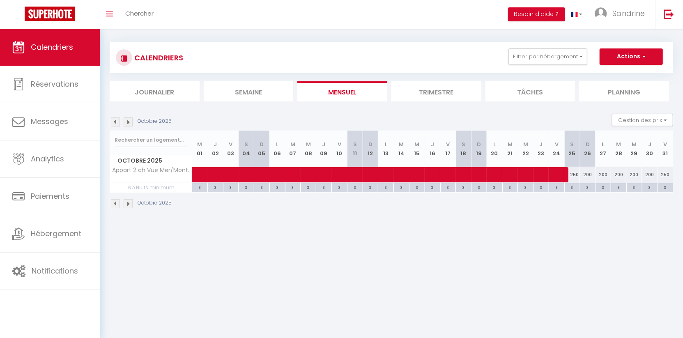
click at [311, 85] on li "Mensuel" at bounding box center [342, 91] width 90 height 20
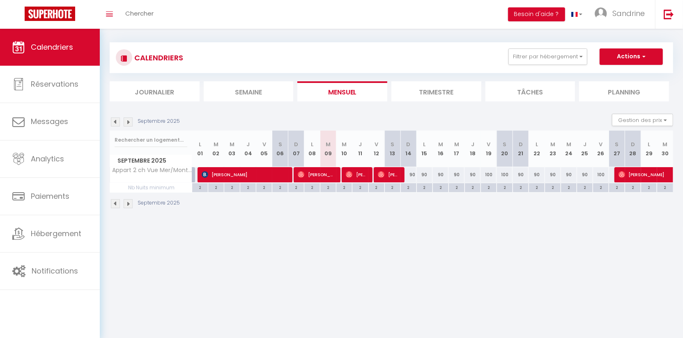
click at [527, 43] on div "CALENDRIERS Filtrer par hébergement Antibes [MEDICAL_DATA] Appart 2 ch Vue Mer/…" at bounding box center [392, 57] width 564 height 31
click at [527, 51] on button "Filtrer par hébergement" at bounding box center [548, 56] width 79 height 16
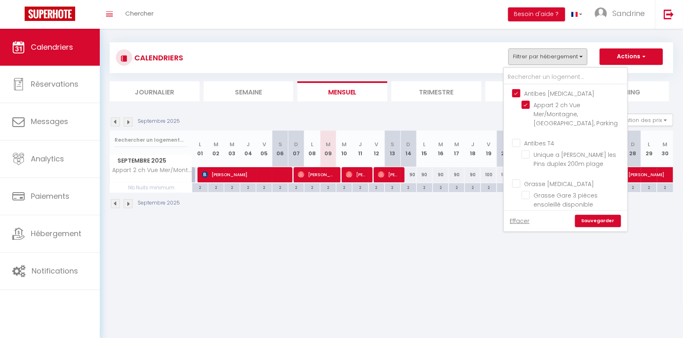
click at [516, 91] on input "Antibes [MEDICAL_DATA]" at bounding box center [573, 93] width 123 height 8
click at [518, 139] on input "Antibes T4" at bounding box center [573, 142] width 123 height 8
click at [603, 223] on link "Sauvegarder" at bounding box center [598, 221] width 46 height 12
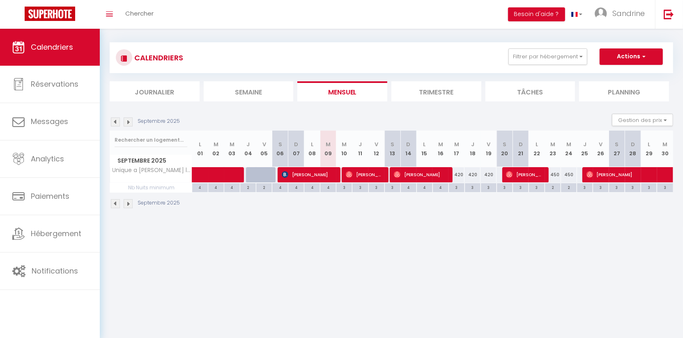
click at [125, 120] on img at bounding box center [128, 121] width 9 height 9
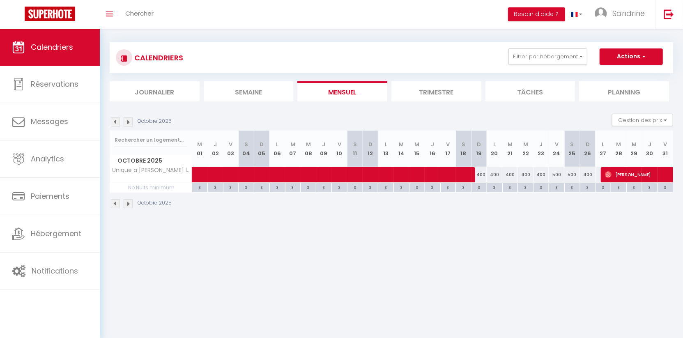
click at [330, 92] on li "Mensuel" at bounding box center [342, 91] width 90 height 20
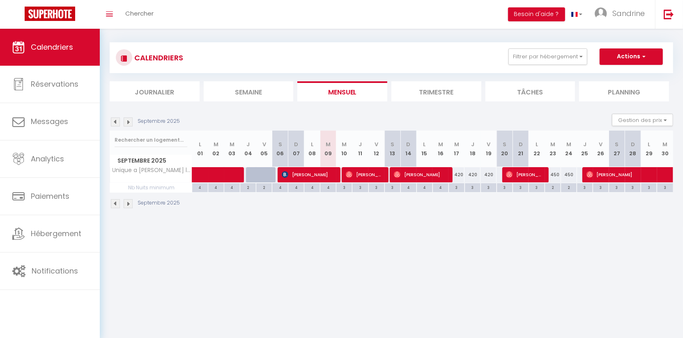
click at [528, 45] on div "CALENDRIERS Filtrer par hébergement Antibes [MEDICAL_DATA] Appart 2 ch Vue Mer/…" at bounding box center [392, 57] width 564 height 31
click at [534, 56] on button "Filtrer par hébergement" at bounding box center [548, 56] width 79 height 16
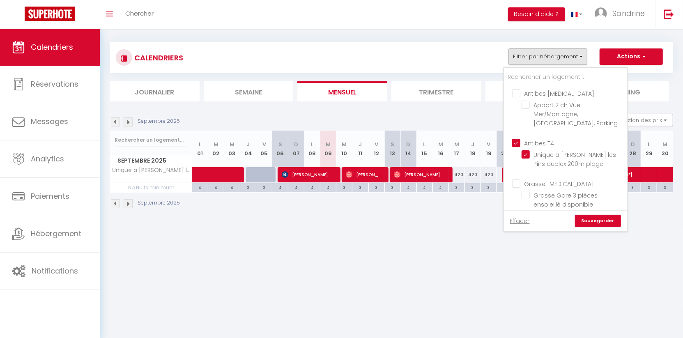
click at [518, 141] on input "Antibes T4" at bounding box center [573, 142] width 123 height 8
click at [520, 183] on input "Grasse [MEDICAL_DATA]" at bounding box center [573, 183] width 123 height 8
click at [592, 220] on link "Sauvegarder" at bounding box center [598, 221] width 46 height 12
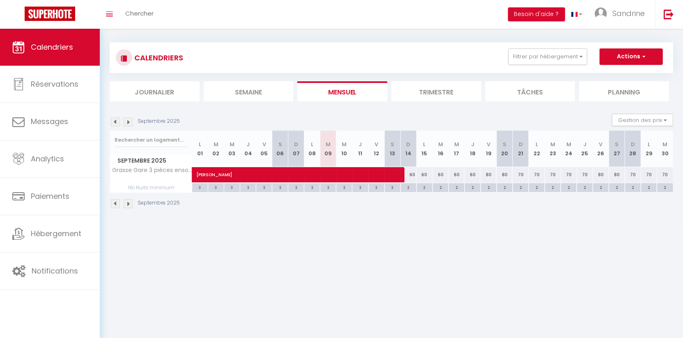
click at [129, 115] on div "Septembre 2025 Gestion des prix Nb Nuits minimum Règles Disponibilité" at bounding box center [392, 122] width 564 height 17
click at [129, 119] on img at bounding box center [128, 121] width 9 height 9
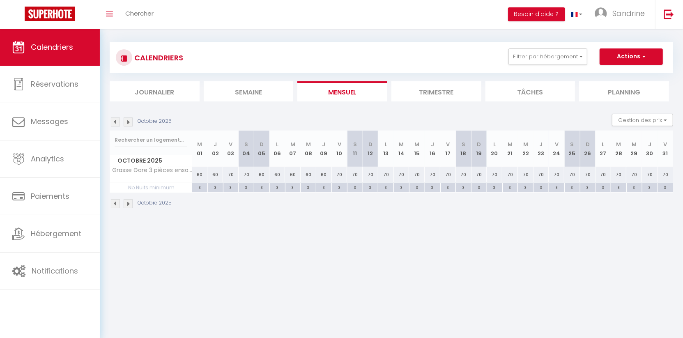
click at [129, 119] on img at bounding box center [128, 121] width 9 height 9
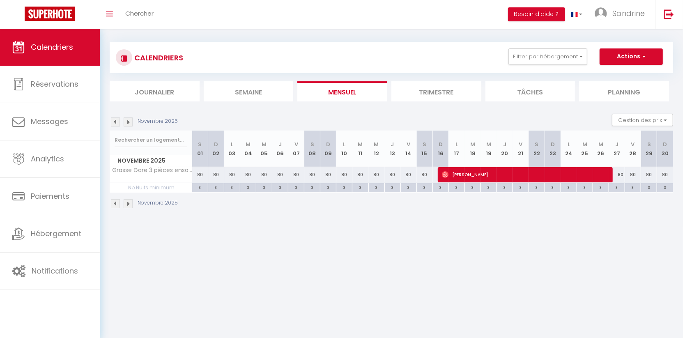
click at [117, 121] on img at bounding box center [115, 121] width 9 height 9
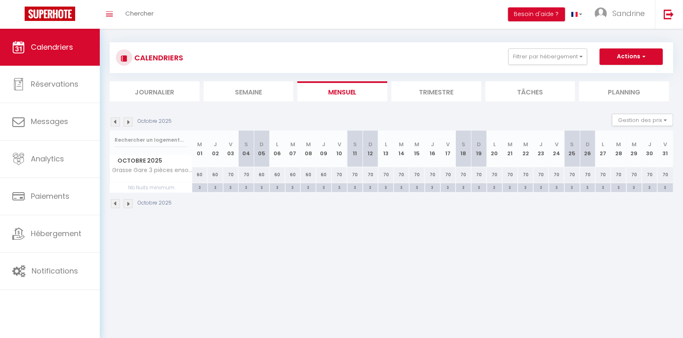
click at [115, 121] on img at bounding box center [115, 121] width 9 height 9
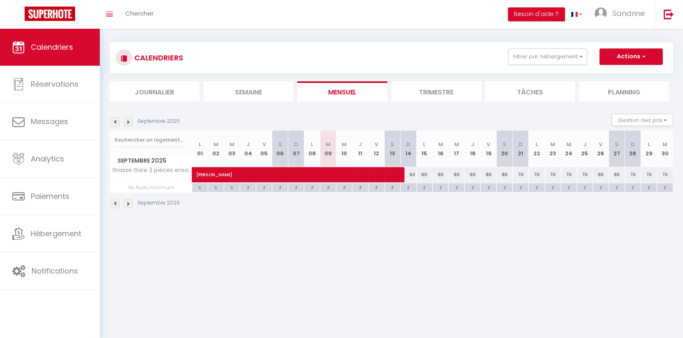
click at [343, 92] on li "Mensuel" at bounding box center [342, 91] width 90 height 20
click at [566, 47] on div "CALENDRIERS Filtrer par hébergement Antibes [MEDICAL_DATA] Appart 2 ch Vue Mer/…" at bounding box center [392, 57] width 564 height 31
click at [562, 56] on button "Filtrer par hébergement" at bounding box center [548, 56] width 79 height 16
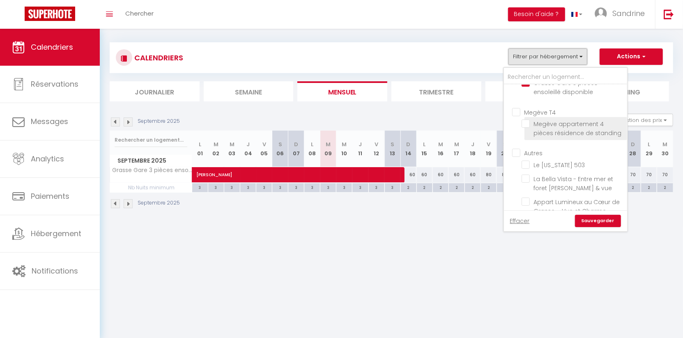
scroll to position [97, 0]
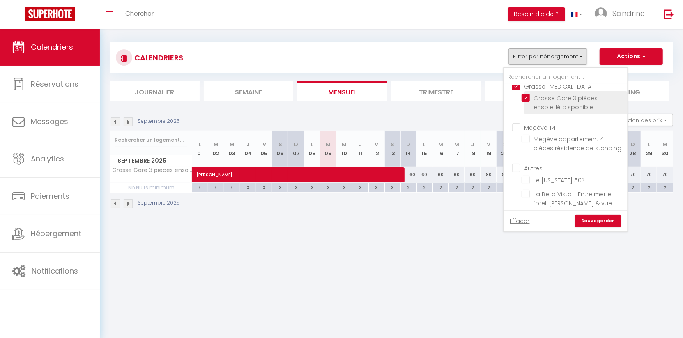
click at [528, 97] on input "Grasse Gare 3 pièces ensoleillé disponible" at bounding box center [573, 98] width 103 height 8
click at [519, 124] on input "Megève T4" at bounding box center [573, 126] width 123 height 8
click at [592, 216] on link "Sauvegarder" at bounding box center [598, 221] width 46 height 12
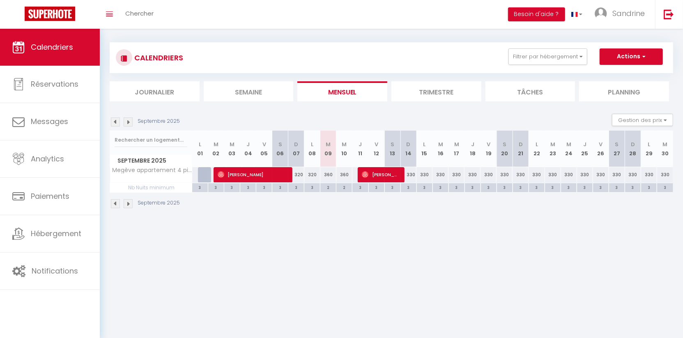
click at [129, 119] on img at bounding box center [128, 121] width 9 height 9
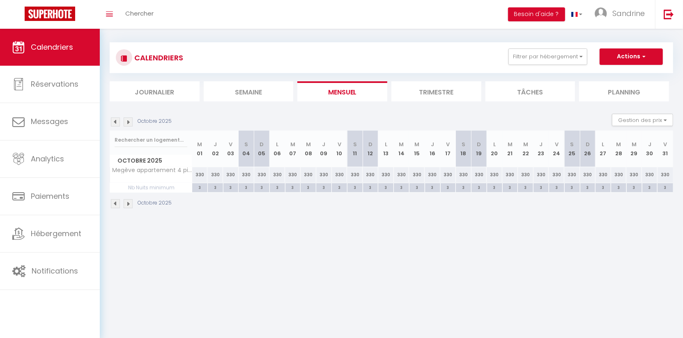
click at [115, 120] on img at bounding box center [115, 121] width 9 height 9
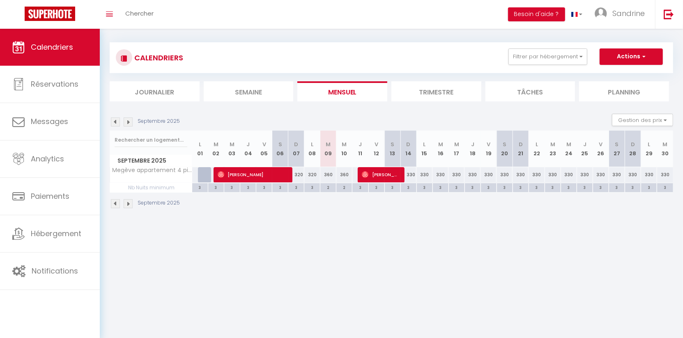
click at [133, 124] on div "Septembre 2025" at bounding box center [146, 121] width 73 height 9
click at [126, 117] on div "Septembre 2025 Gestion des prix Nb Nuits minimum Règles Disponibilité" at bounding box center [392, 122] width 564 height 17
click at [127, 121] on img at bounding box center [128, 121] width 9 height 9
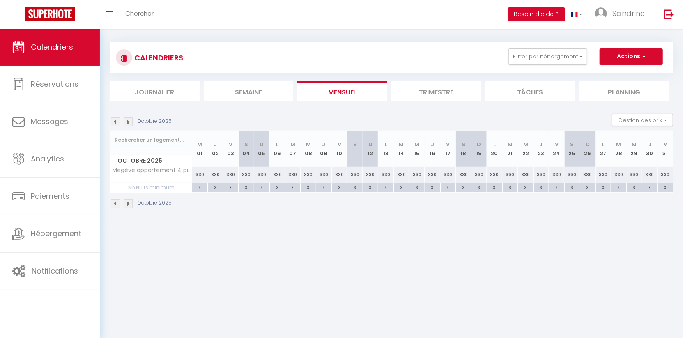
click at [127, 121] on img at bounding box center [128, 121] width 9 height 9
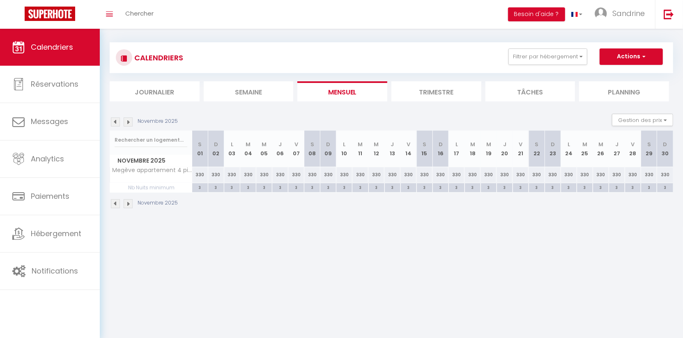
click at [127, 121] on img at bounding box center [128, 121] width 9 height 9
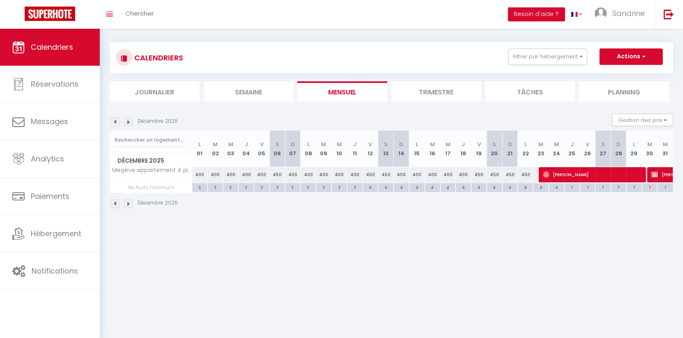
click at [115, 121] on img at bounding box center [115, 121] width 9 height 9
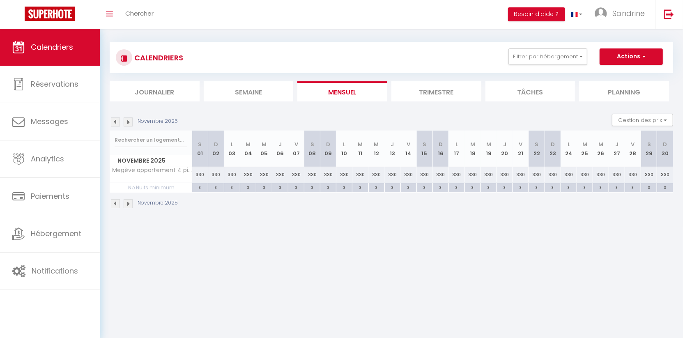
click at [115, 121] on img at bounding box center [115, 121] width 9 height 9
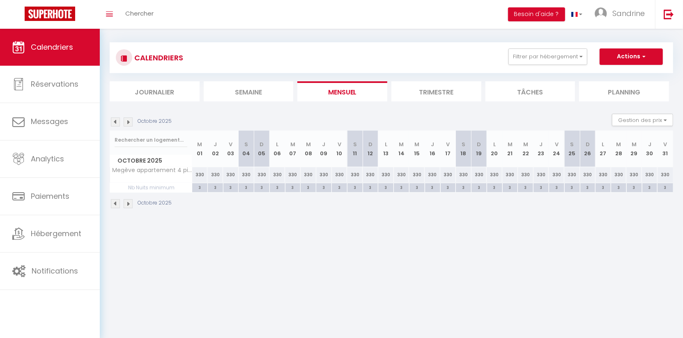
click at [115, 121] on img at bounding box center [115, 121] width 9 height 9
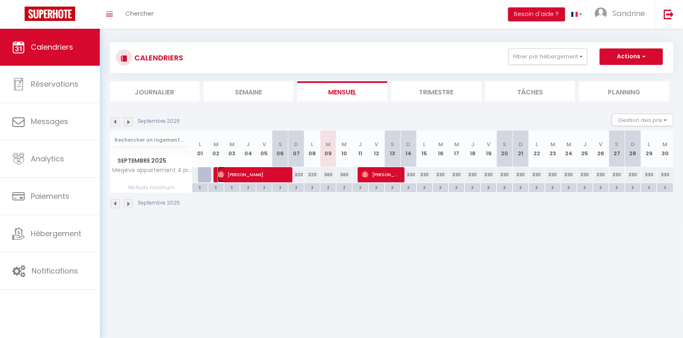
click at [251, 177] on span "[PERSON_NAME]" at bounding box center [252, 175] width 69 height 16
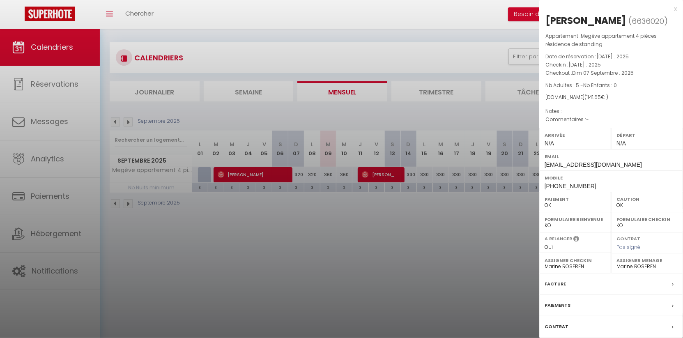
click at [387, 235] on div at bounding box center [341, 169] width 683 height 338
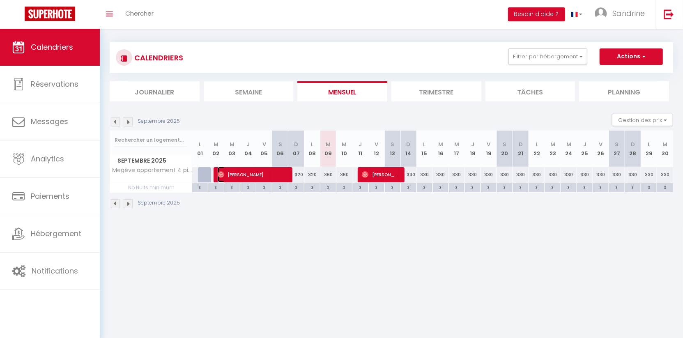
click at [274, 170] on span "[PERSON_NAME]" at bounding box center [252, 175] width 69 height 16
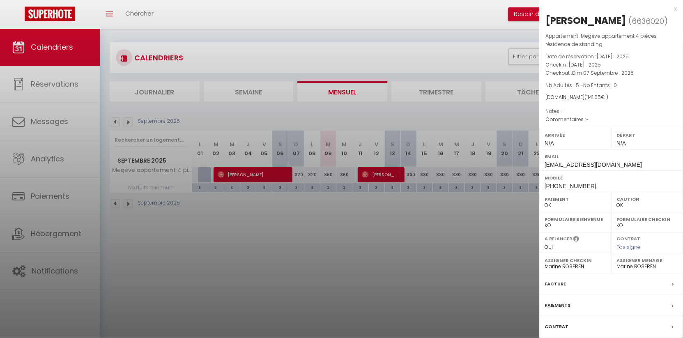
click at [594, 101] on span "( 1141.65 € )" at bounding box center [597, 97] width 24 height 7
click at [495, 191] on div at bounding box center [341, 169] width 683 height 338
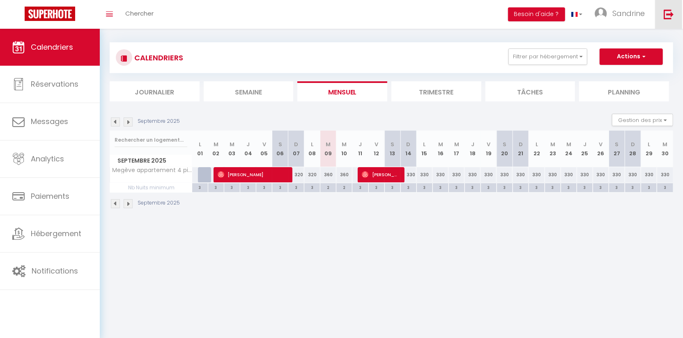
click at [667, 21] on link at bounding box center [668, 14] width 27 height 29
